Goal: Task Accomplishment & Management: Use online tool/utility

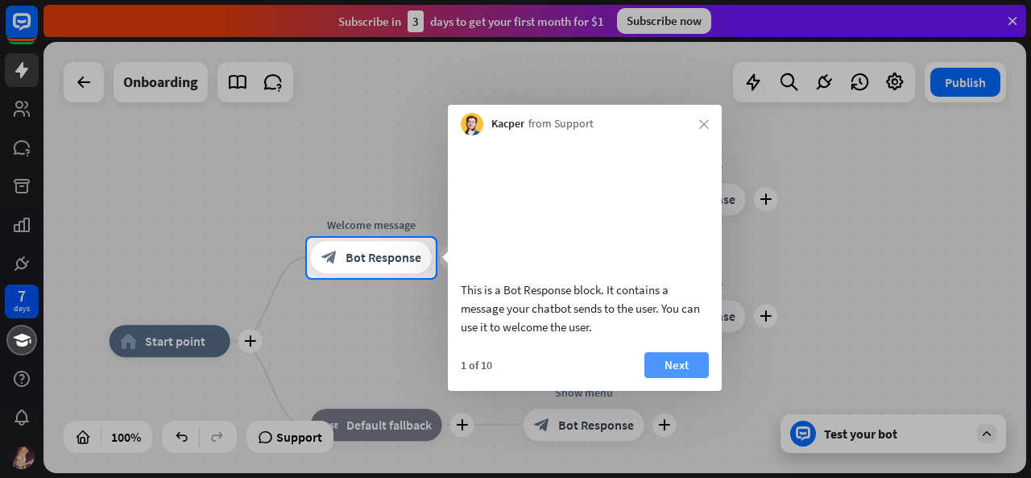
click at [686, 378] on button "Next" at bounding box center [677, 365] width 64 height 26
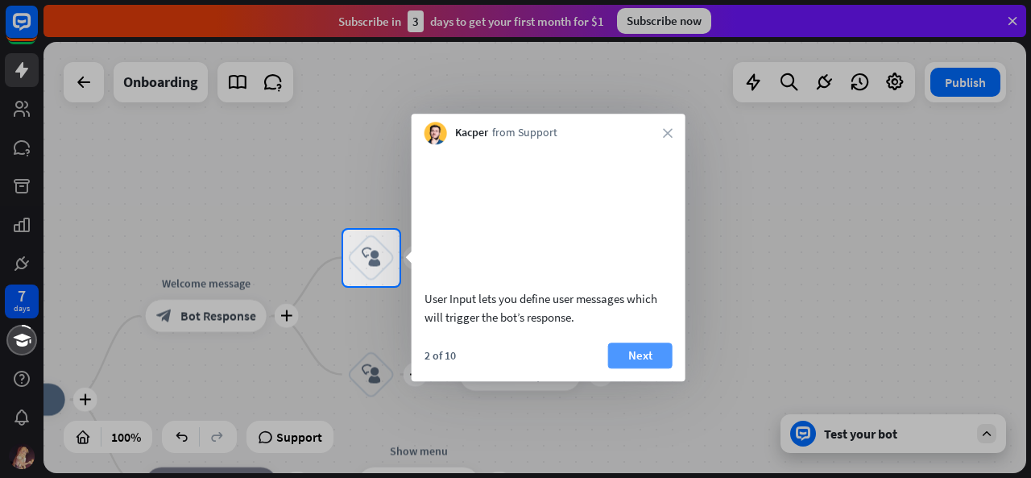
click at [659, 368] on button "Next" at bounding box center [640, 355] width 64 height 26
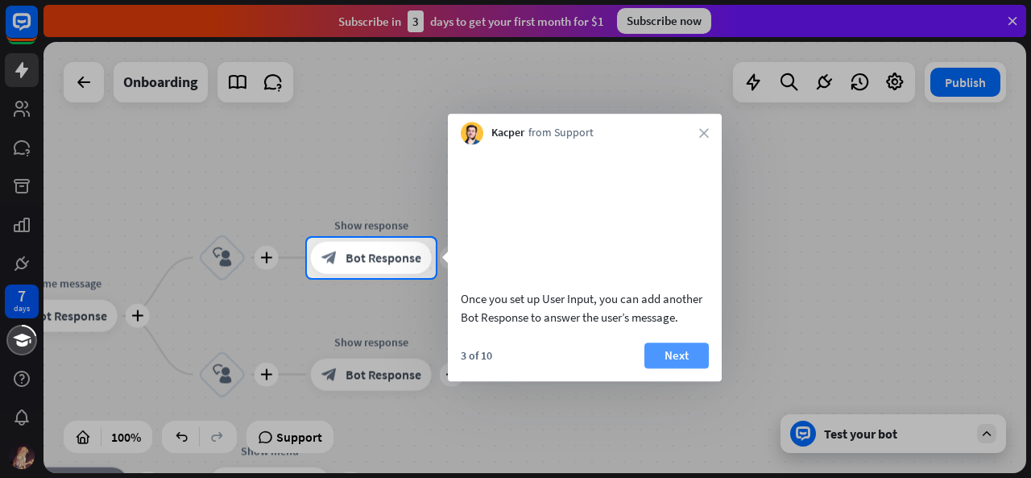
click at [675, 368] on button "Next" at bounding box center [677, 355] width 64 height 26
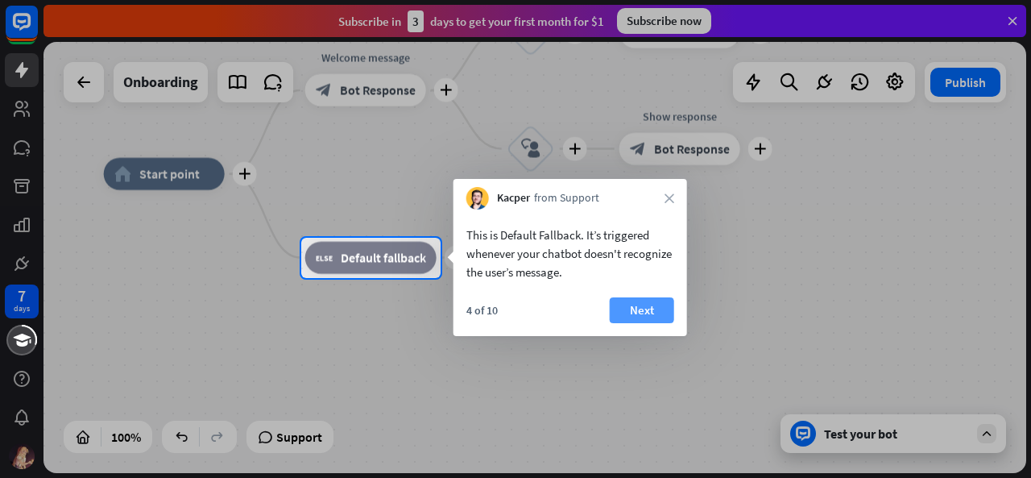
click at [656, 318] on button "Next" at bounding box center [642, 310] width 64 height 26
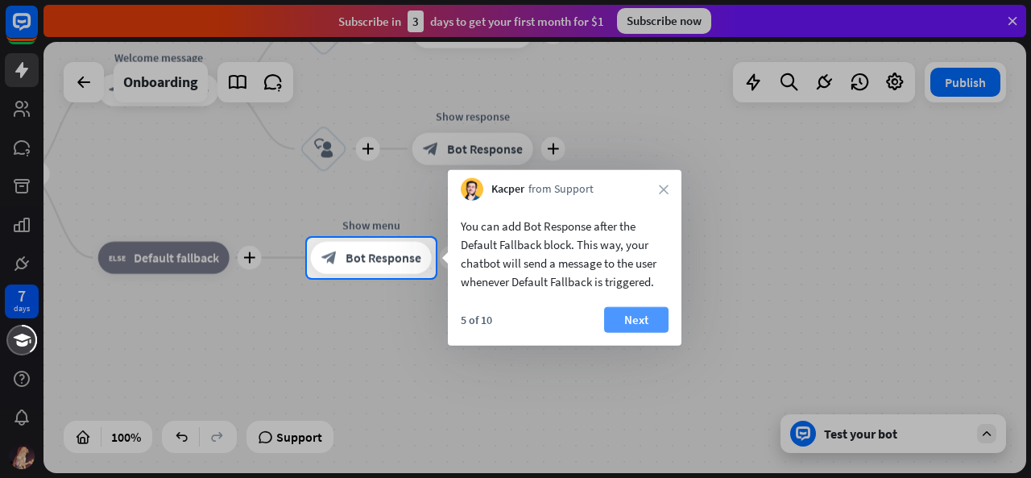
click at [657, 318] on button "Next" at bounding box center [636, 320] width 64 height 26
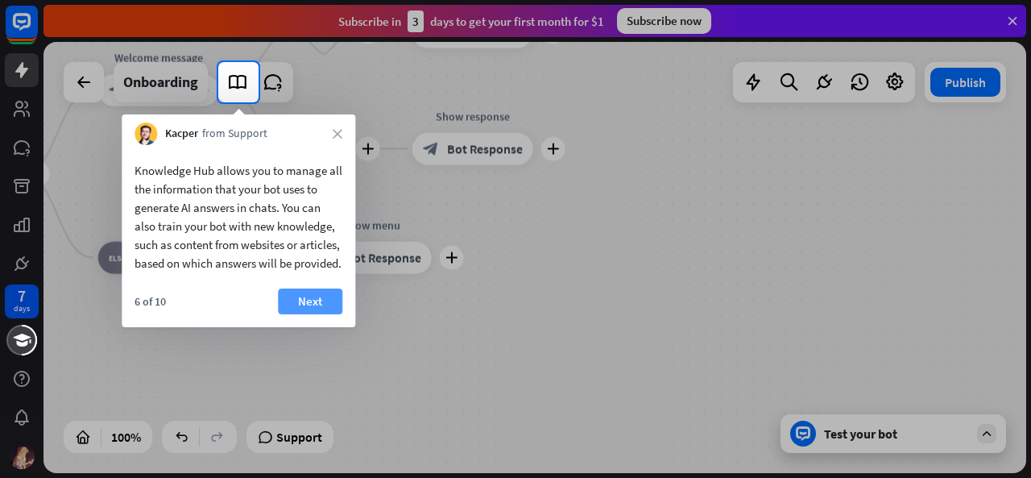
click at [308, 314] on button "Next" at bounding box center [310, 301] width 64 height 26
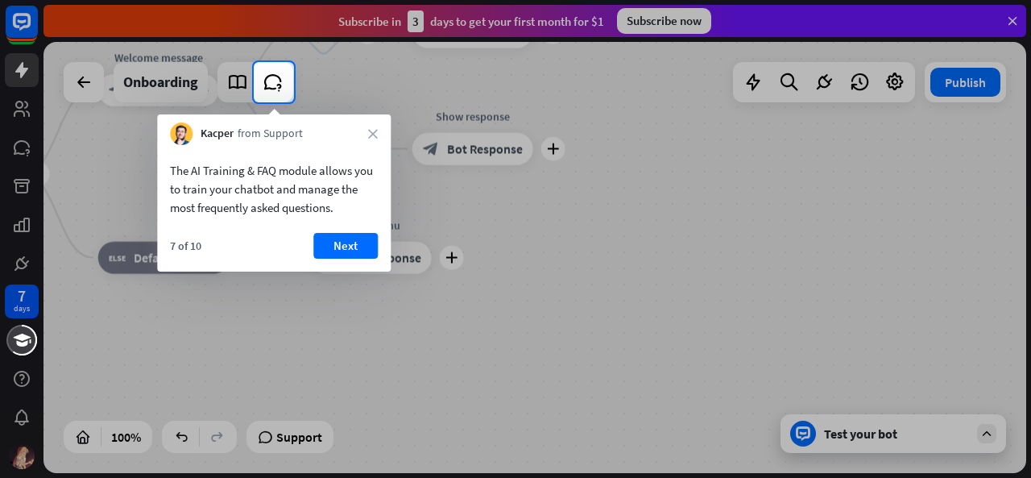
click at [350, 331] on div at bounding box center [515, 290] width 1031 height 376
click at [341, 247] on button "Next" at bounding box center [345, 246] width 64 height 26
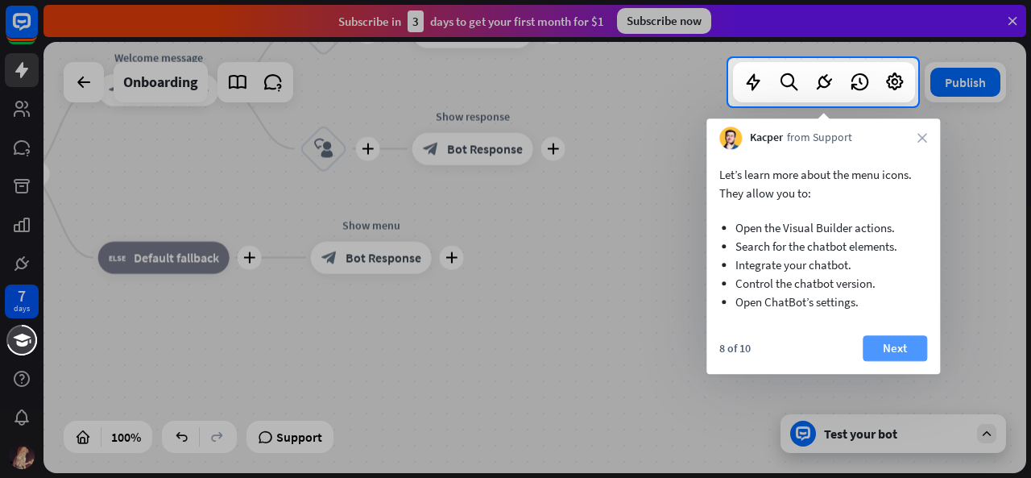
click at [907, 345] on button "Next" at bounding box center [895, 348] width 64 height 26
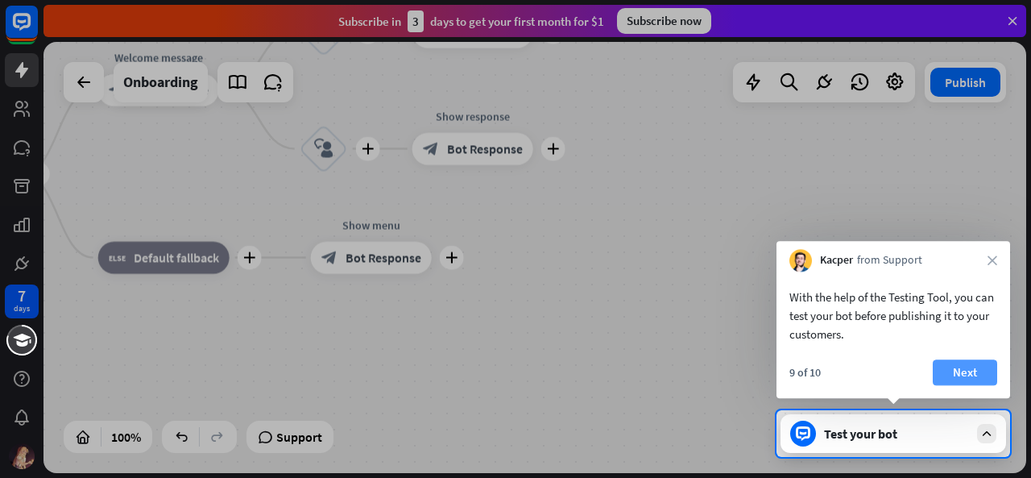
click at [961, 377] on button "Next" at bounding box center [965, 372] width 64 height 26
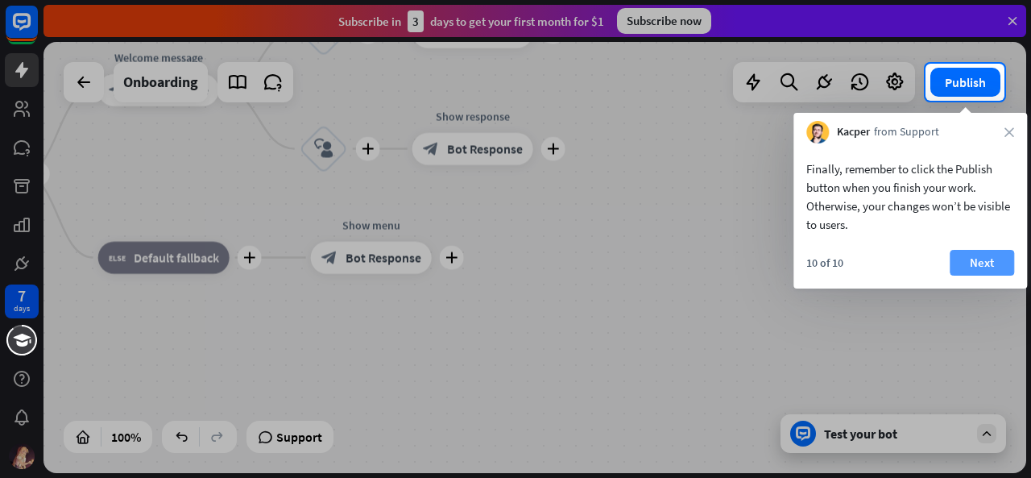
click at [959, 257] on button "Next" at bounding box center [982, 263] width 64 height 26
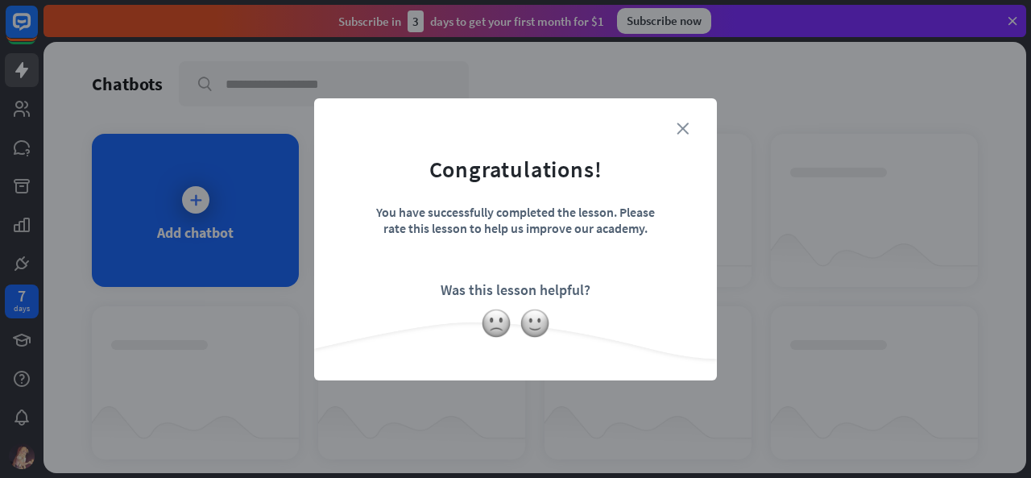
click at [677, 125] on icon "close" at bounding box center [683, 128] width 12 height 12
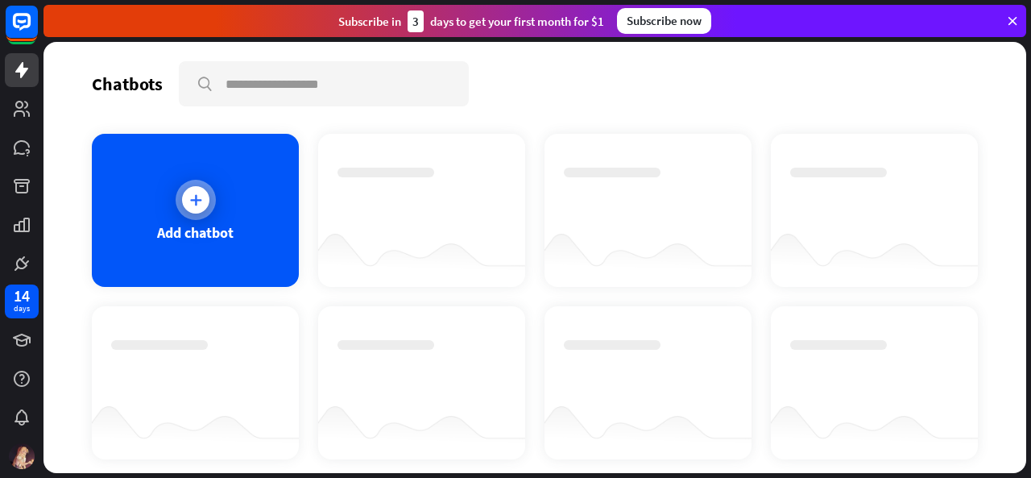
click at [193, 214] on div at bounding box center [196, 200] width 40 height 40
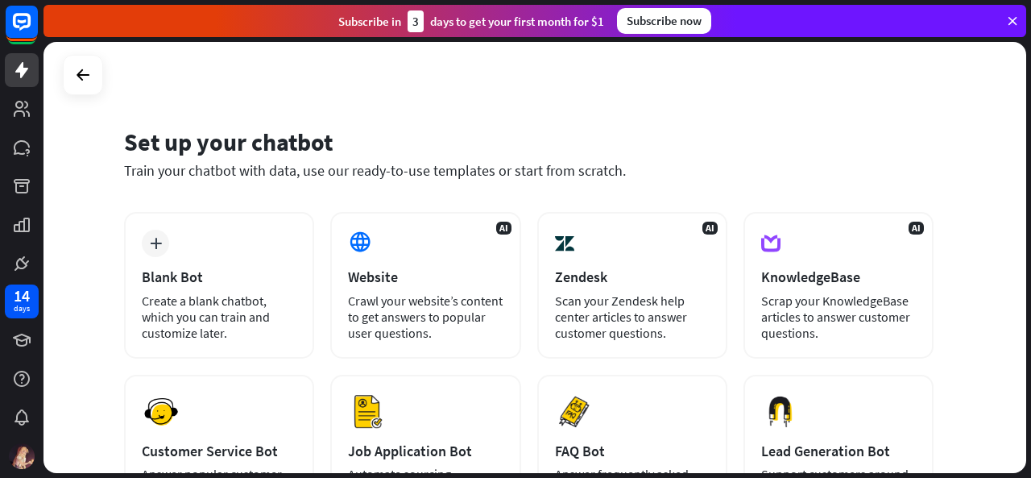
drag, startPoint x: 1031, startPoint y: 173, endPoint x: 1031, endPoint y: 210, distance: 36.3
click at [1031, 210] on div "Set up your chatbot Train your chatbot with data, use our ready-to-use template…" at bounding box center [538, 260] width 988 height 436
click at [114, 414] on div "Set up your chatbot Train your chatbot with data, use our ready-to-use template…" at bounding box center [535, 257] width 983 height 431
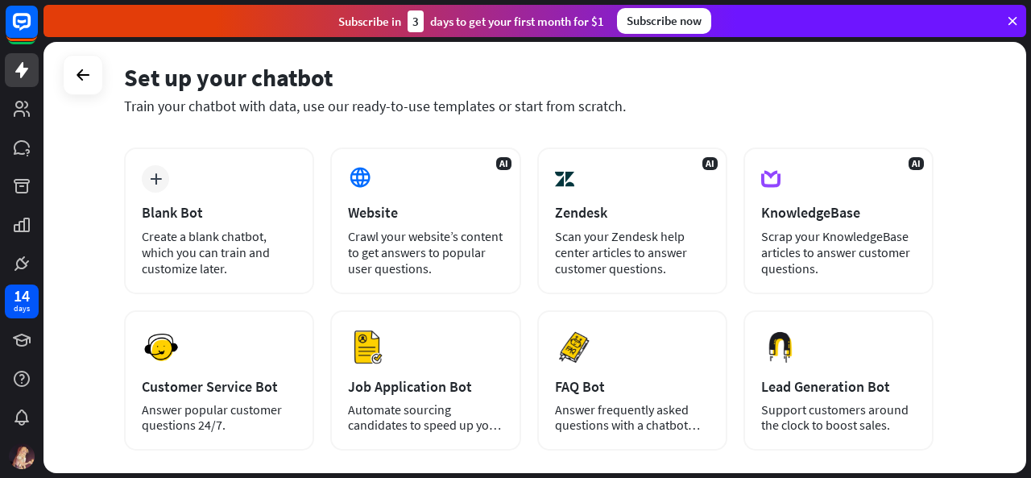
scroll to position [97, 0]
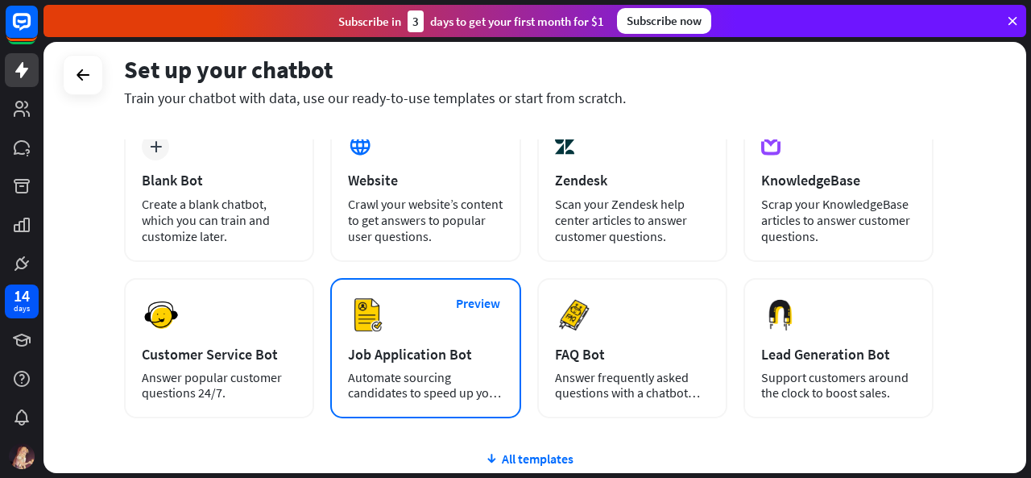
click at [486, 320] on div "Preview Job Application Bot Automate sourcing candidates to speed up your hirin…" at bounding box center [425, 348] width 190 height 140
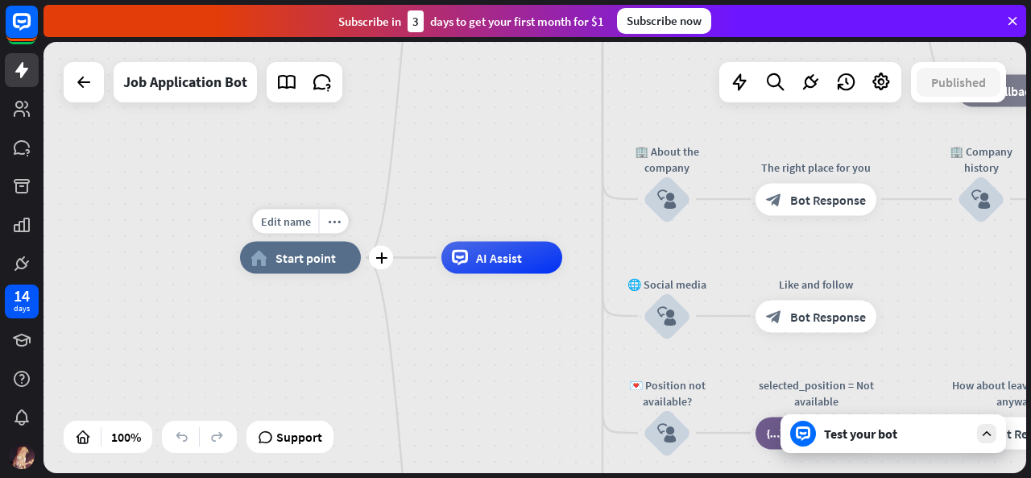
click at [277, 259] on span "Start point" at bounding box center [306, 258] width 60 height 16
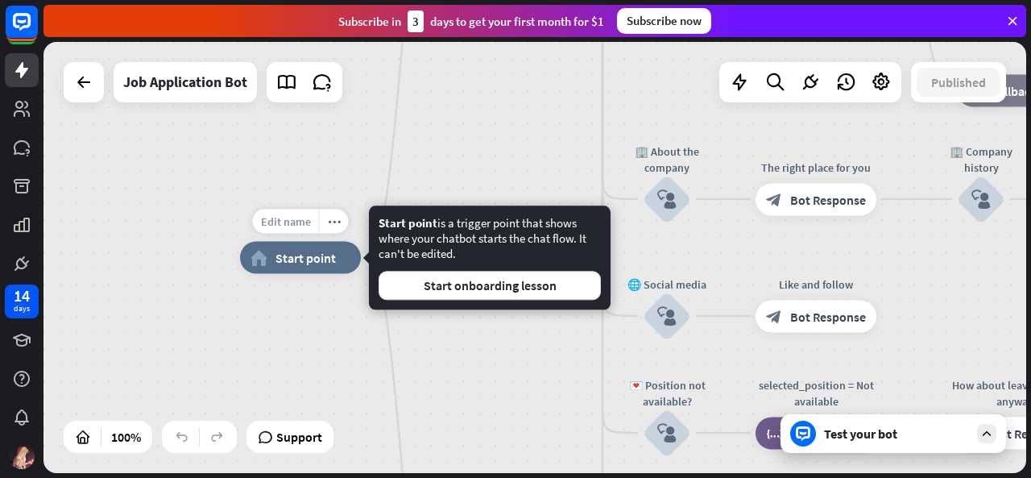
click at [276, 232] on div "Edit name" at bounding box center [286, 222] width 66 height 24
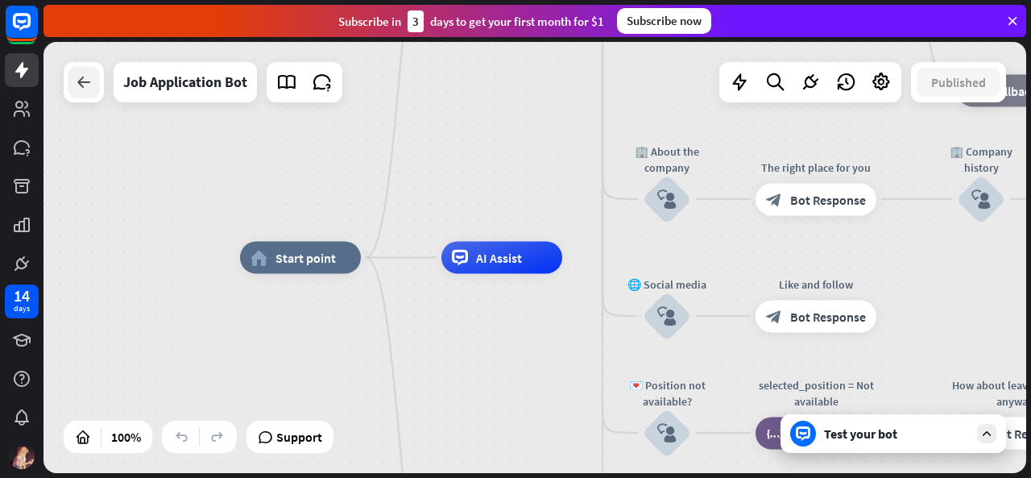
click at [71, 74] on div at bounding box center [84, 82] width 32 height 32
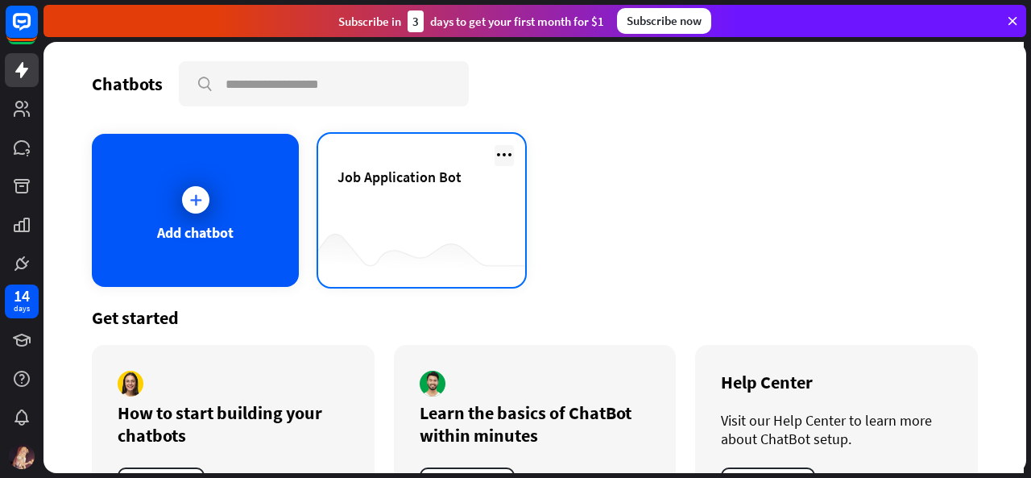
click at [499, 151] on icon at bounding box center [504, 154] width 19 height 19
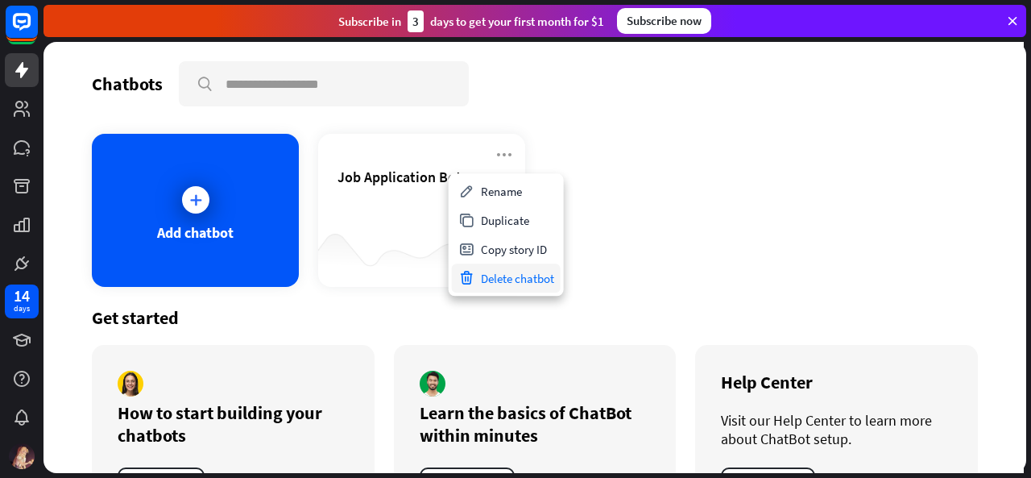
click at [547, 290] on div "Delete chatbot" at bounding box center [506, 277] width 109 height 29
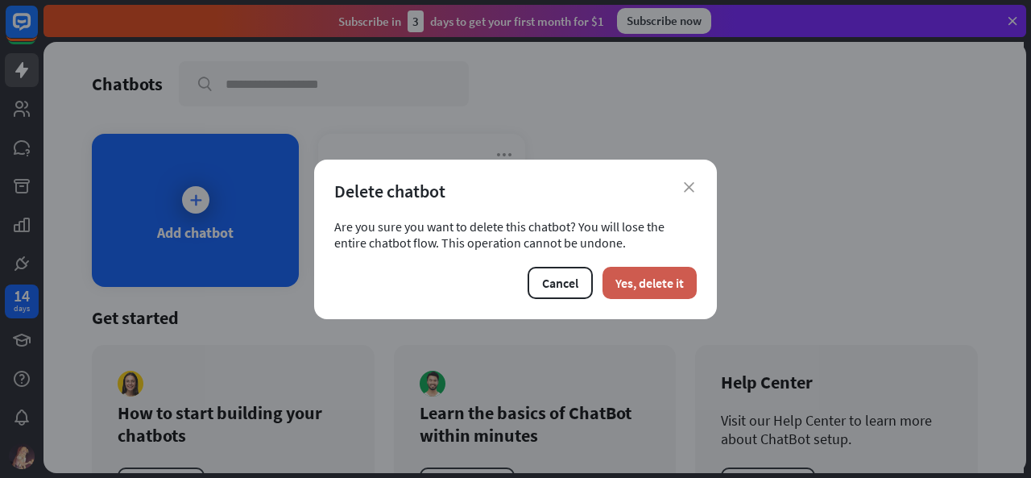
click at [633, 268] on button "Yes, delete it" at bounding box center [650, 283] width 94 height 32
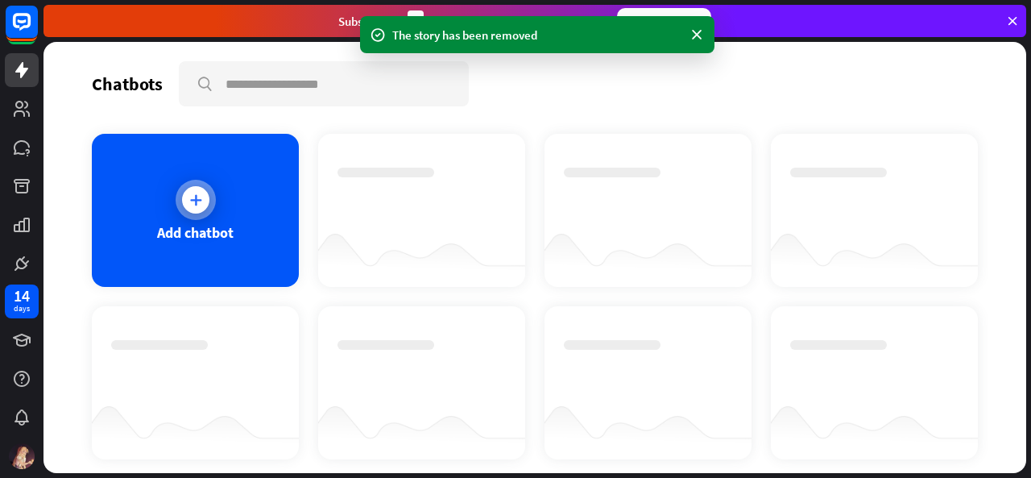
click at [182, 274] on div "Add chatbot" at bounding box center [195, 210] width 207 height 153
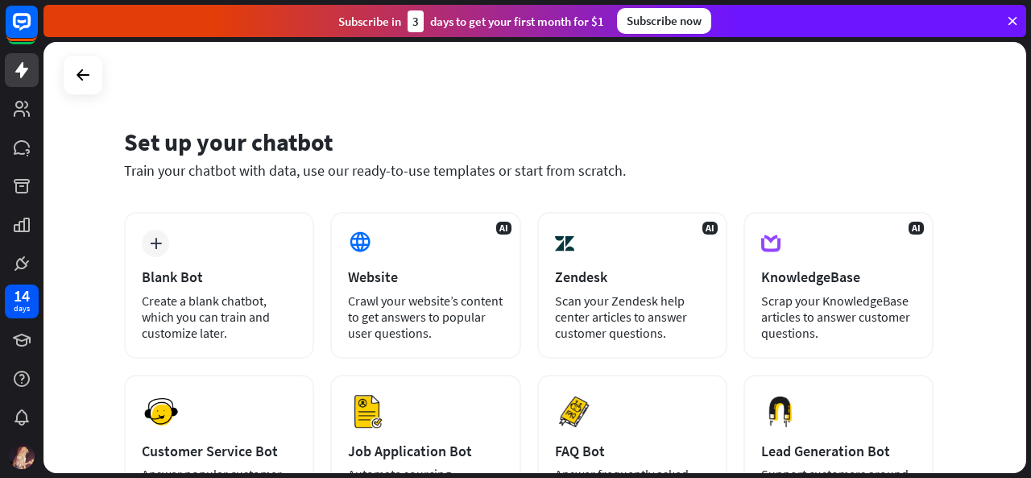
drag, startPoint x: 1031, startPoint y: 206, endPoint x: 1031, endPoint y: 452, distance: 245.8
click at [1031, 452] on div "Set up your chatbot Train your chatbot with data, use our ready-to-use template…" at bounding box center [538, 260] width 988 height 436
click at [998, 420] on div "Set up your chatbot Train your chatbot with data, use our ready-to-use template…" at bounding box center [535, 257] width 983 height 431
click at [259, 397] on button "Preview" at bounding box center [271, 400] width 64 height 30
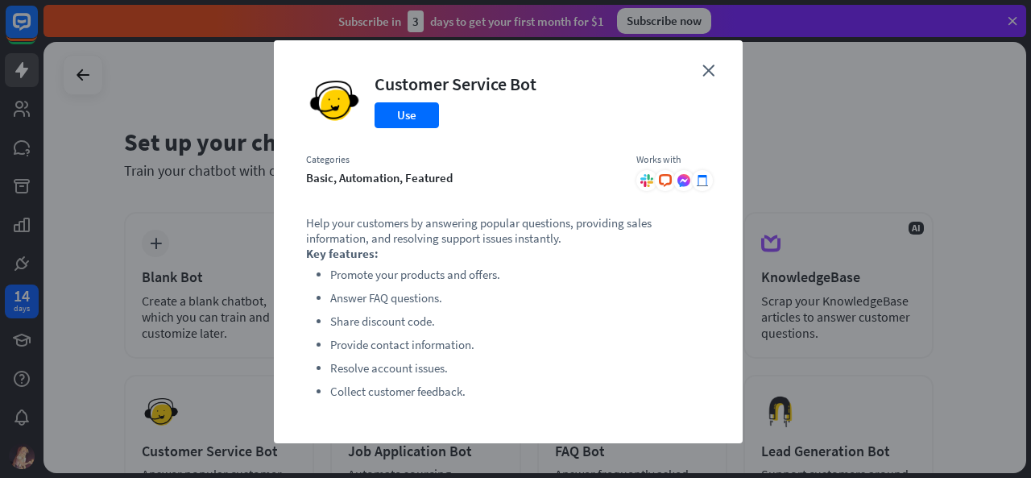
click at [218, 421] on div "close Customer Service Bot Use Categories basic, automation, featured Works wit…" at bounding box center [515, 239] width 1031 height 478
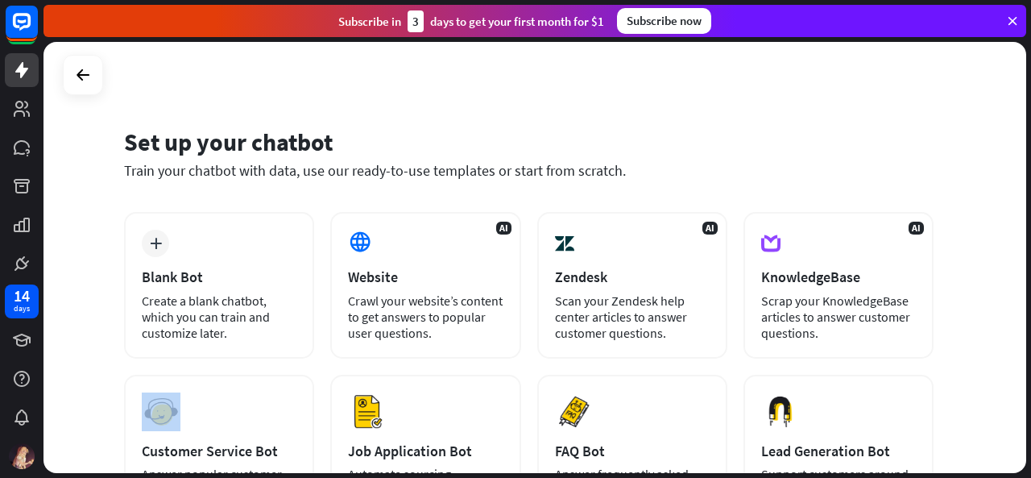
click at [218, 421] on div "Preview Customer Service Bot Answer popular customer questions 24/7." at bounding box center [219, 445] width 190 height 140
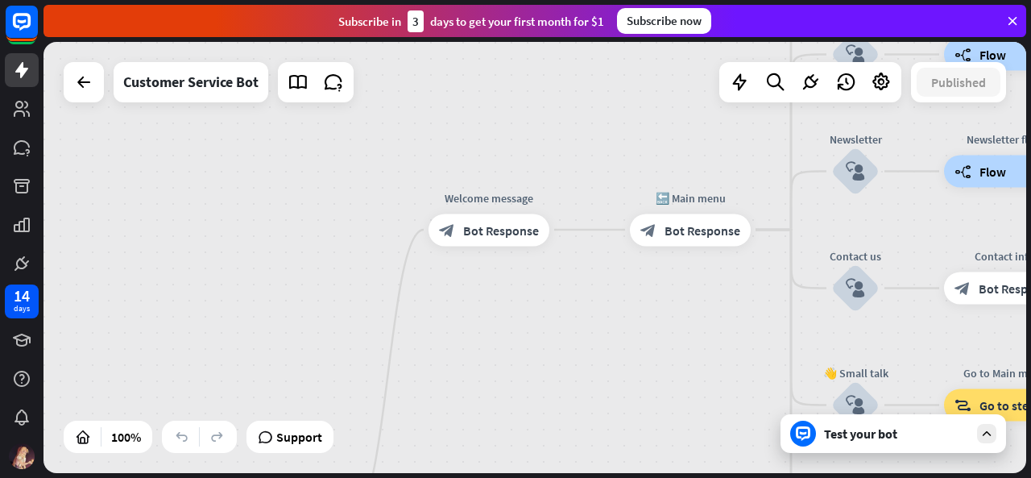
drag, startPoint x: 557, startPoint y: 135, endPoint x: 544, endPoint y: 391, distance: 256.6
click at [544, 391] on div "home_2 Start point Welcome message block_bot_response Bot Response 🔙 Main menu …" at bounding box center [535, 257] width 983 height 431
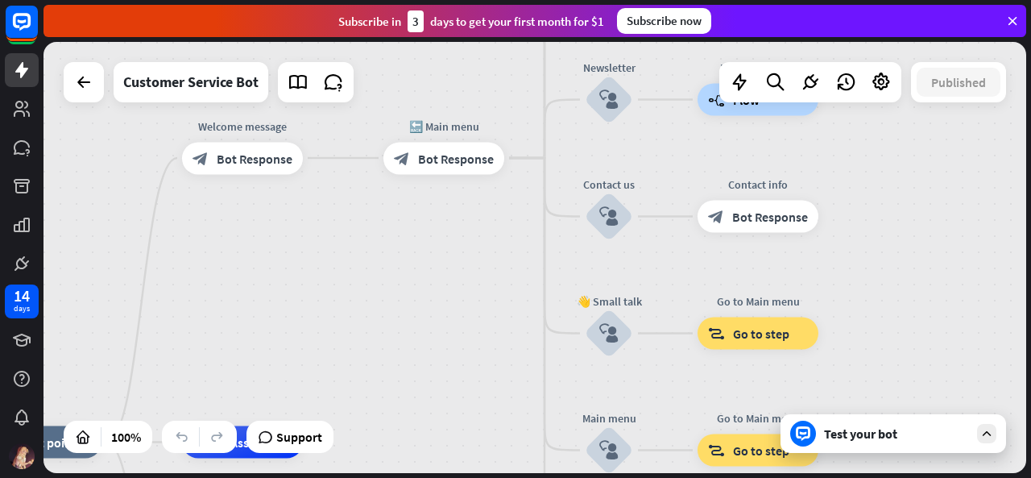
drag, startPoint x: 571, startPoint y: 342, endPoint x: 325, endPoint y: 271, distance: 256.8
click at [325, 271] on div "home_2 Start point Welcome message block_bot_response Bot Response 🔙 Main menu …" at bounding box center [535, 257] width 983 height 431
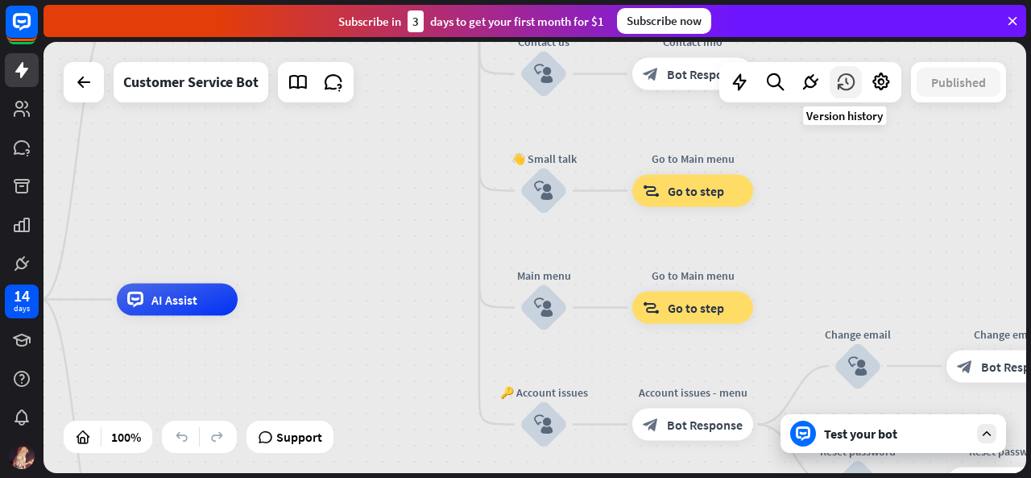
drag, startPoint x: 923, startPoint y: 222, endPoint x: 857, endPoint y: 79, distance: 156.9
click at [857, 79] on div "home_2 Start point Welcome message block_bot_response Bot Response 🔙 Main menu …" at bounding box center [535, 257] width 983 height 431
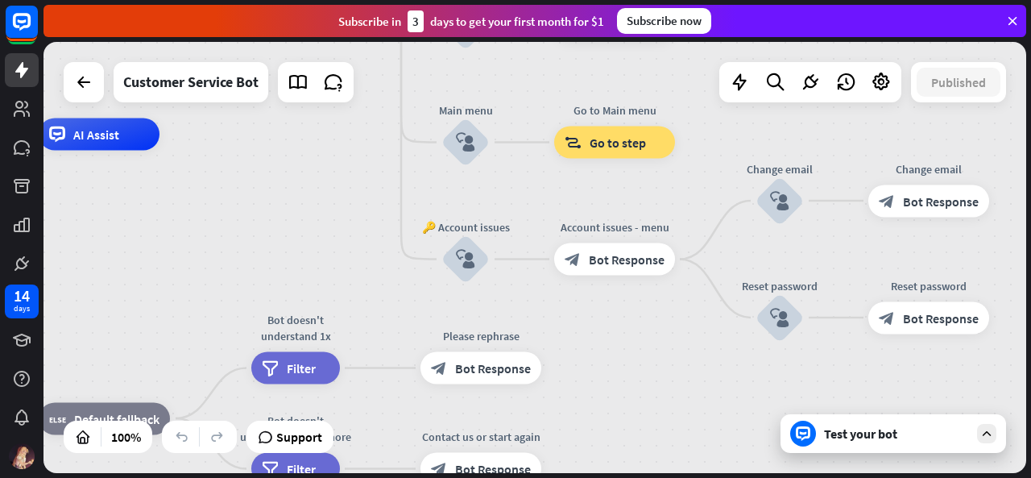
drag, startPoint x: 989, startPoint y: 261, endPoint x: 911, endPoint y: 96, distance: 182.4
click at [911, 96] on div "home_2 Start point Welcome message block_bot_response Bot Response 🔙 Main menu …" at bounding box center [535, 257] width 983 height 431
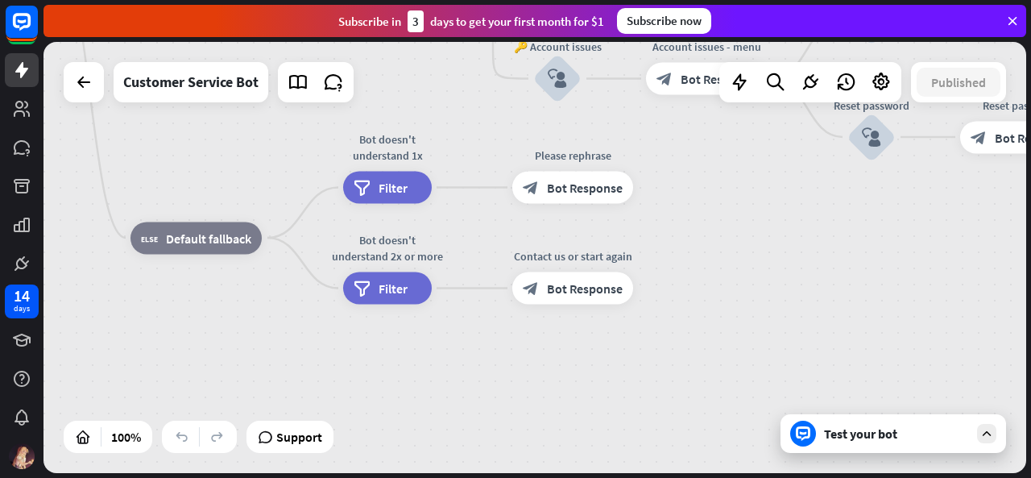
drag, startPoint x: 713, startPoint y: 388, endPoint x: 804, endPoint y: 208, distance: 202.2
click at [804, 208] on div "home_2 Start point Welcome message block_bot_response Bot Response 🔙 Main menu …" at bounding box center [420, 169] width 983 height 431
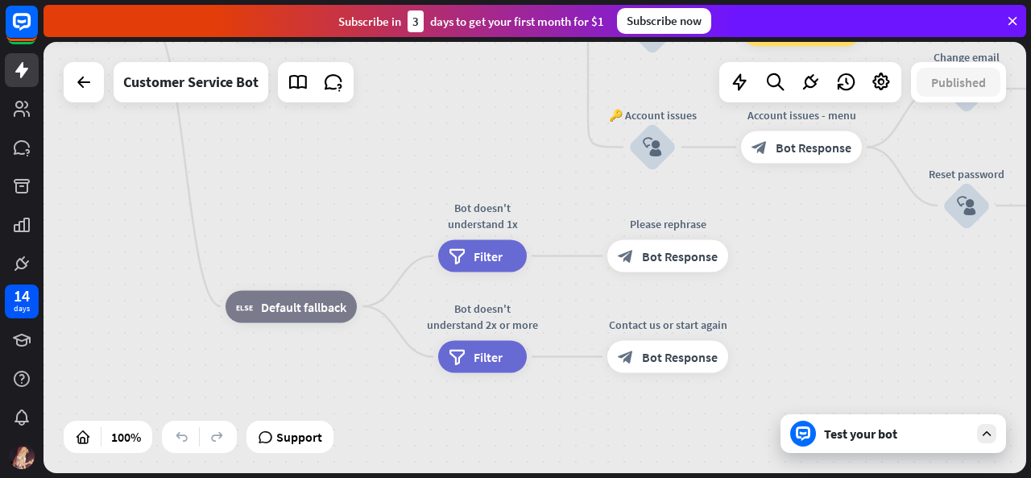
drag, startPoint x: 730, startPoint y: 237, endPoint x: 826, endPoint y: 305, distance: 117.8
click at [826, 305] on div "home_2 Start point Welcome message block_bot_response Bot Response 🔙 Main menu …" at bounding box center [515, 238] width 983 height 431
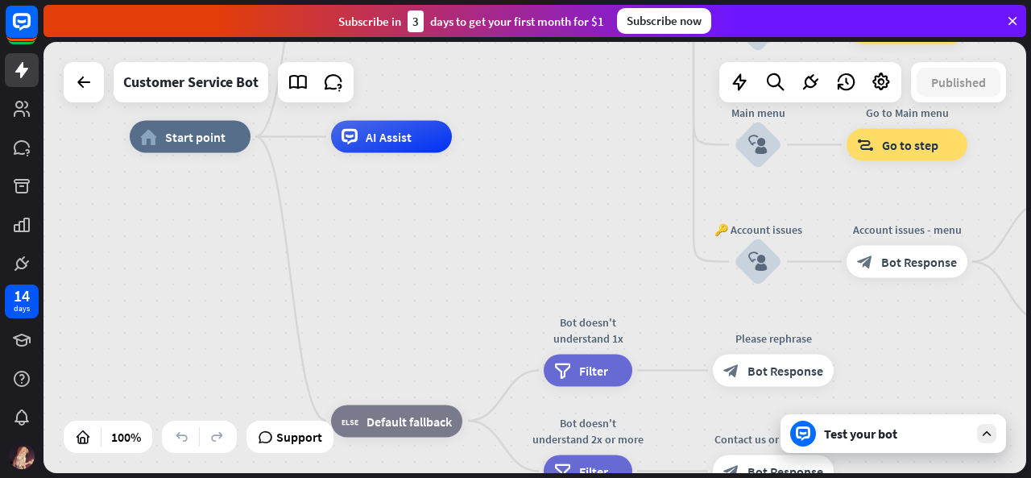
drag, startPoint x: 346, startPoint y: 217, endPoint x: 477, endPoint y: 340, distance: 179.6
click at [477, 340] on div "home_2 Start point Welcome message block_bot_response Bot Response 🔙 Main menu …" at bounding box center [621, 352] width 983 height 431
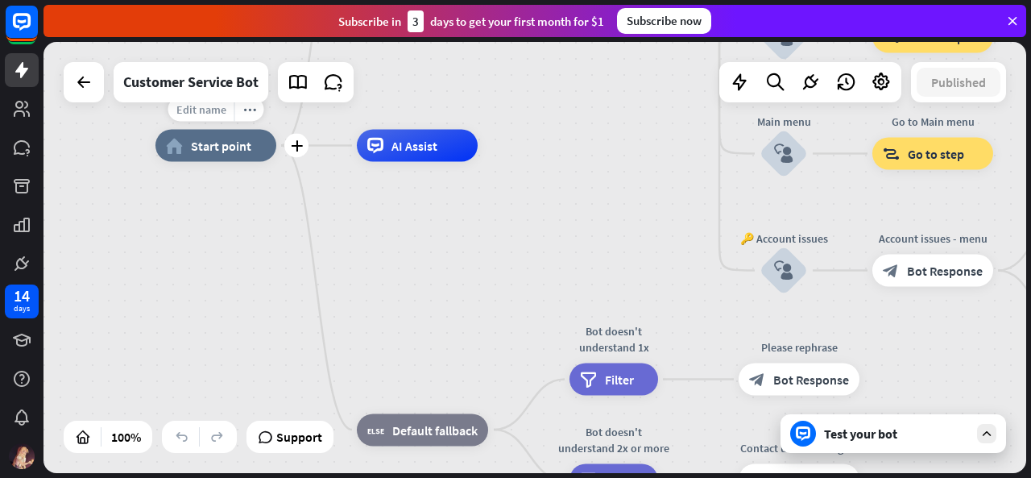
click at [224, 120] on div "Edit name" at bounding box center [201, 110] width 66 height 24
type input "**********"
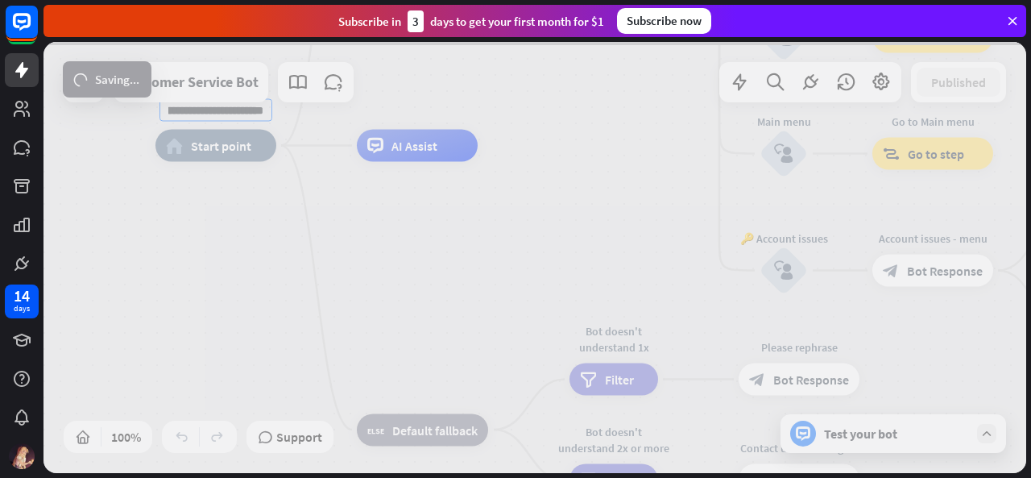
scroll to position [0, 0]
click at [230, 199] on div "**********" at bounding box center [535, 257] width 983 height 431
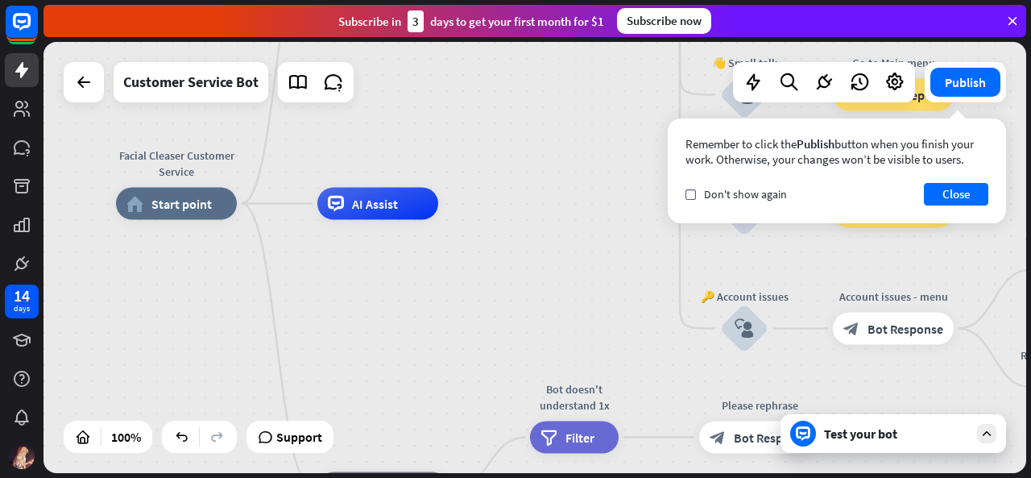
drag, startPoint x: 467, startPoint y: 273, endPoint x: 428, endPoint y: 346, distance: 82.6
click at [428, 346] on div "Facial Cleaser Customer Service home_2 Start point Welcome message block_bot_re…" at bounding box center [607, 419] width 983 height 431
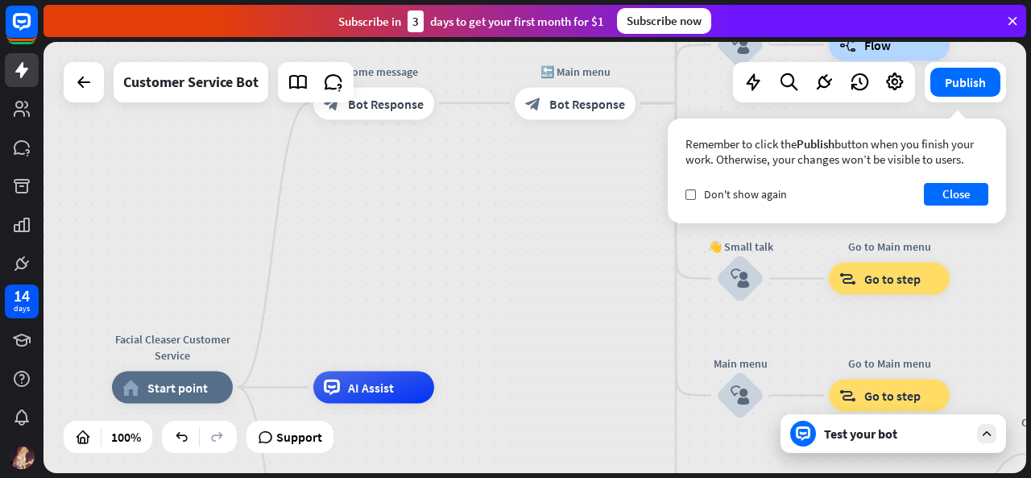
drag, startPoint x: 514, startPoint y: 122, endPoint x: 511, endPoint y: 296, distance: 174.1
click at [511, 296] on div "Facial Cleaser Customer Service home_2 Start point Welcome message block_bot_re…" at bounding box center [535, 257] width 983 height 431
click at [177, 349] on span "Edit name" at bounding box center [158, 351] width 50 height 15
click at [149, 352] on input "**********" at bounding box center [172, 352] width 113 height 23
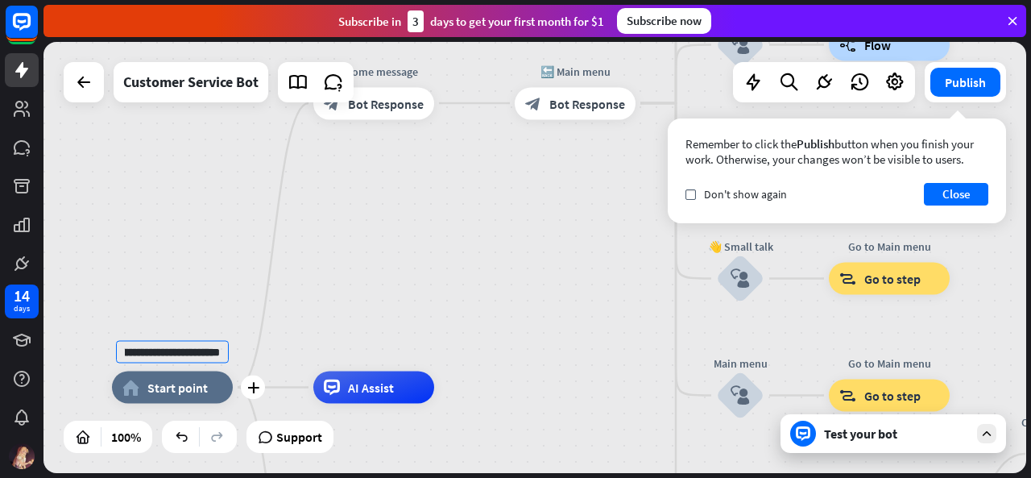
scroll to position [0, 39]
click at [326, 297] on div "**********" at bounding box center [535, 257] width 983 height 431
click at [184, 353] on div "Edit name" at bounding box center [158, 351] width 66 height 24
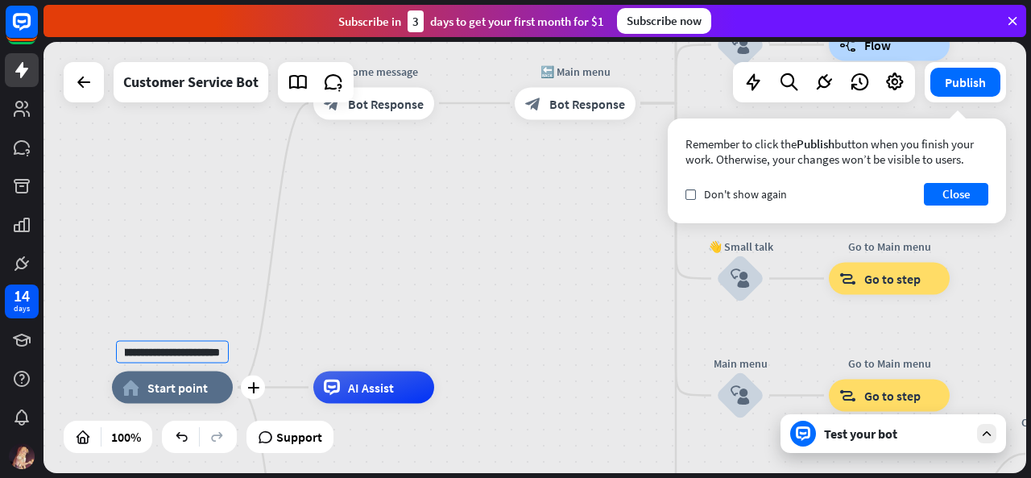
click at [136, 357] on input "**********" at bounding box center [172, 352] width 113 height 23
type input "**********"
click at [164, 319] on div "**********" at bounding box center [535, 257] width 983 height 431
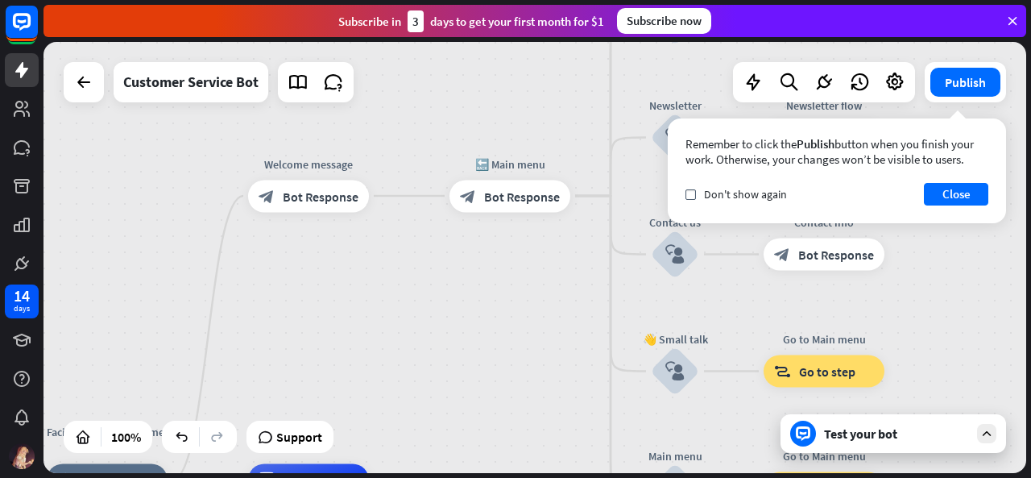
drag, startPoint x: 405, startPoint y: 250, endPoint x: 339, endPoint y: 342, distance: 113.3
click at [339, 342] on div "Facial Cleanser Customer Service home_2 Start point Welcome message block_bot_r…" at bounding box center [535, 257] width 983 height 431
click at [309, 193] on span "Bot Response" at bounding box center [321, 196] width 76 height 16
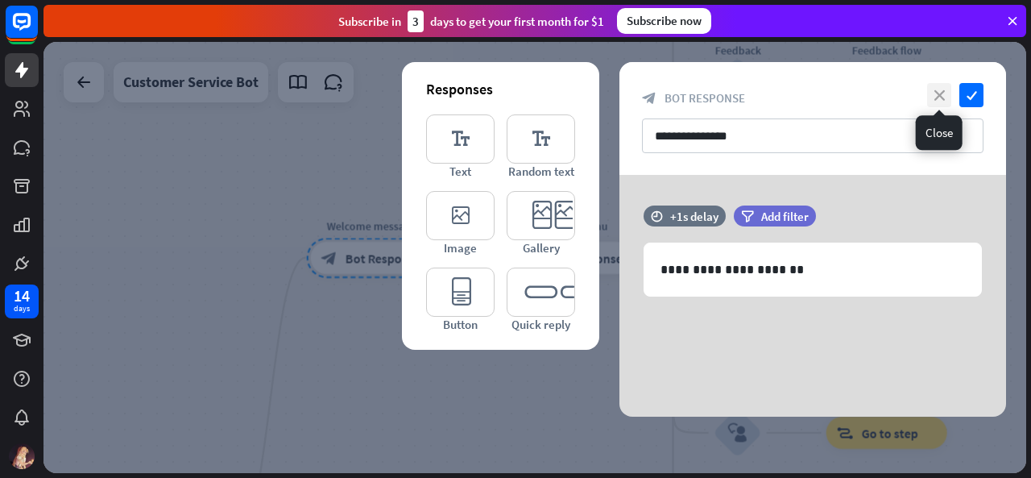
click at [930, 94] on icon "close" at bounding box center [939, 95] width 24 height 24
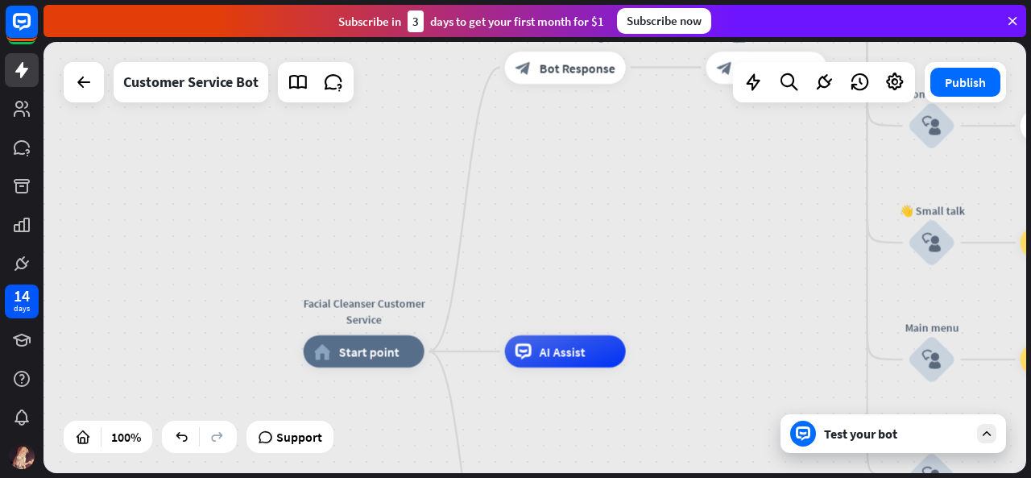
drag, startPoint x: 547, startPoint y: 342, endPoint x: 741, endPoint y: 151, distance: 271.8
click at [741, 151] on div "Facial Cleanser Customer Service home_2 Start point Welcome message block_bot_r…" at bounding box center [535, 257] width 983 height 431
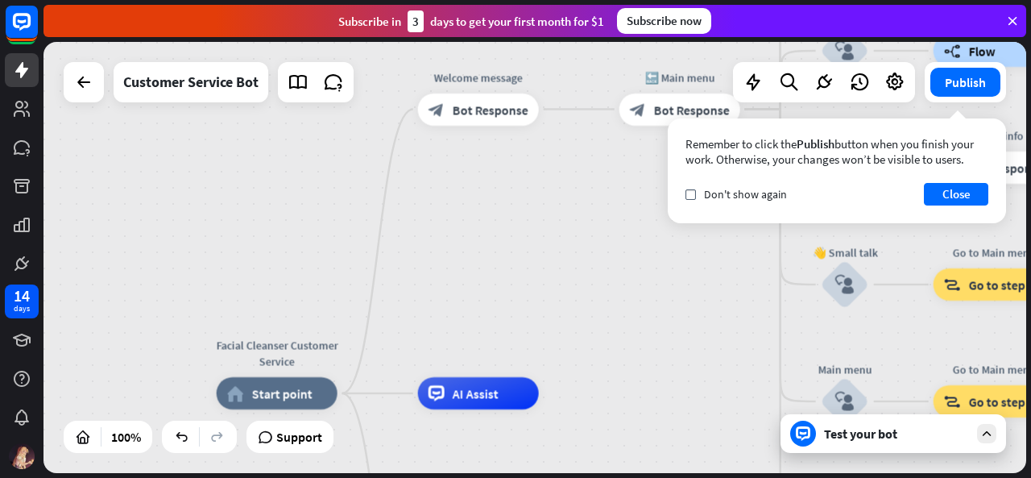
drag, startPoint x: 458, startPoint y: 241, endPoint x: 421, endPoint y: 264, distance: 43.8
click at [421, 264] on div "Facial Cleanser Customer Service home_2 Start point Welcome message block_bot_r…" at bounding box center [535, 257] width 983 height 431
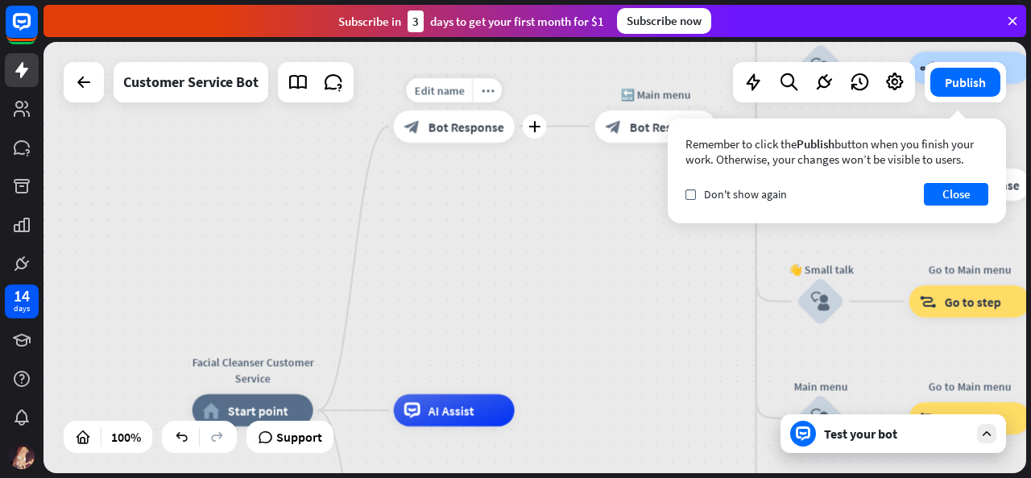
click at [451, 127] on span "Bot Response" at bounding box center [467, 126] width 76 height 16
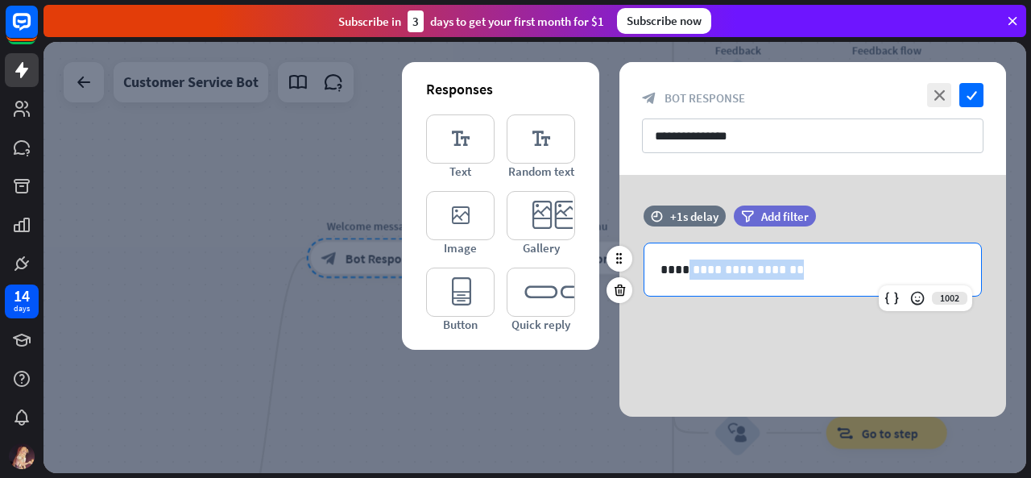
drag, startPoint x: 732, startPoint y: 265, endPoint x: 678, endPoint y: 265, distance: 54.8
click at [678, 265] on p "**********" at bounding box center [813, 269] width 305 height 20
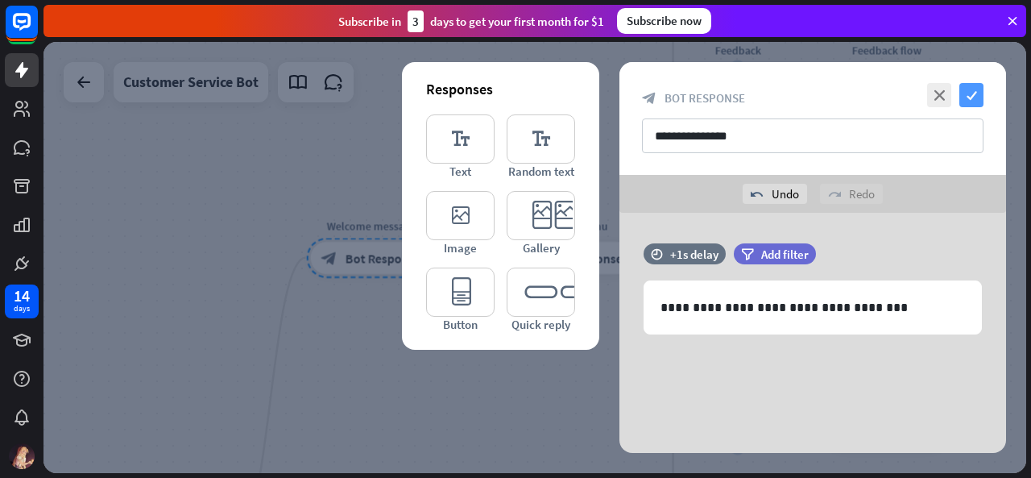
click at [975, 92] on icon "check" at bounding box center [972, 95] width 24 height 24
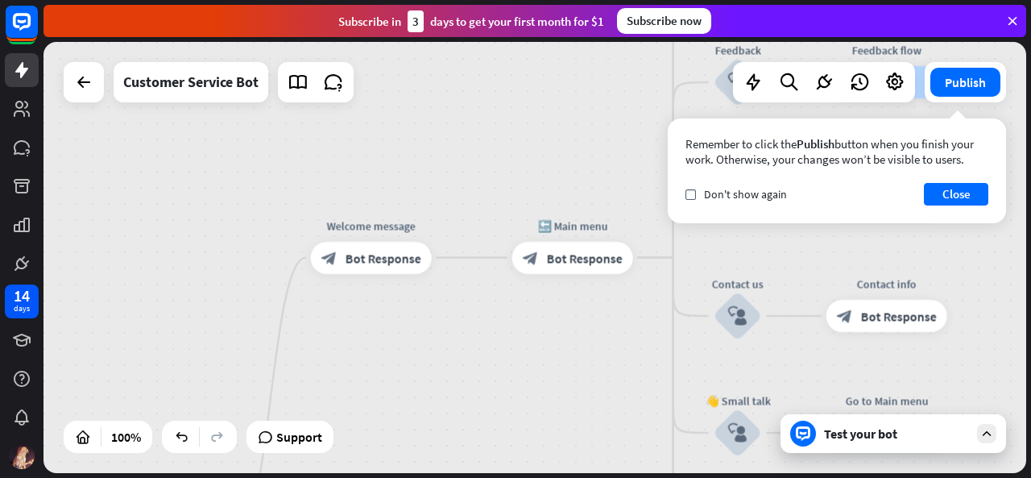
click at [894, 441] on div "Test your bot" at bounding box center [896, 433] width 145 height 16
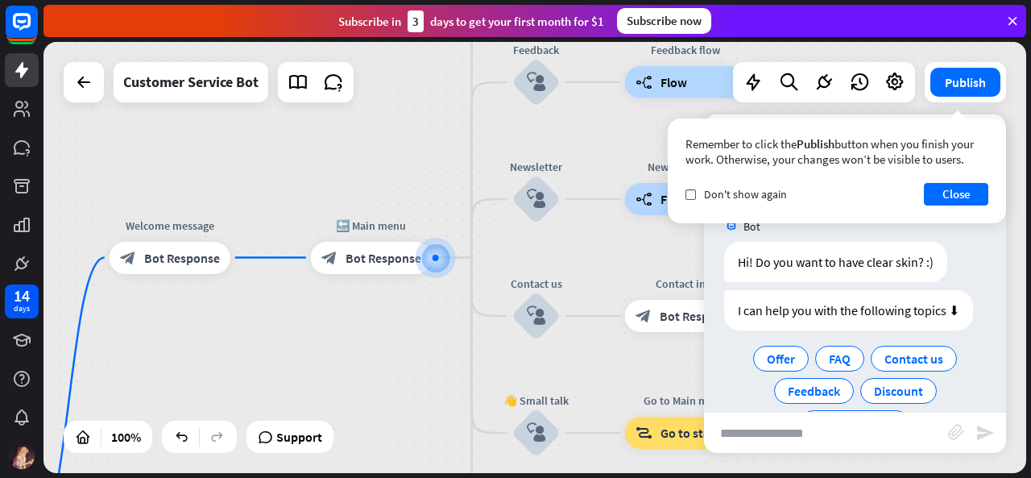
scroll to position [51, 0]
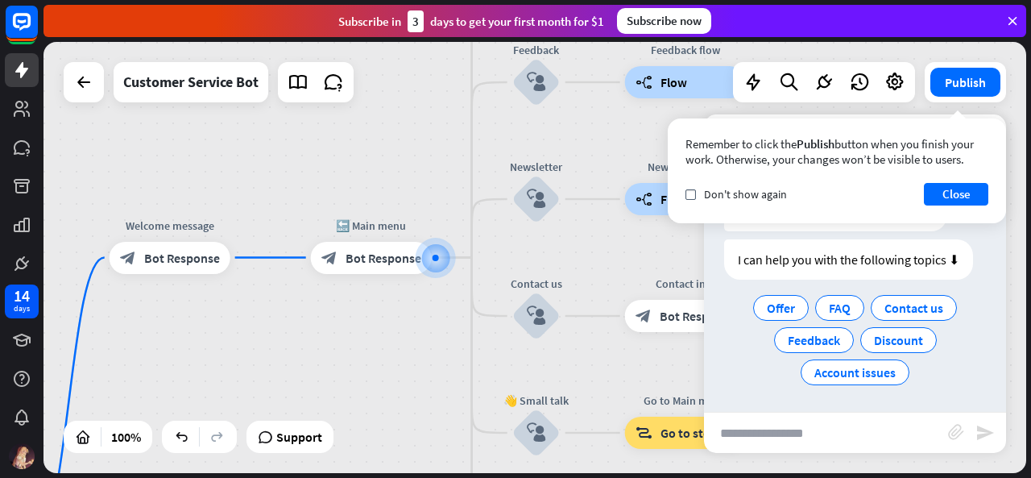
click at [401, 354] on div "Facial Cleanser Customer Service home_2 Start point Welcome message block_bot_r…" at bounding box center [535, 257] width 983 height 431
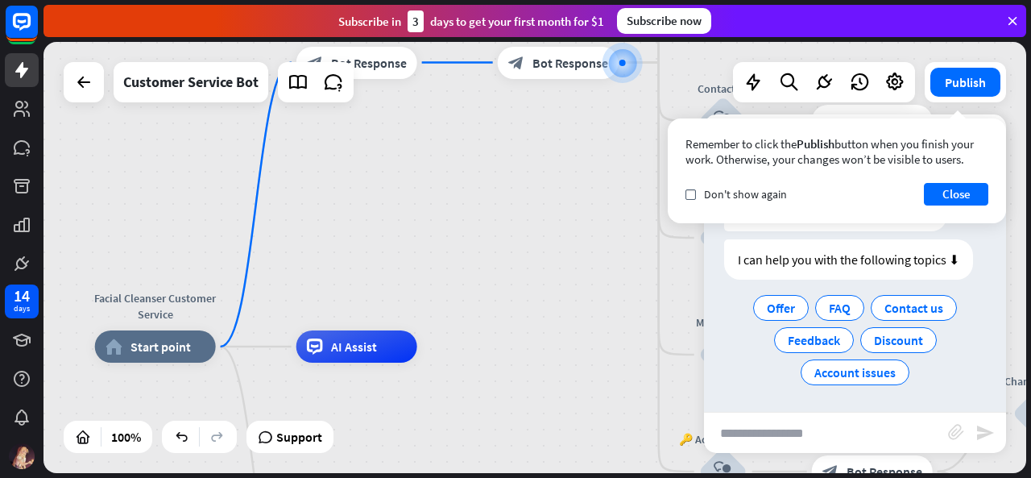
drag, startPoint x: 401, startPoint y: 354, endPoint x: 588, endPoint y: 159, distance: 270.1
click at [588, 159] on div "Facial Cleanser Customer Service home_2 Start point Welcome message block_bot_r…" at bounding box center [535, 257] width 983 height 431
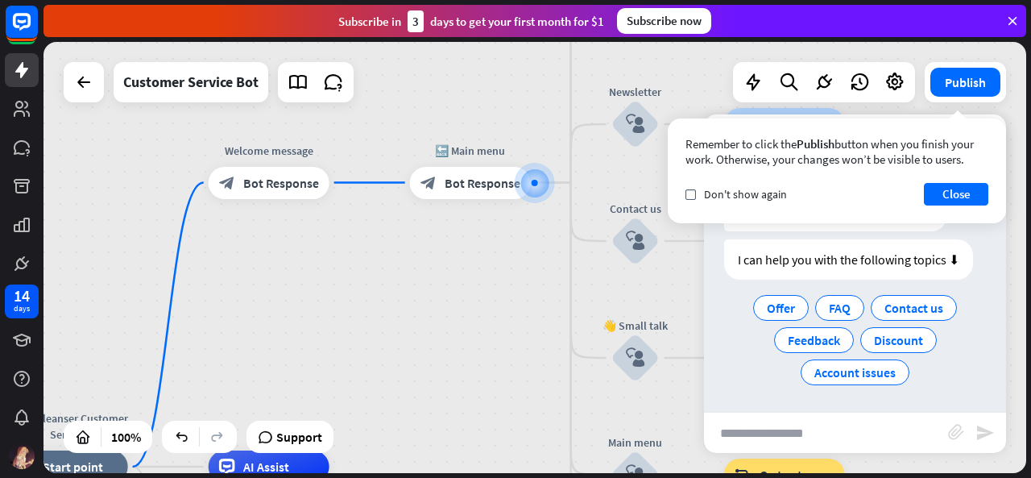
drag, startPoint x: 437, startPoint y: 189, endPoint x: 348, endPoint y: 309, distance: 149.2
click at [348, 309] on div "Facial Cleanser Customer Service home_2 Start point Welcome message block_bot_r…" at bounding box center [535, 257] width 983 height 431
click at [955, 201] on button "Close" at bounding box center [956, 194] width 64 height 23
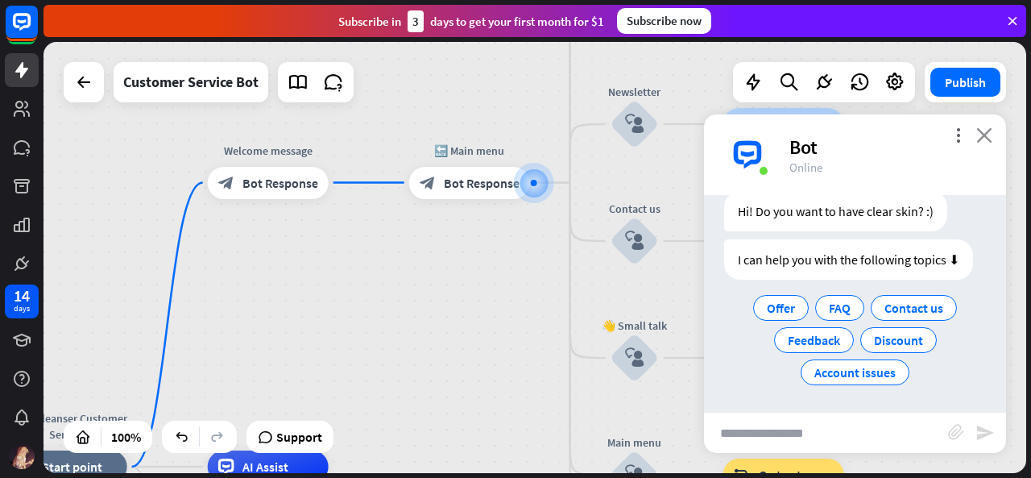
click at [986, 135] on icon "close" at bounding box center [985, 134] width 16 height 15
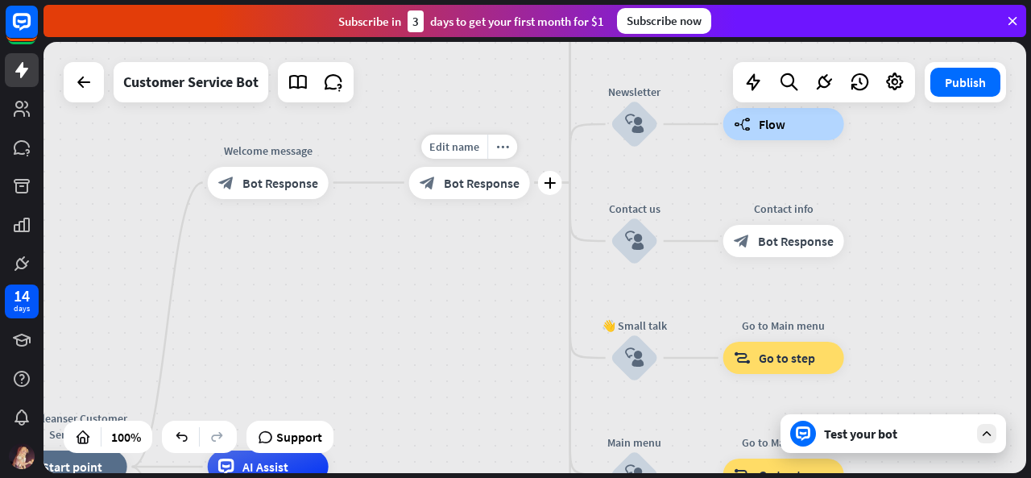
click at [482, 193] on div "block_bot_response Bot Response" at bounding box center [469, 183] width 121 height 32
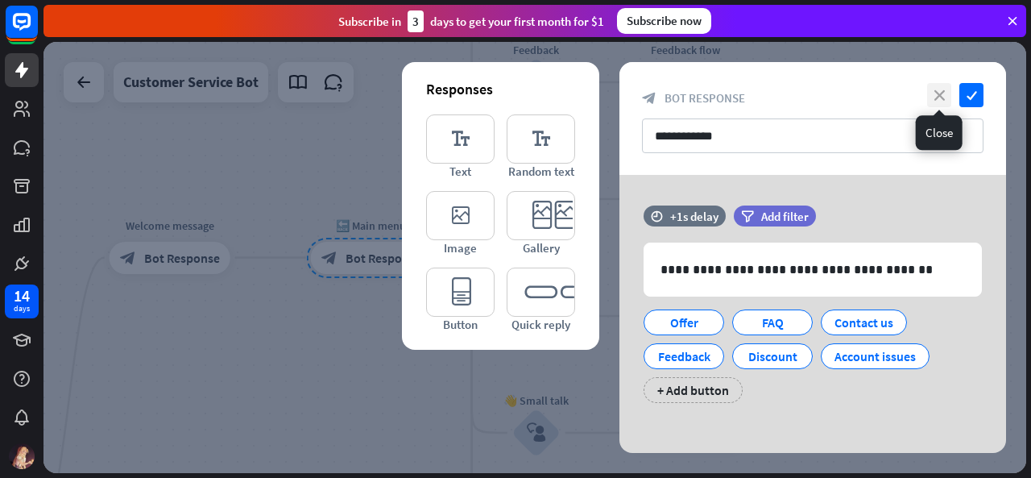
click at [938, 98] on icon "close" at bounding box center [939, 95] width 24 height 24
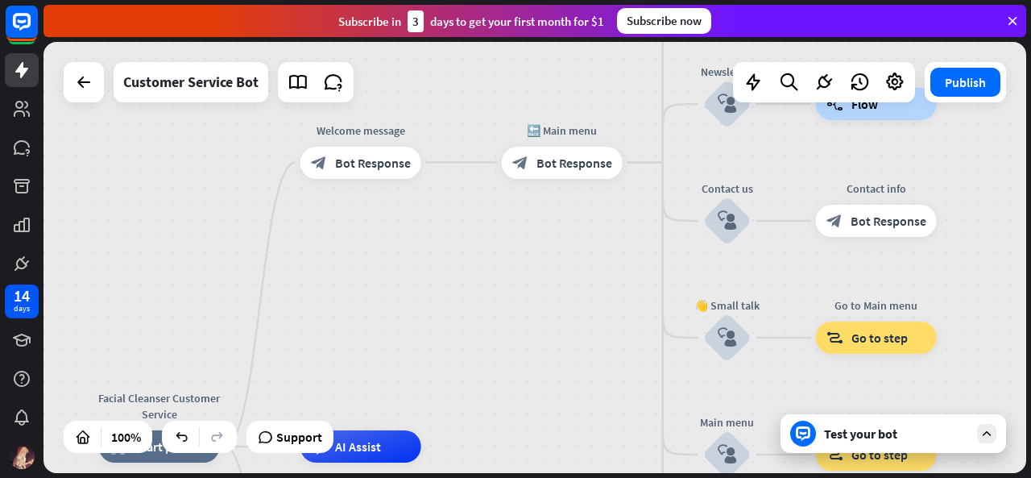
drag, startPoint x: 414, startPoint y: 331, endPoint x: 612, endPoint y: 231, distance: 222.0
click at [612, 231] on div "Facial Cleanser Customer Service home_2 Start point Welcome message block_bot_r…" at bounding box center [535, 257] width 983 height 431
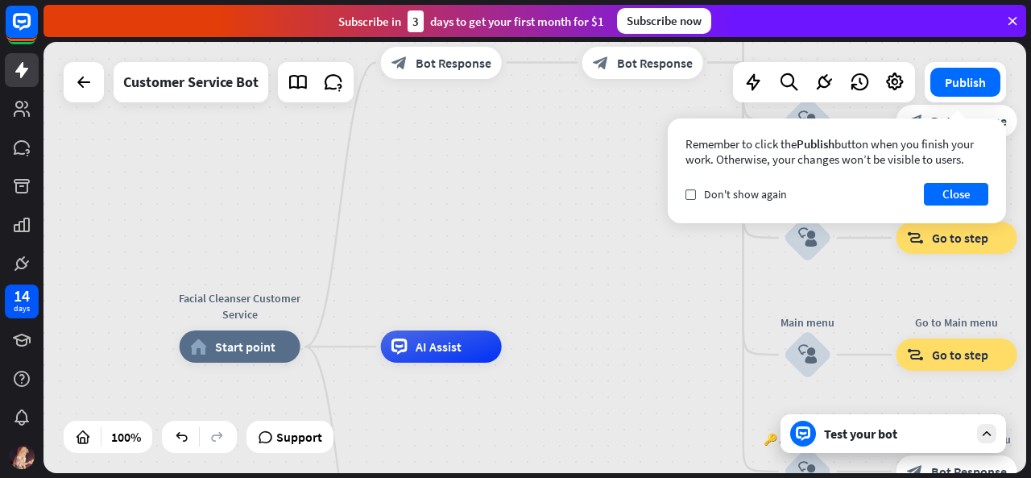
drag, startPoint x: 476, startPoint y: 228, endPoint x: 550, endPoint y: 133, distance: 120.1
click at [550, 133] on div "Facial Cleanser Customer Service home_2 Start point Welcome message block_bot_r…" at bounding box center [535, 257] width 983 height 431
click at [419, 346] on span "AI Assist" at bounding box center [439, 346] width 46 height 16
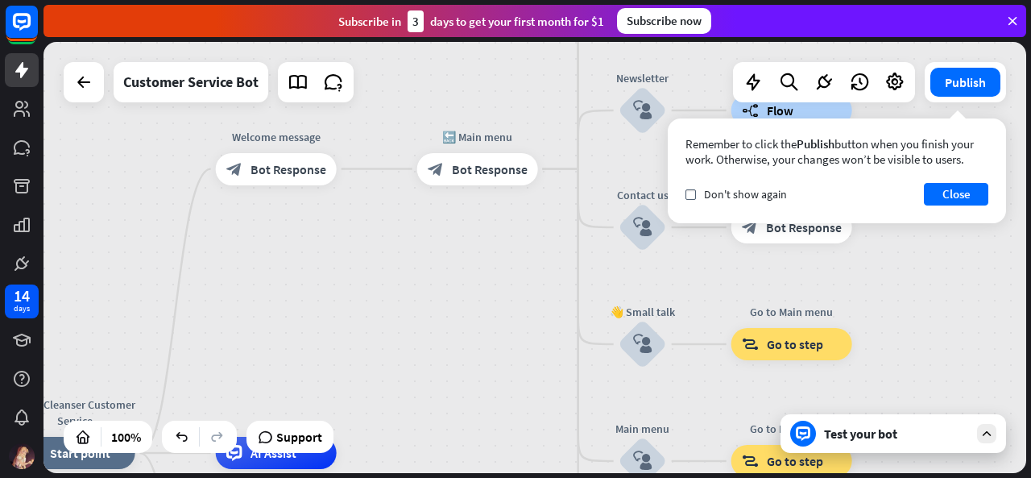
drag, startPoint x: 596, startPoint y: 278, endPoint x: 425, endPoint y: 388, distance: 203.0
click at [425, 388] on div "Facial Cleanser Customer Service home_2 Start point Welcome message block_bot_r…" at bounding box center [535, 257] width 983 height 431
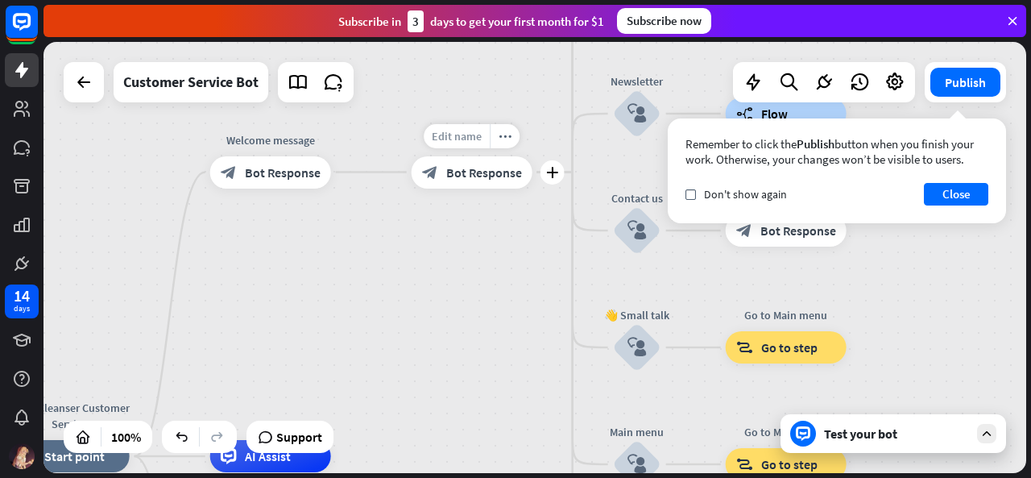
click at [469, 136] on span "Edit name" at bounding box center [457, 136] width 50 height 15
click at [498, 168] on span "Bot Response" at bounding box center [484, 172] width 76 height 16
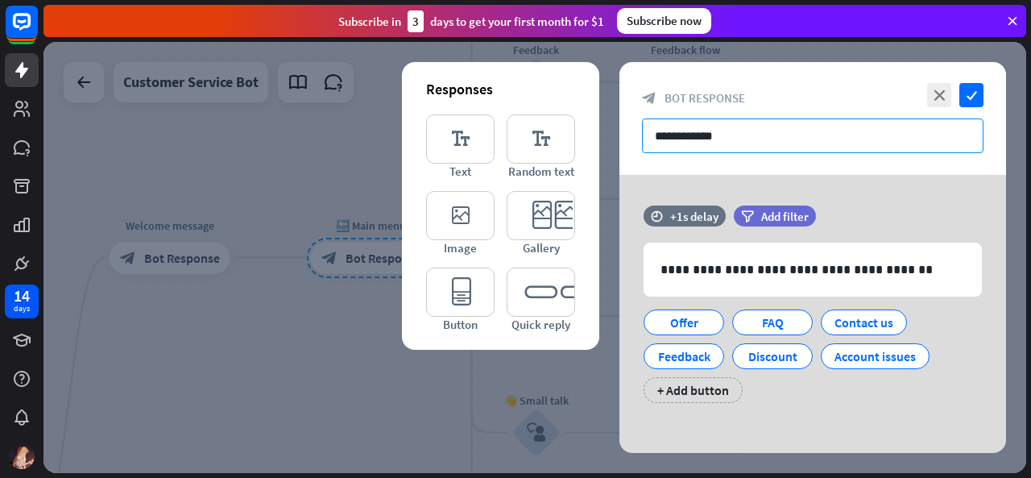
click at [767, 131] on input "**********" at bounding box center [813, 135] width 342 height 35
click at [859, 314] on div "Contact us" at bounding box center [864, 322] width 59 height 24
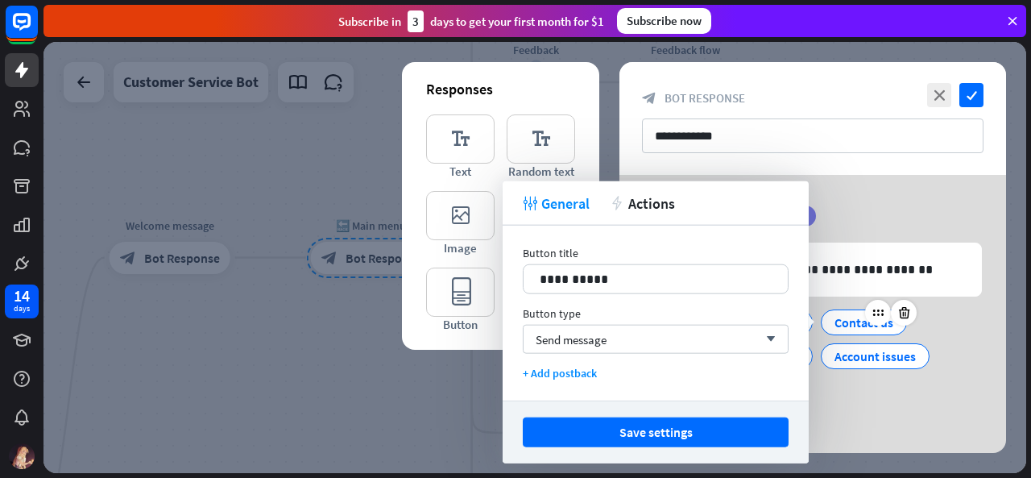
click at [859, 314] on div "Contact us" at bounding box center [864, 322] width 59 height 24
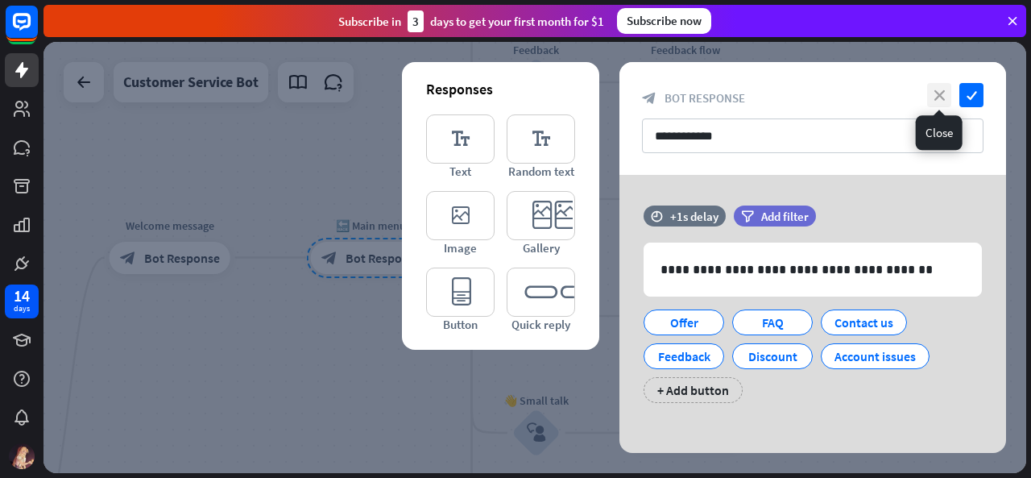
click at [949, 98] on icon "close" at bounding box center [939, 95] width 24 height 24
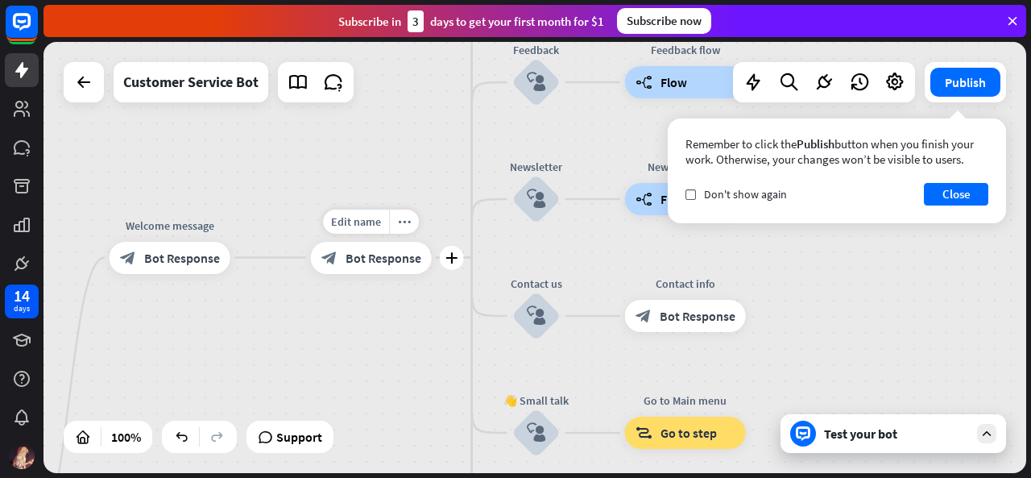
click at [405, 269] on div "block_bot_response Bot Response" at bounding box center [371, 258] width 121 height 32
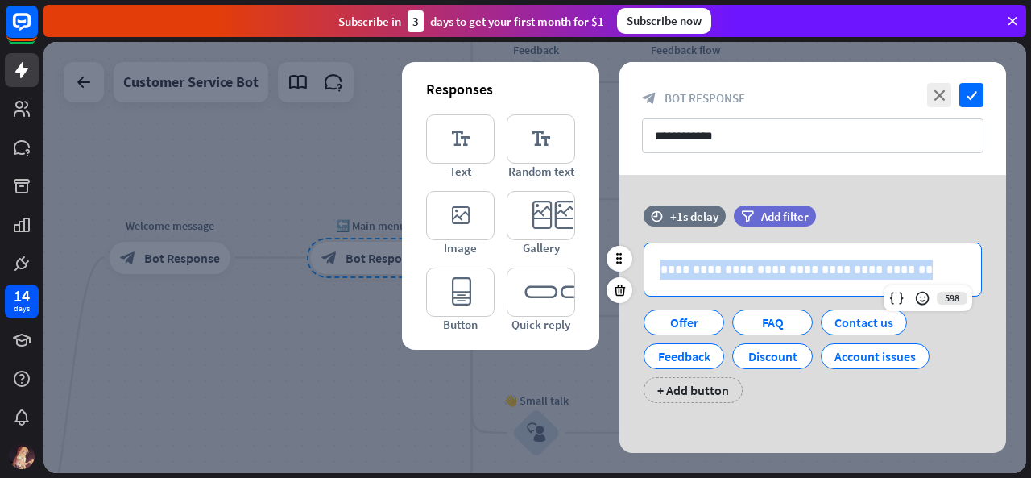
drag, startPoint x: 932, startPoint y: 267, endPoint x: 658, endPoint y: 268, distance: 274.0
click at [658, 268] on div "**********" at bounding box center [813, 269] width 337 height 52
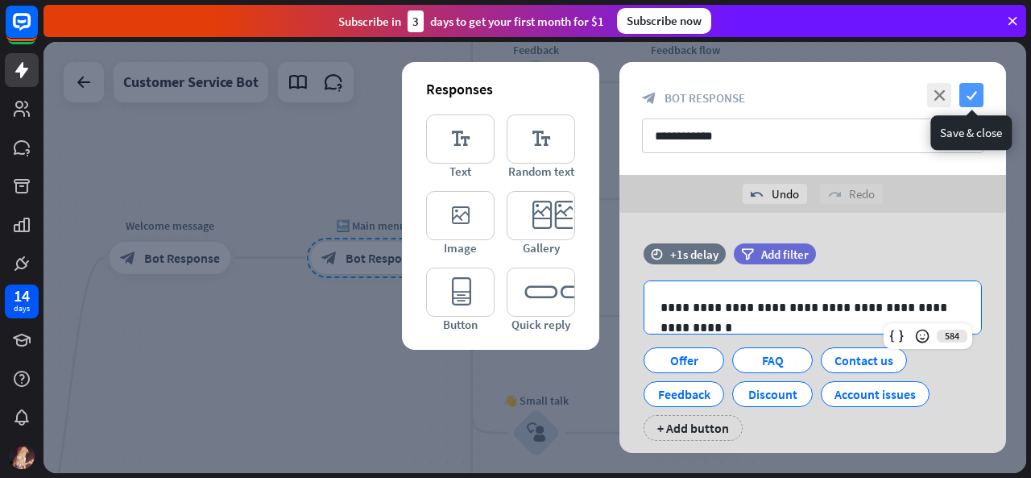
click at [972, 86] on icon "check" at bounding box center [972, 95] width 24 height 24
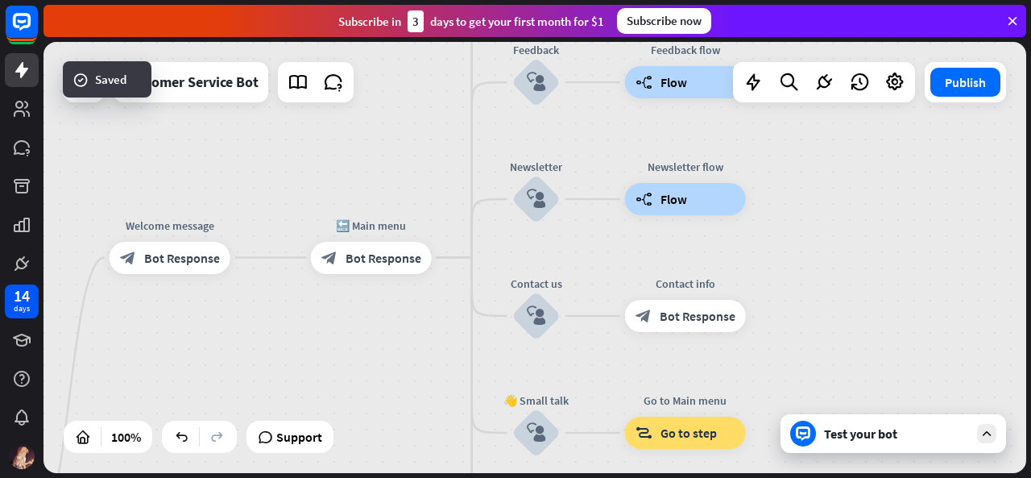
click at [882, 441] on div "Test your bot" at bounding box center [896, 433] width 145 height 16
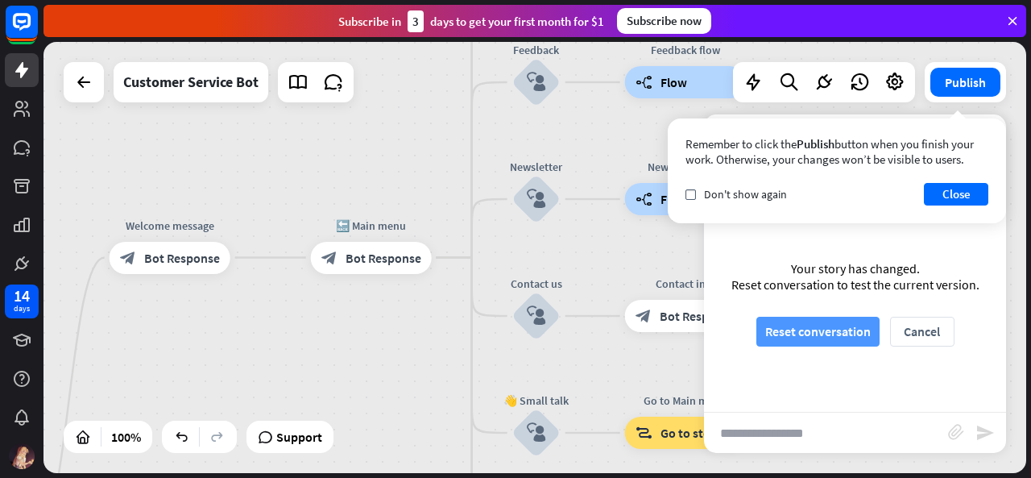
click at [851, 333] on button "Reset conversation" at bounding box center [818, 332] width 123 height 30
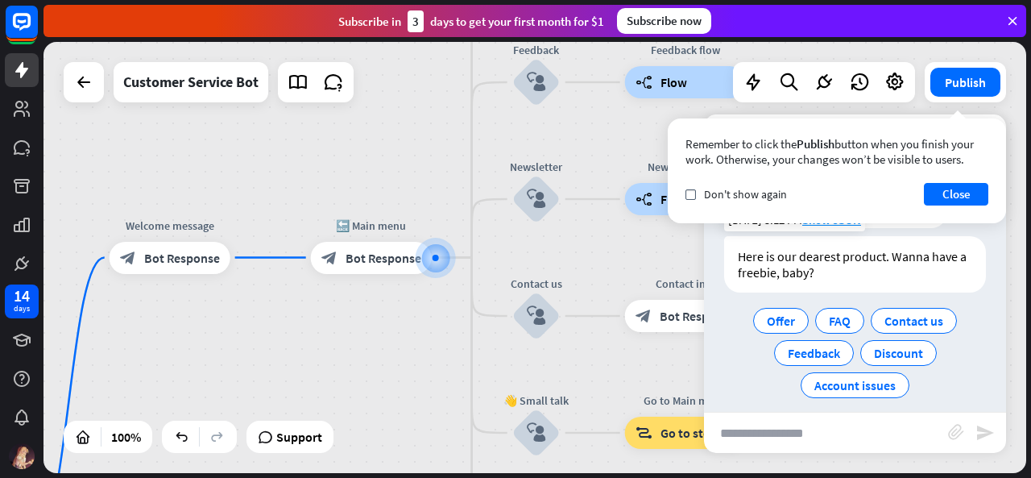
scroll to position [67, 0]
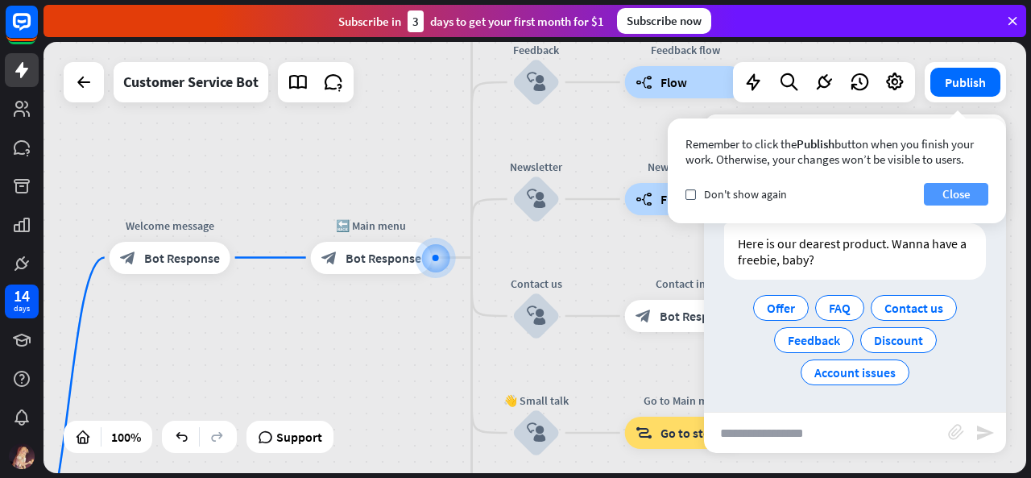
click at [952, 201] on button "Close" at bounding box center [956, 194] width 64 height 23
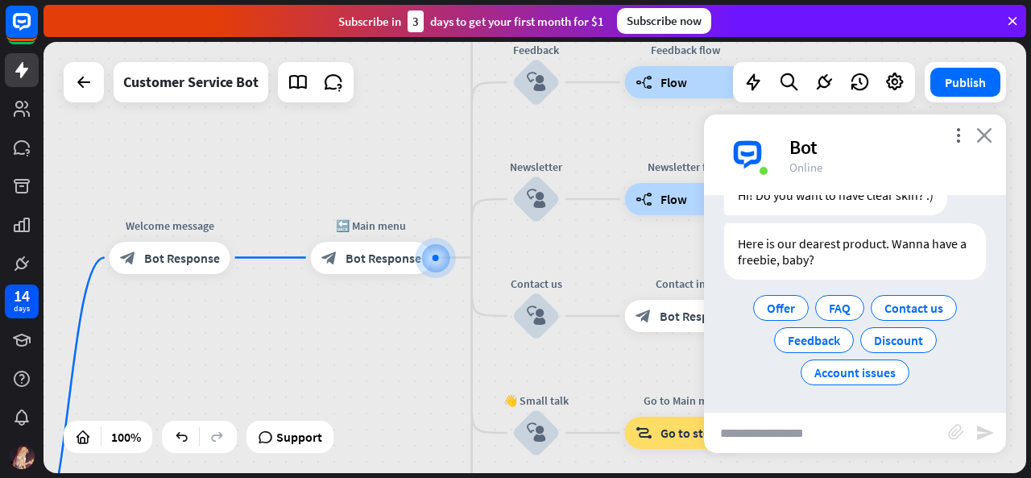
click at [979, 139] on icon "close" at bounding box center [985, 134] width 16 height 15
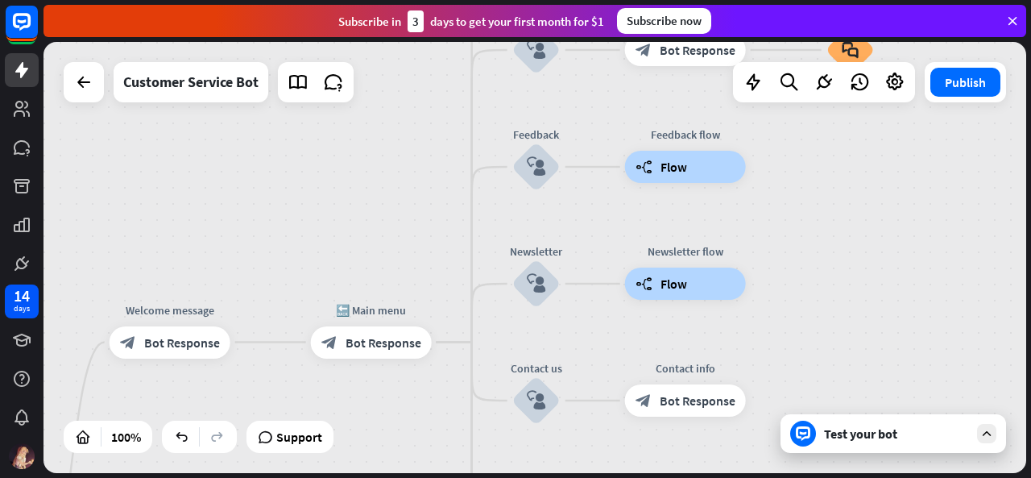
drag, startPoint x: 922, startPoint y: 230, endPoint x: 922, endPoint y: 317, distance: 87.0
click at [922, 317] on div "Facial Cleanser Customer Service home_2 Start point Welcome message block_bot_r…" at bounding box center [535, 257] width 983 height 431
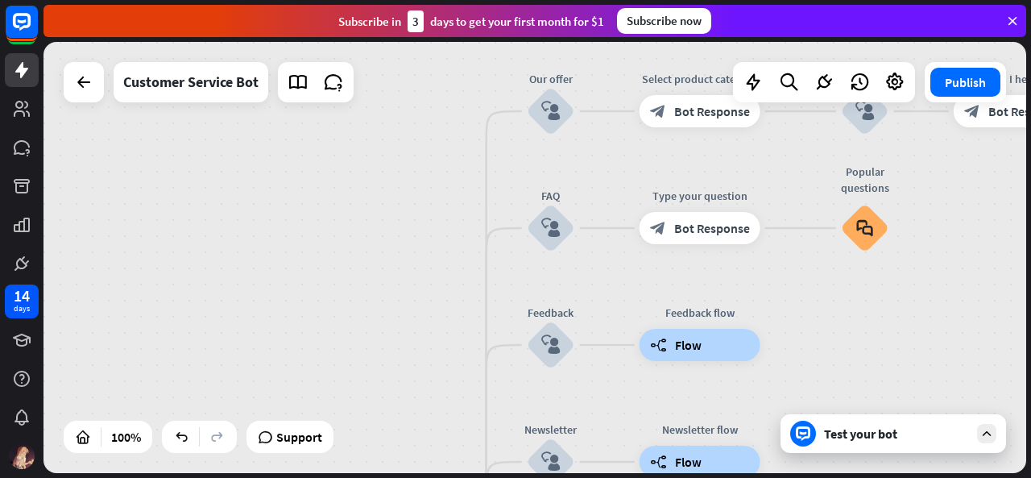
drag, startPoint x: 922, startPoint y: 317, endPoint x: 936, endPoint y: 493, distance: 176.3
click at [936, 477] on html "14 days close Product Help First steps Get started with ChatBot Help Center Fol…" at bounding box center [515, 239] width 1031 height 478
drag, startPoint x: 936, startPoint y: 438, endPoint x: 872, endPoint y: 466, distance: 70.4
click at [872, 466] on div "Facial Cleanser Customer Service home_2 Start point Welcome message block_bot_r…" at bounding box center [535, 257] width 983 height 431
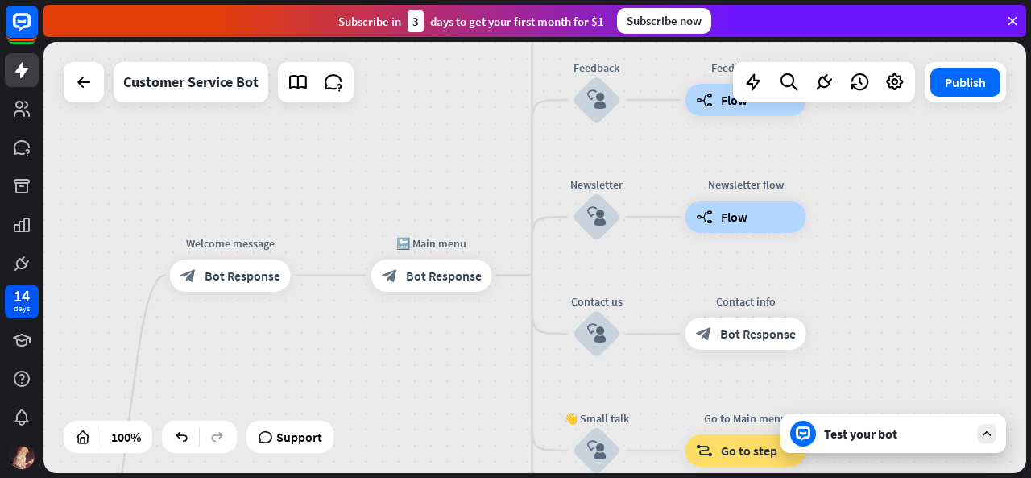
drag, startPoint x: 932, startPoint y: 367, endPoint x: 977, endPoint y: 122, distance: 249.2
click at [977, 122] on div "Facial Cleanser Customer Service home_2 Start point Welcome message block_bot_r…" at bounding box center [535, 257] width 983 height 431
click at [443, 238] on div "Edit name" at bounding box center [417, 239] width 66 height 24
click at [482, 283] on div "block_bot_response Bot Response" at bounding box center [431, 275] width 121 height 32
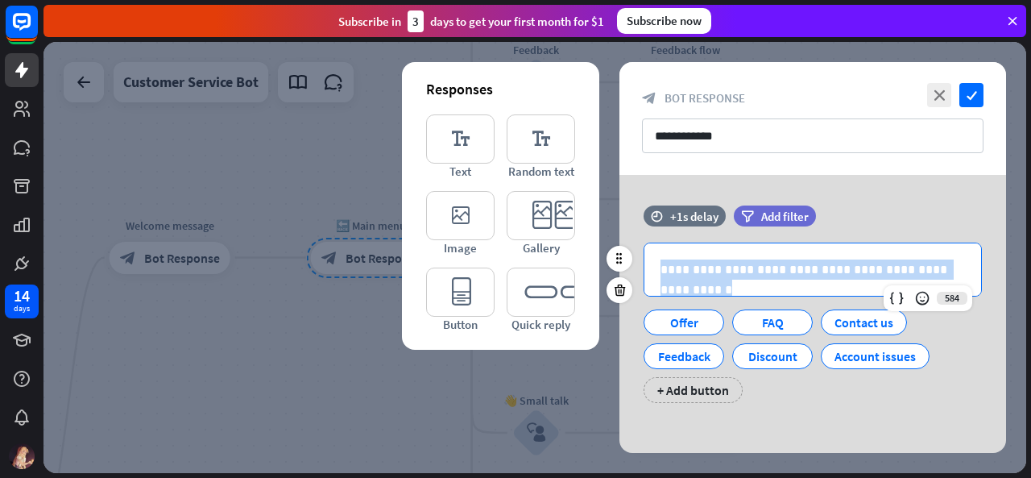
drag, startPoint x: 661, startPoint y: 272, endPoint x: 969, endPoint y: 265, distance: 307.9
click at [969, 265] on div "**********" at bounding box center [813, 269] width 337 height 52
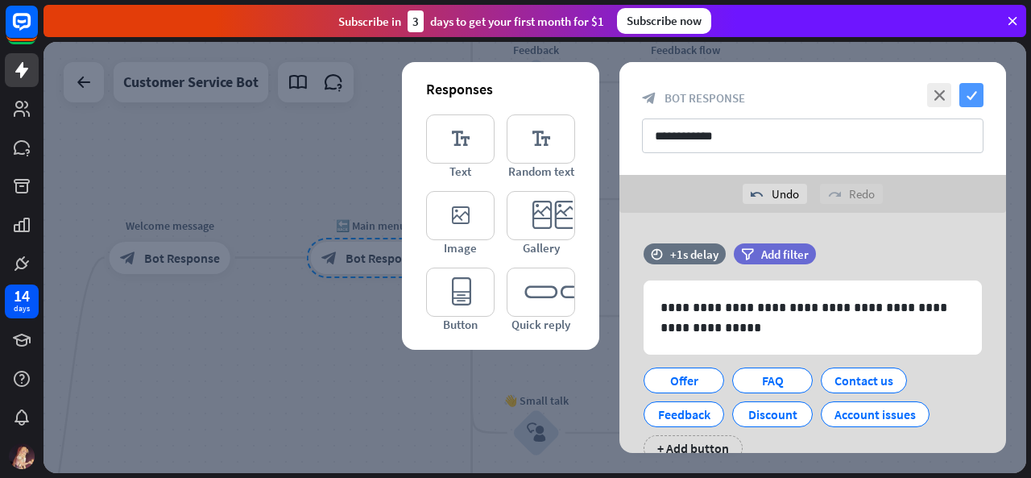
click at [973, 92] on icon "check" at bounding box center [972, 95] width 24 height 24
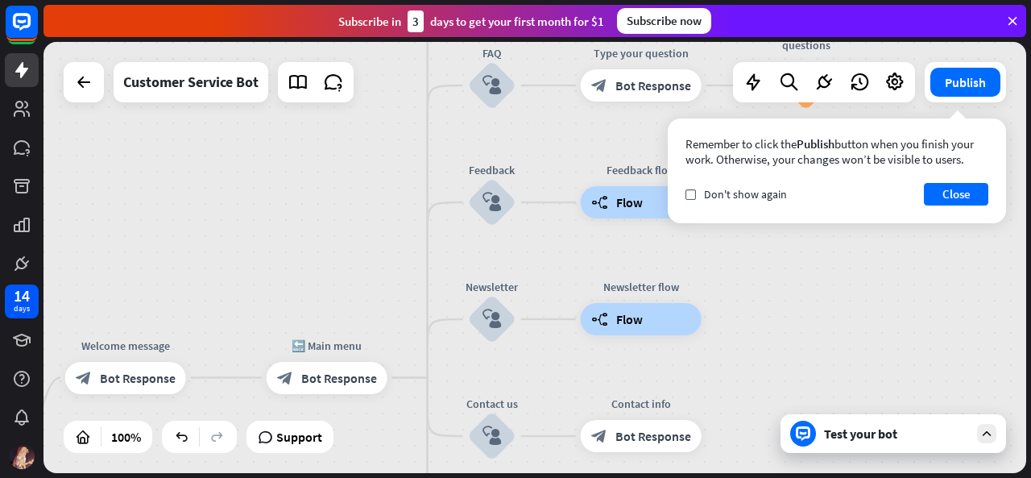
drag, startPoint x: 421, startPoint y: 326, endPoint x: 376, endPoint y: 447, distance: 129.3
click at [376, 447] on div "Facial Cleanser Customer Service home_2 Start point Welcome message block_bot_r…" at bounding box center [535, 257] width 983 height 431
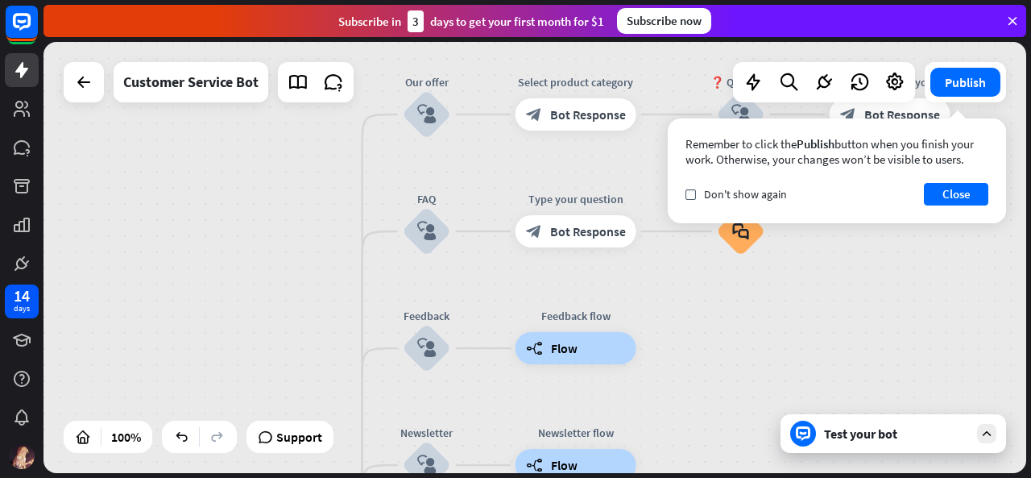
drag, startPoint x: 371, startPoint y: 172, endPoint x: 311, endPoint y: 299, distance: 140.6
click at [311, 299] on div "Facial Cleanser Customer Service home_2 Start point Welcome message block_bot_r…" at bounding box center [535, 257] width 983 height 431
click at [427, 105] on icon "block_user_input" at bounding box center [426, 114] width 19 height 19
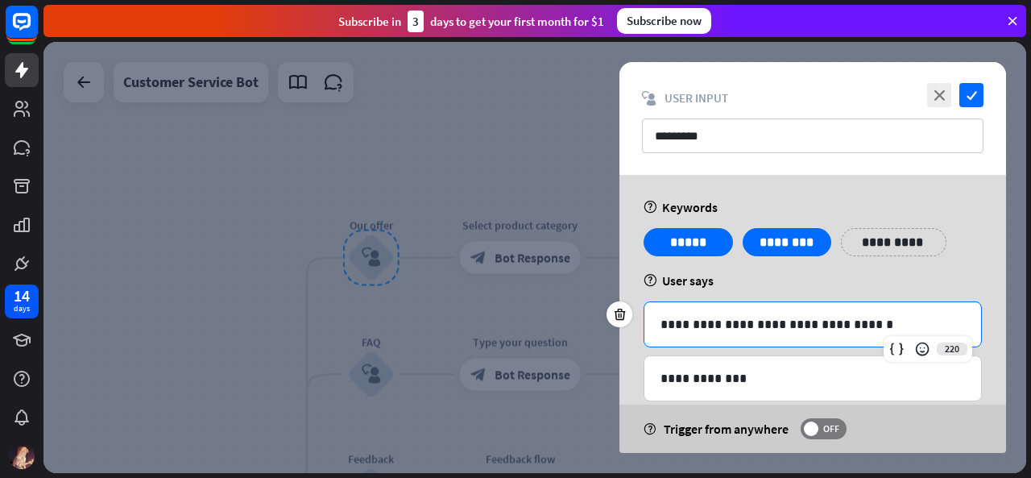
click at [820, 328] on p "**********" at bounding box center [813, 324] width 305 height 20
drag, startPoint x: 960, startPoint y: 194, endPoint x: 963, endPoint y: 185, distance: 9.4
click at [963, 185] on div "**********" at bounding box center [813, 463] width 387 height 577
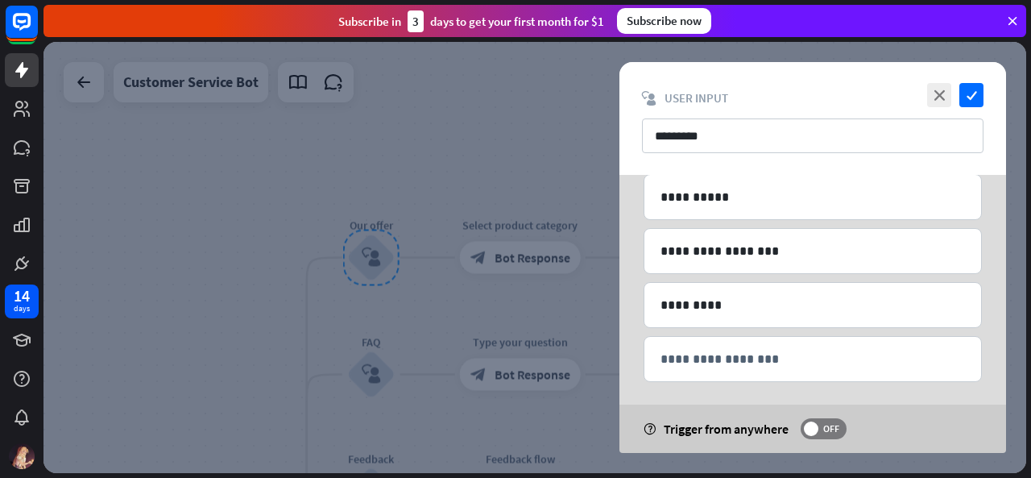
scroll to position [294, 0]
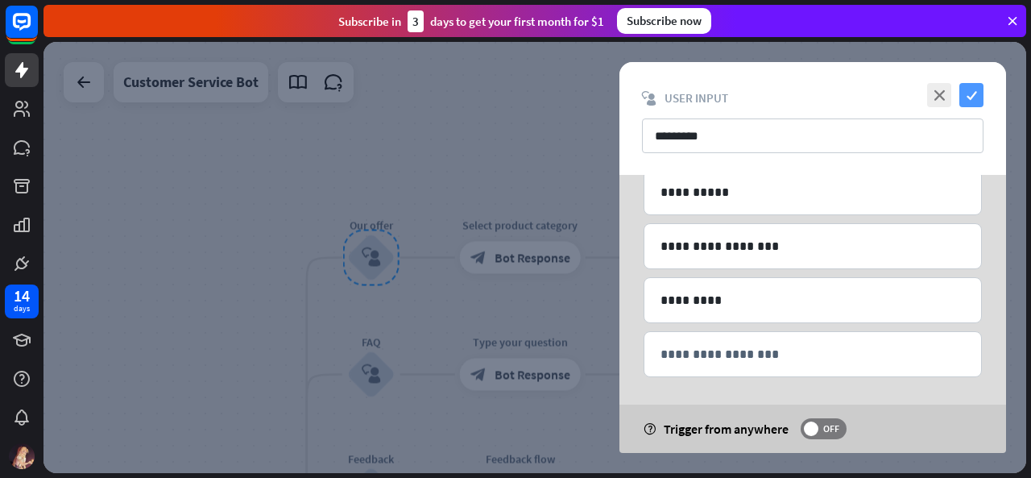
click at [976, 97] on icon "check" at bounding box center [972, 95] width 24 height 24
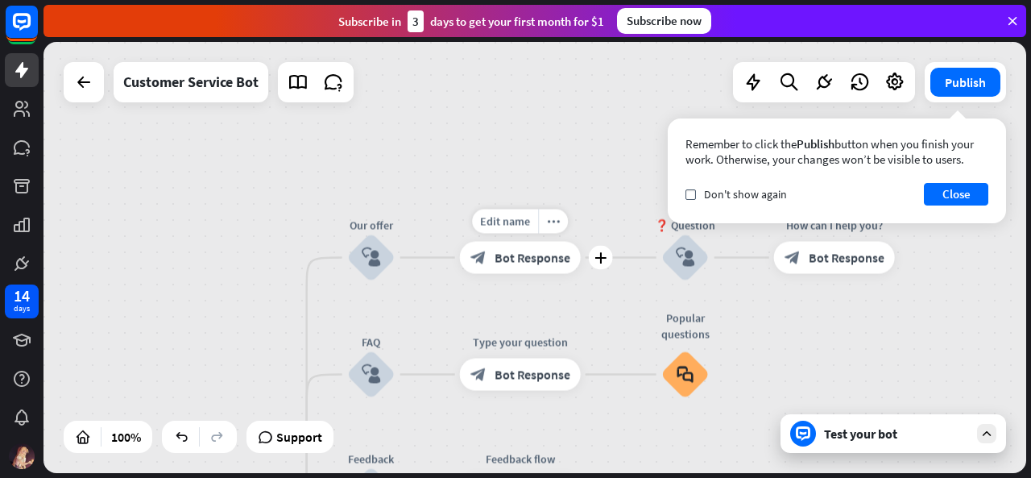
click at [539, 267] on div "block_bot_response Bot Response" at bounding box center [520, 258] width 121 height 32
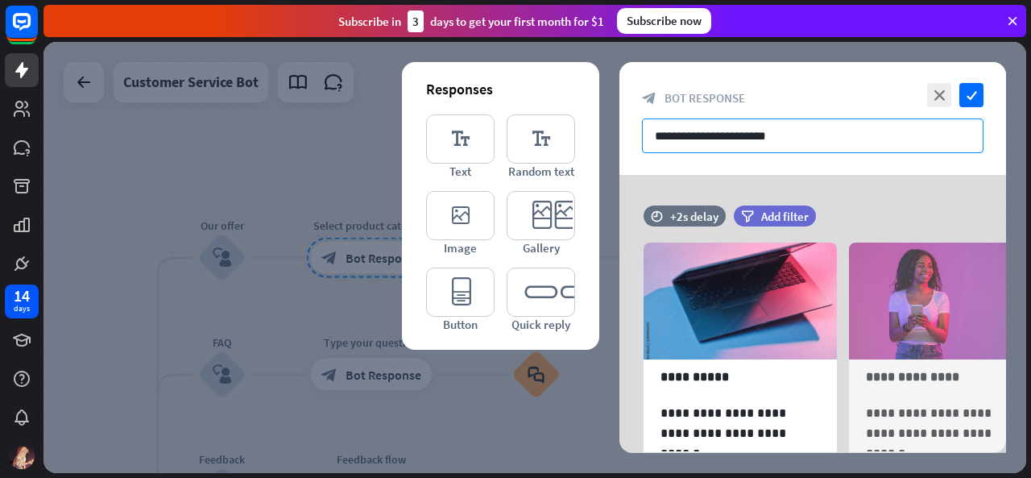
drag, startPoint x: 789, startPoint y: 127, endPoint x: 807, endPoint y: 138, distance: 20.6
click at [807, 138] on input "**********" at bounding box center [813, 135] width 342 height 35
click at [857, 178] on div "**********" at bounding box center [813, 416] width 387 height 482
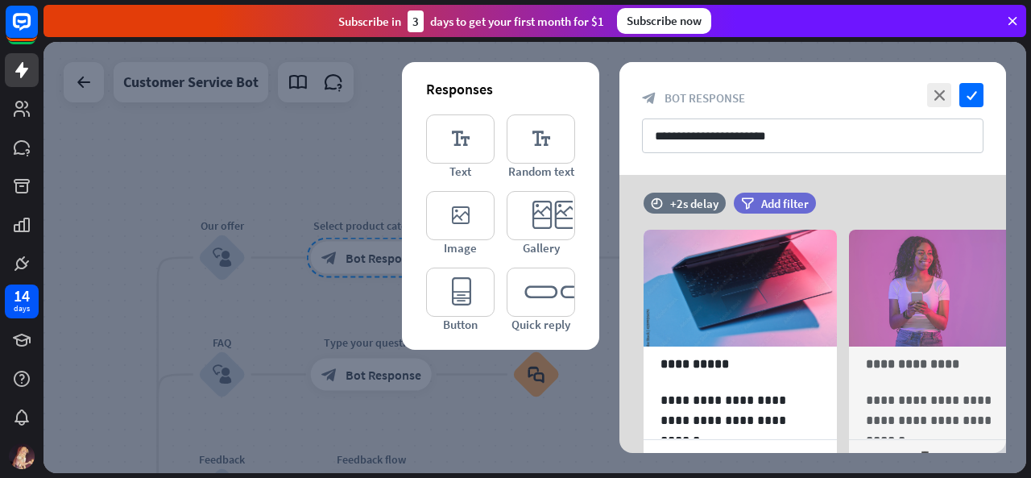
scroll to position [8, 0]
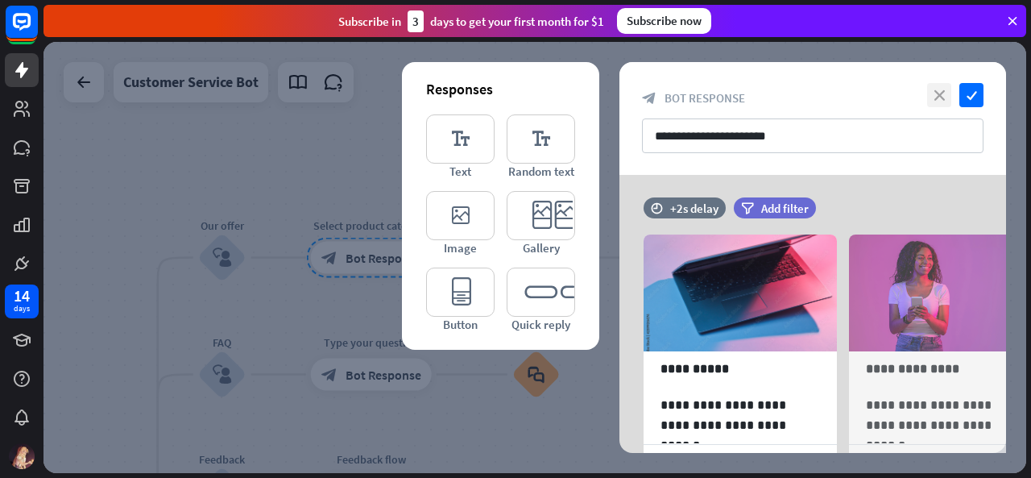
click at [943, 95] on icon "close" at bounding box center [939, 95] width 24 height 24
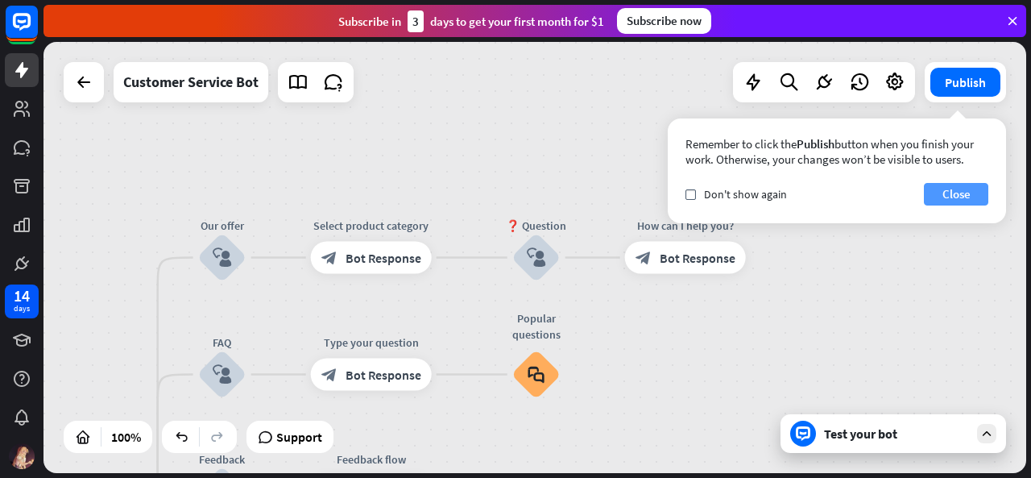
click at [937, 193] on button "Close" at bounding box center [956, 194] width 64 height 23
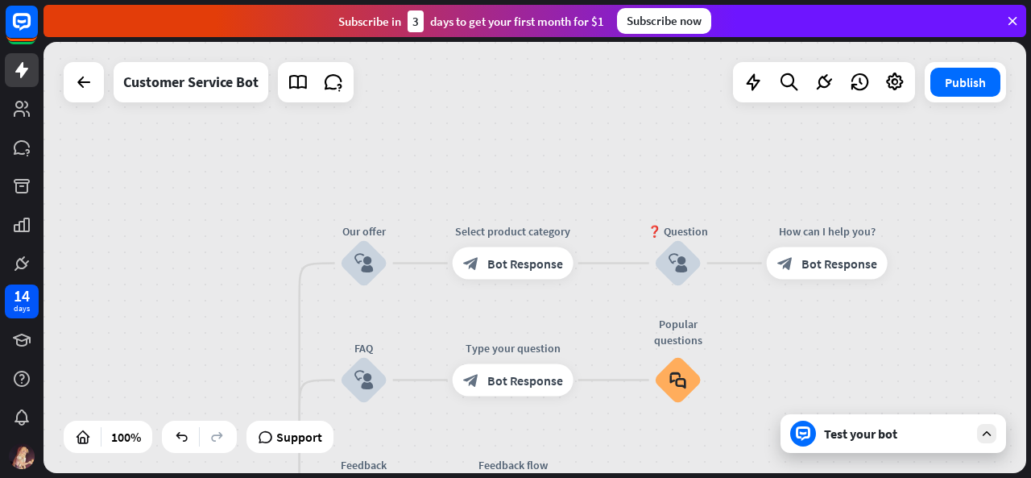
drag, startPoint x: 706, startPoint y: 156, endPoint x: 857, endPoint y: 176, distance: 152.9
click at [849, 161] on div "Facial Cleanser Customer Service home_2 Start point Welcome message block_bot_r…" at bounding box center [535, 257] width 983 height 431
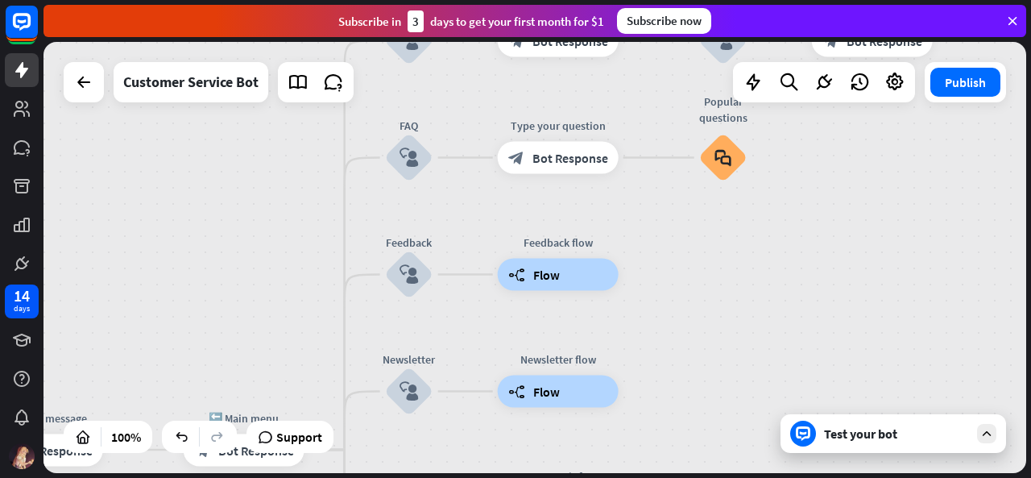
drag, startPoint x: 940, startPoint y: 328, endPoint x: 984, endPoint y: 104, distance: 228.4
click at [984, 104] on div "Facial Cleanser Customer Service home_2 Start point Welcome message block_bot_r…" at bounding box center [535, 257] width 983 height 431
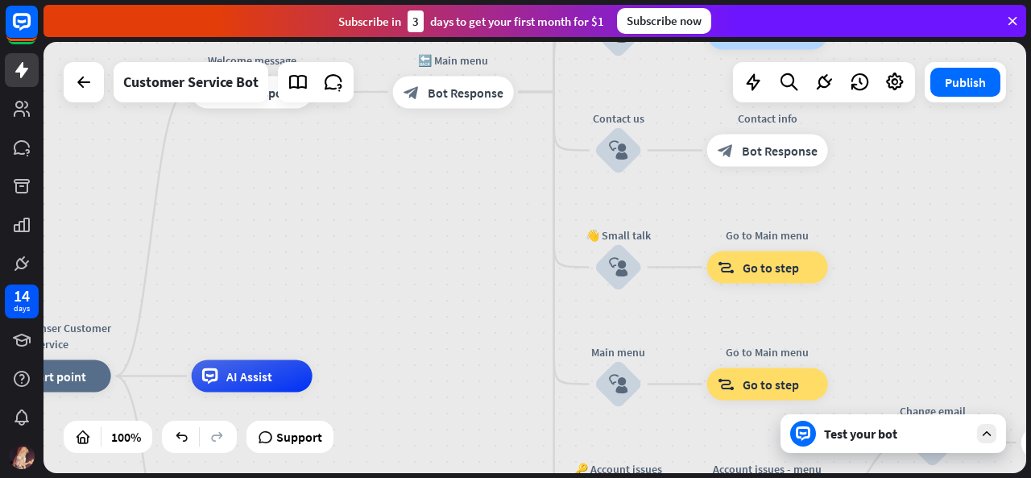
drag, startPoint x: 822, startPoint y: 286, endPoint x: 1031, endPoint y: -70, distance: 412.8
click at [1031, 0] on html "14 days close Product Help First steps Get started with ChatBot Help Center Fol…" at bounding box center [515, 239] width 1031 height 478
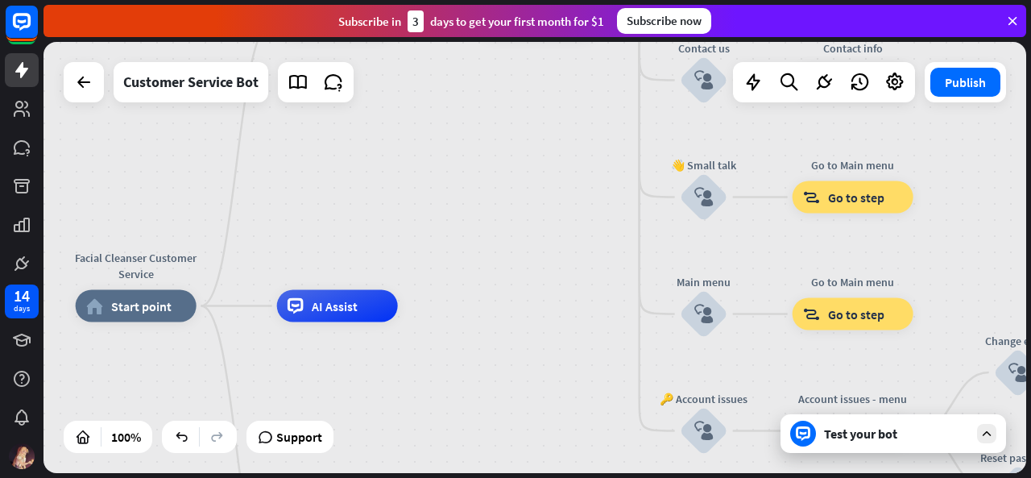
drag, startPoint x: 886, startPoint y: 349, endPoint x: 971, endPoint y: 289, distance: 103.5
click at [971, 289] on div "Facial Cleanser Customer Service home_2 Start point Welcome message block_bot_r…" at bounding box center [535, 257] width 983 height 431
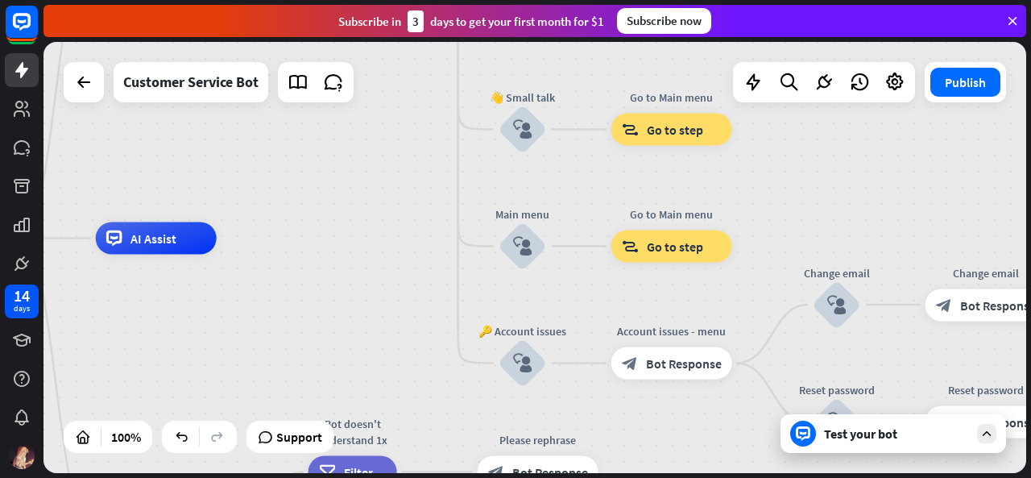
drag, startPoint x: 511, startPoint y: 362, endPoint x: 330, endPoint y: 284, distance: 197.4
click at [330, 284] on div "Facial Cleanser Customer Service home_2 Start point Welcome message block_bot_r…" at bounding box center [385, 454] width 983 height 431
click at [415, 297] on div "Facial Cleanser Customer Service home_2 Start point Welcome message block_bot_r…" at bounding box center [385, 454] width 983 height 431
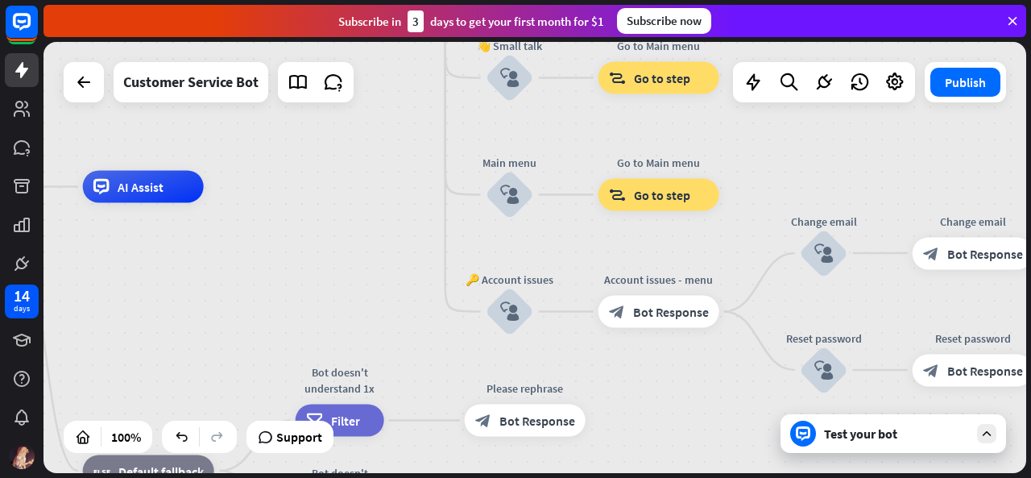
drag, startPoint x: 405, startPoint y: 255, endPoint x: 388, endPoint y: 179, distance: 78.4
click at [388, 187] on div "Facial Cleanser Customer Service home_2 Start point Welcome message block_bot_r…" at bounding box center [373, 402] width 983 height 431
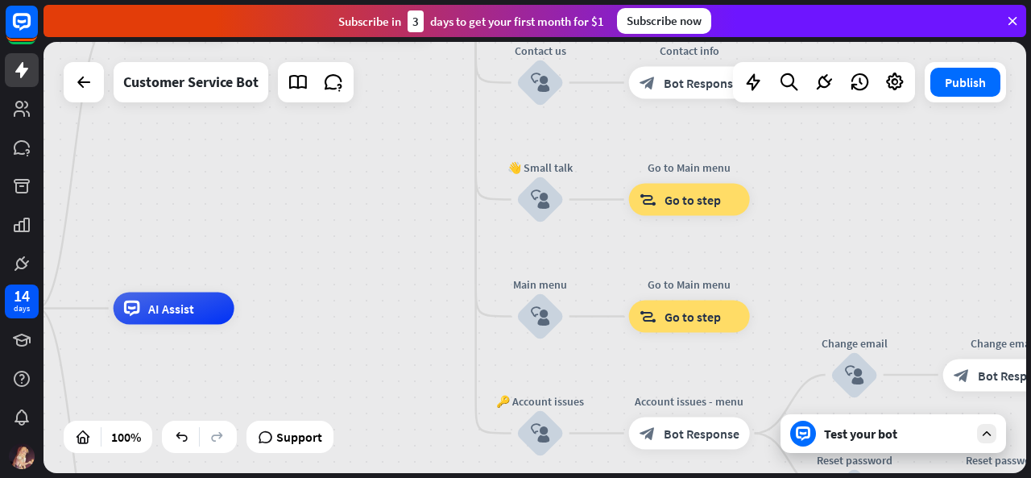
drag, startPoint x: 363, startPoint y: 197, endPoint x: 392, endPoint y: 409, distance: 213.9
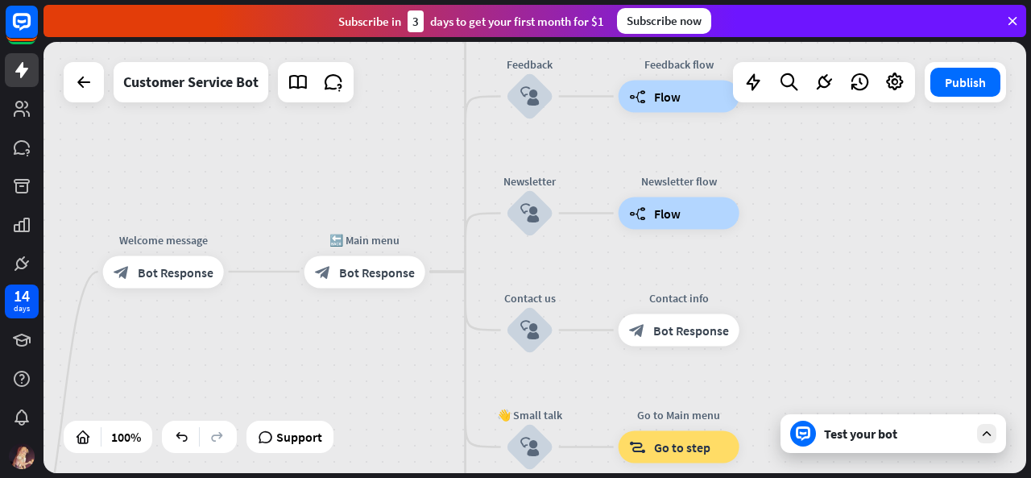
drag, startPoint x: 368, startPoint y: 470, endPoint x: 367, endPoint y: 508, distance: 37.9
click at [367, 477] on html "14 days close Product Help First steps Get started with ChatBot Help Center Fol…" at bounding box center [515, 239] width 1031 height 478
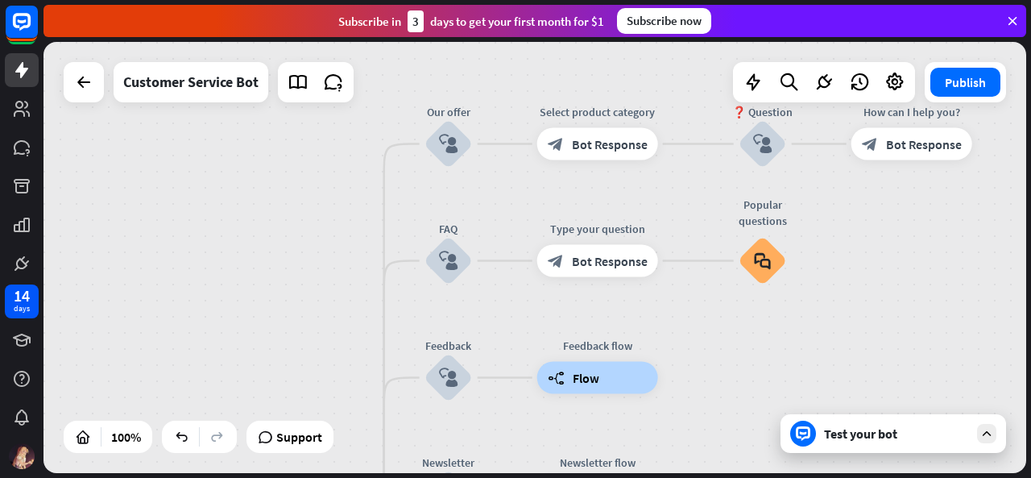
drag, startPoint x: 406, startPoint y: 226, endPoint x: 326, endPoint y: 468, distance: 254.8
click at [326, 468] on div "Facial Cleanser Customer Service home_2 Start point Welcome message block_bot_r…" at bounding box center [535, 257] width 983 height 431
click at [438, 139] on div "block_user_input" at bounding box center [449, 144] width 48 height 48
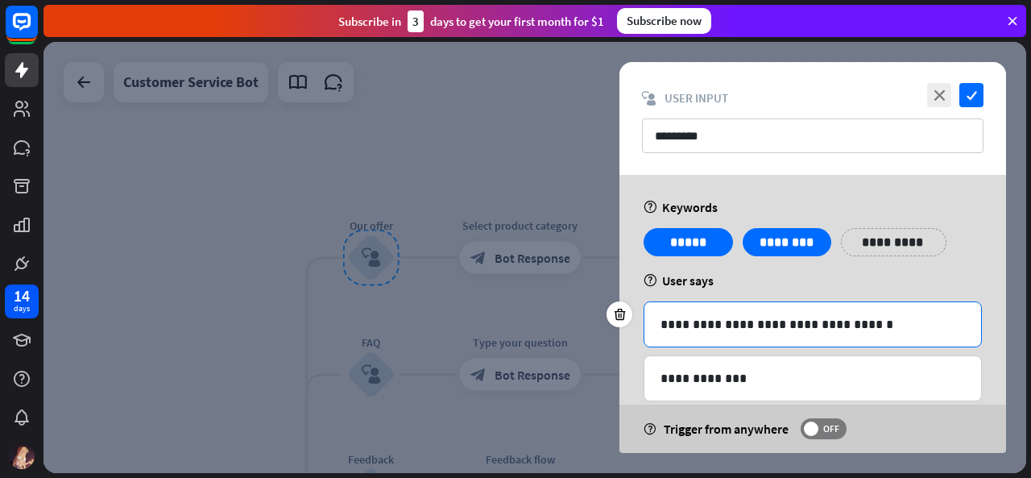
click at [876, 331] on p "**********" at bounding box center [813, 324] width 305 height 20
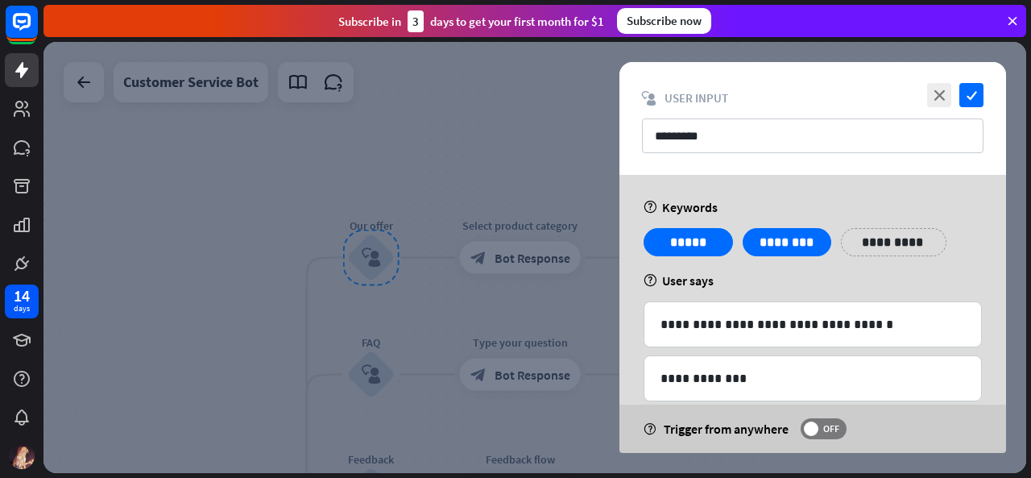
click at [930, 284] on div "help User says" at bounding box center [813, 280] width 338 height 16
click at [870, 247] on p "**********" at bounding box center [885, 242] width 64 height 20
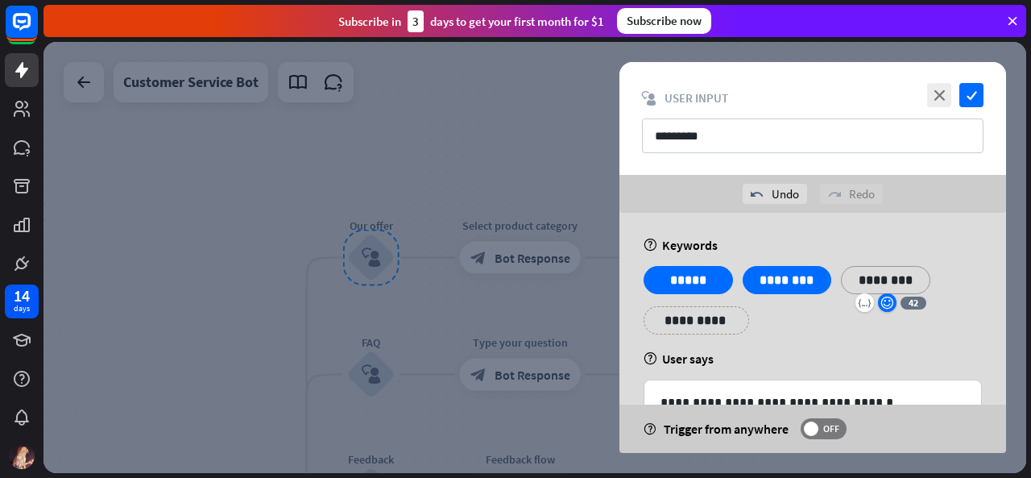
click at [885, 301] on icon "emoji_smile" at bounding box center [888, 303] width 14 height 13
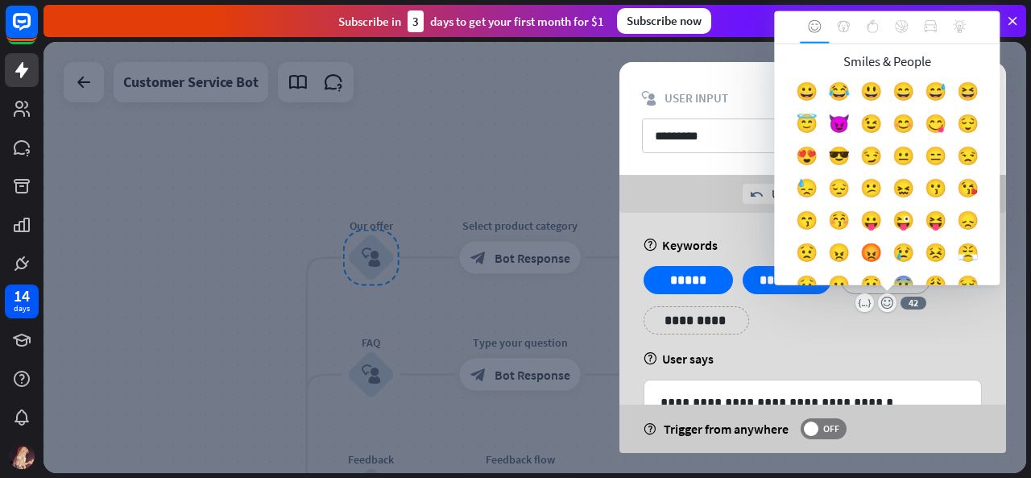
click at [886, 317] on div "**********" at bounding box center [813, 306] width 348 height 81
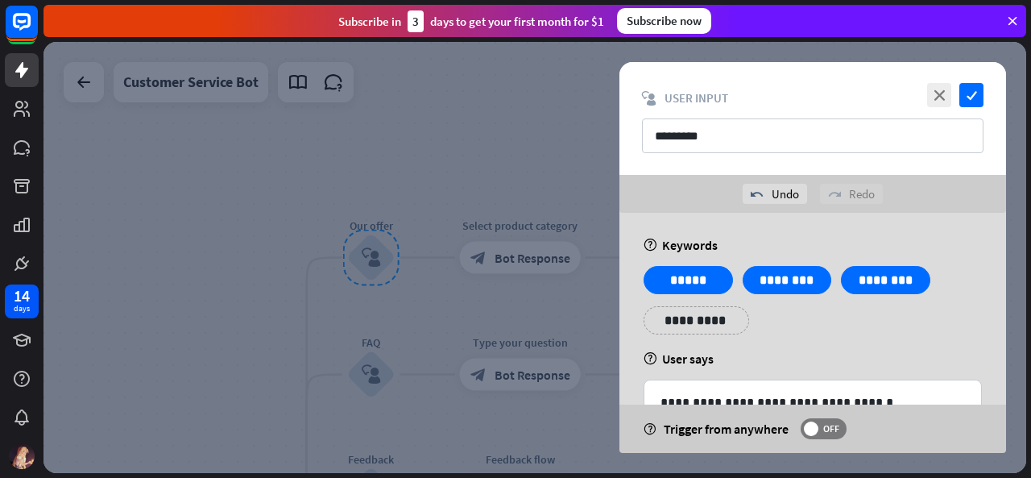
click at [867, 317] on div "**********" at bounding box center [813, 306] width 348 height 81
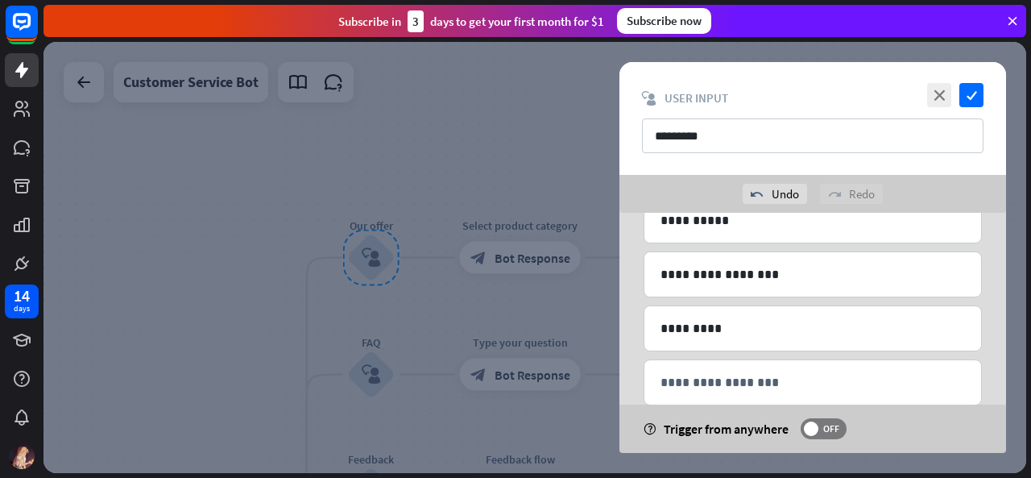
scroll to position [371, 0]
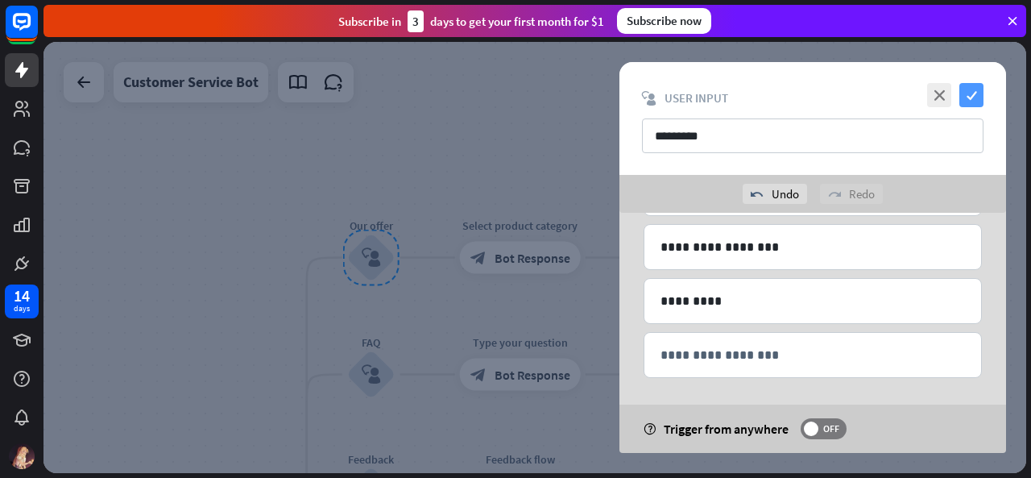
click at [970, 102] on icon "check" at bounding box center [972, 95] width 24 height 24
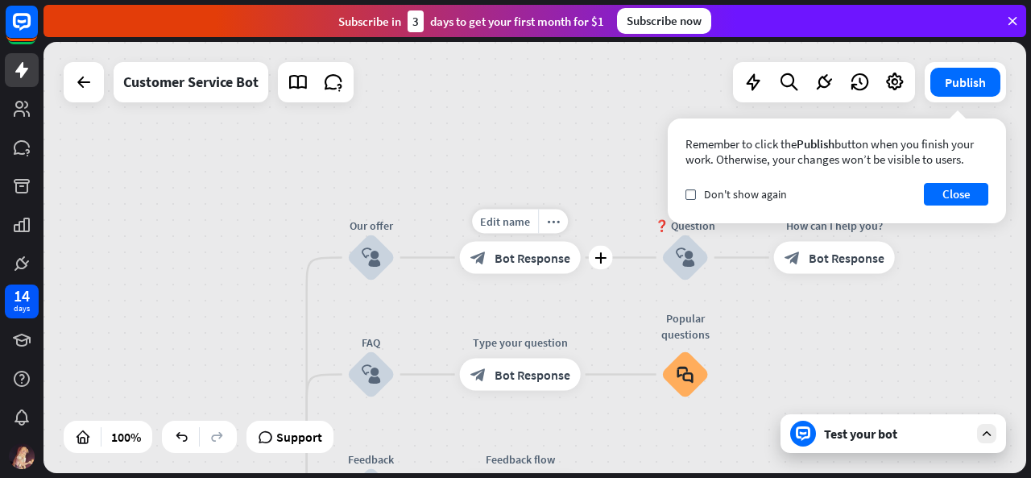
click at [508, 255] on span "Bot Response" at bounding box center [533, 258] width 76 height 16
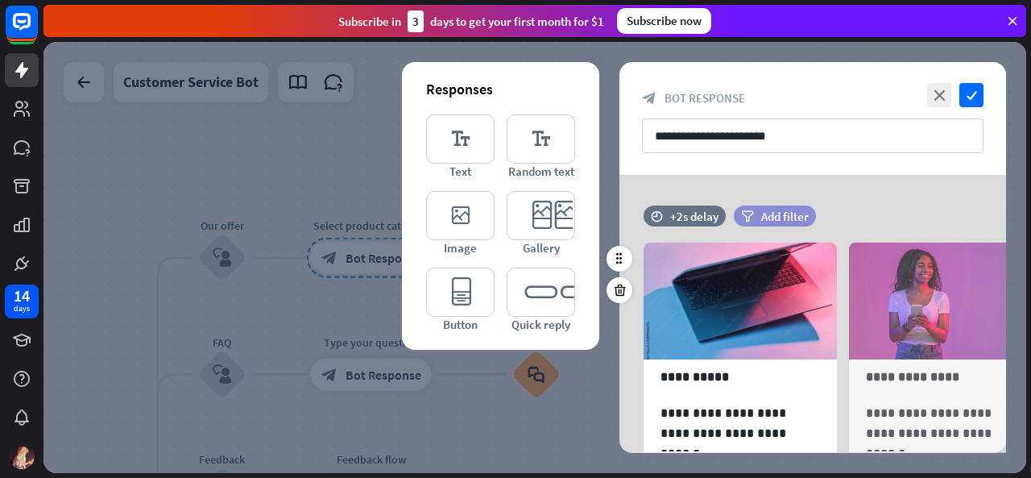
click at [766, 218] on span "Add filter" at bounding box center [785, 216] width 48 height 15
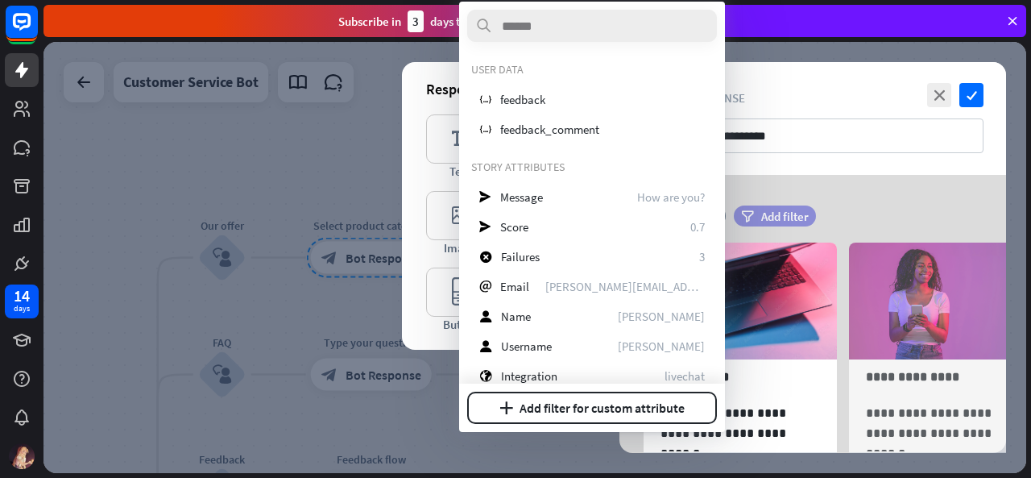
click at [766, 218] on span "Add filter" at bounding box center [785, 216] width 48 height 15
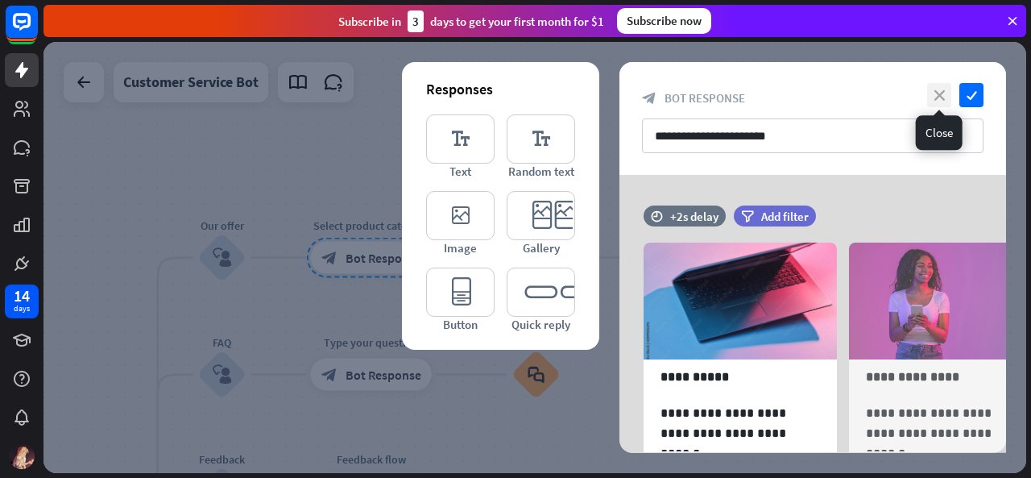
click at [936, 91] on icon "close" at bounding box center [939, 95] width 24 height 24
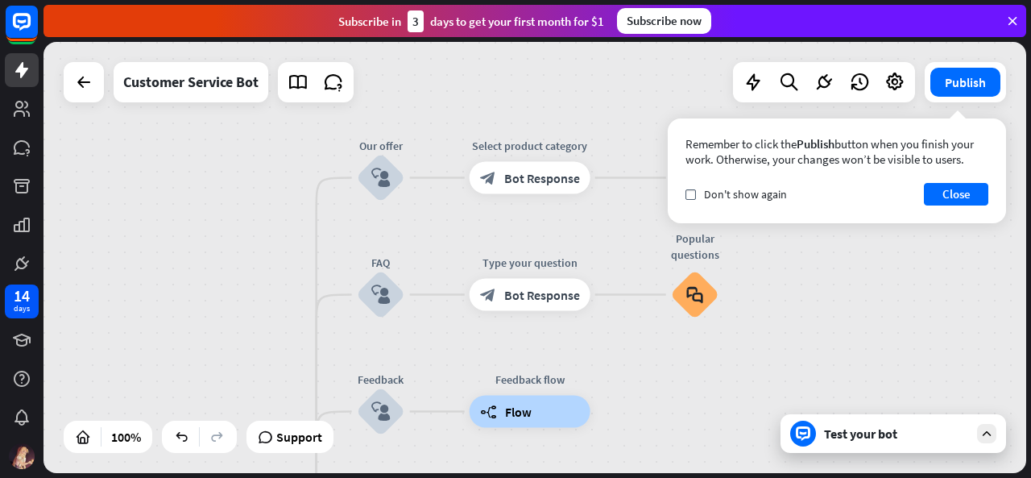
drag, startPoint x: 803, startPoint y: 371, endPoint x: 962, endPoint y: 292, distance: 177.7
click at [962, 292] on div "Facial Cleanser Customer Service home_2 Start point Welcome message block_bot_r…" at bounding box center [535, 257] width 983 height 431
click at [906, 444] on div "Test your bot" at bounding box center [894, 433] width 226 height 39
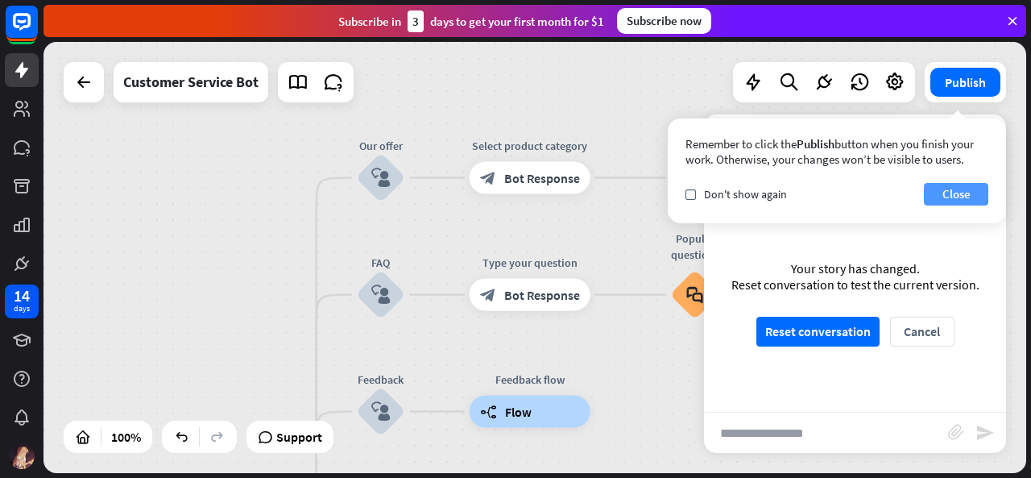
click at [962, 188] on button "Close" at bounding box center [956, 194] width 64 height 23
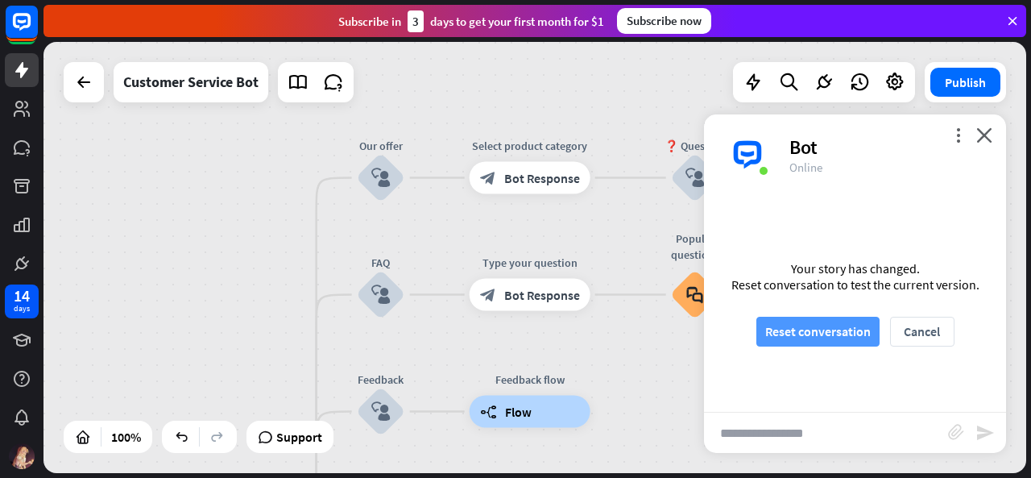
click at [825, 336] on button "Reset conversation" at bounding box center [818, 332] width 123 height 30
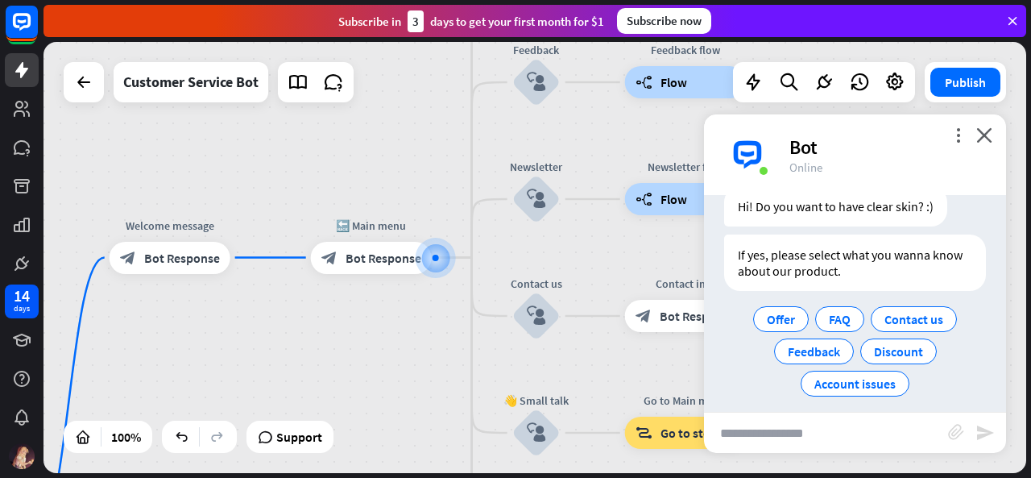
scroll to position [67, 0]
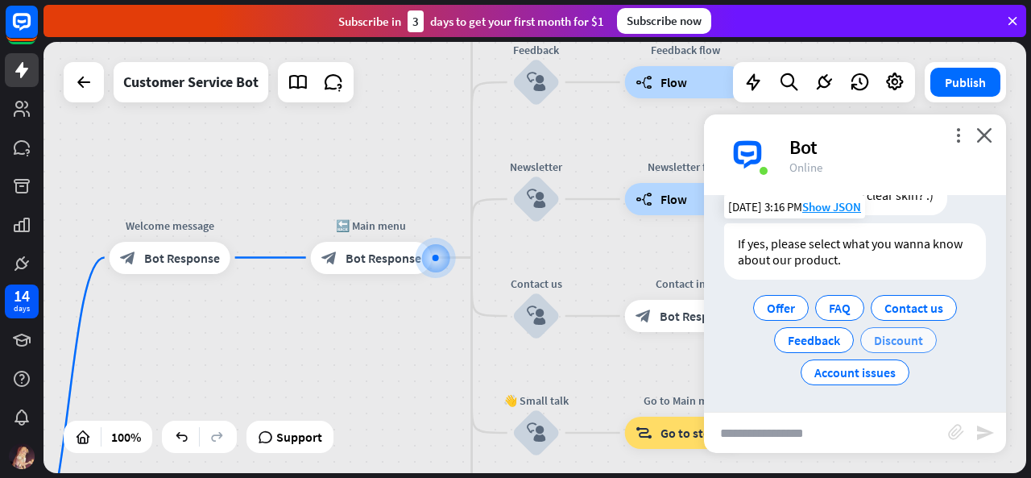
click at [876, 340] on span "Discount" at bounding box center [898, 340] width 49 height 16
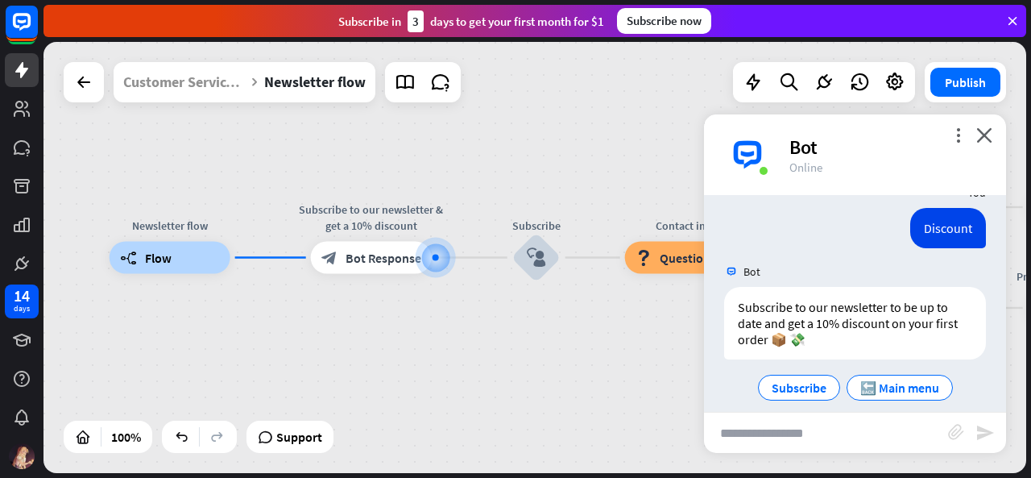
scroll to position [193, 0]
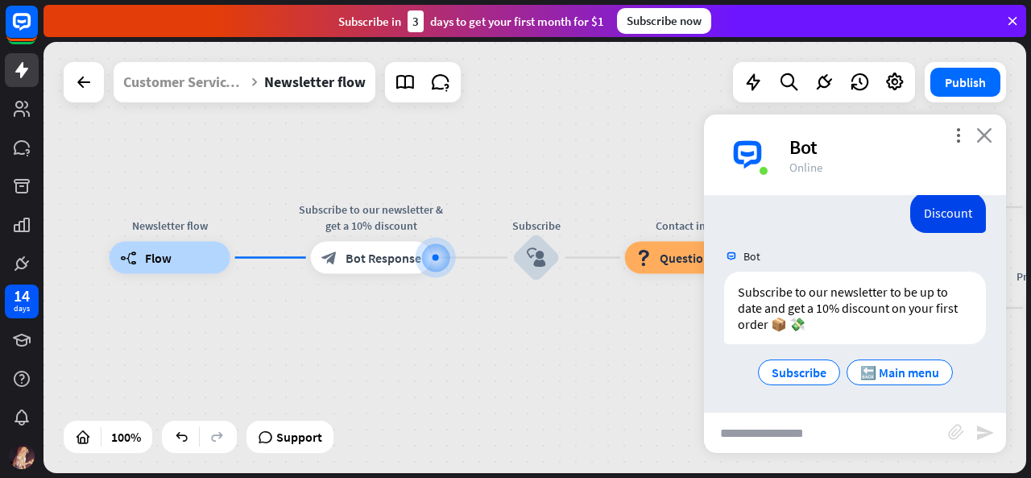
click at [981, 136] on icon "close" at bounding box center [985, 134] width 16 height 15
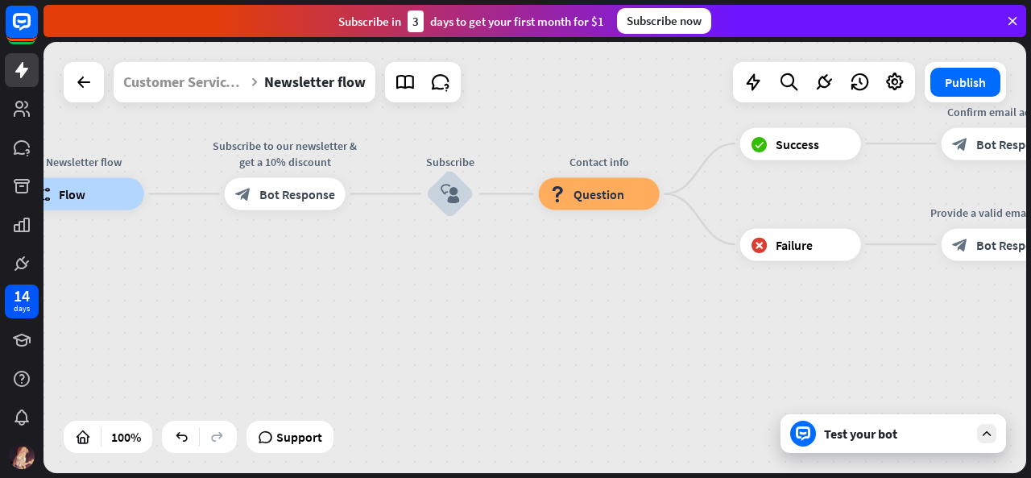
drag, startPoint x: 524, startPoint y: 313, endPoint x: 651, endPoint y: 401, distance: 154.7
click at [651, 401] on div "Newsletter flow builder_tree Flow Subscribe to our newsletter & get a 10% disco…" at bounding box center [514, 409] width 983 height 431
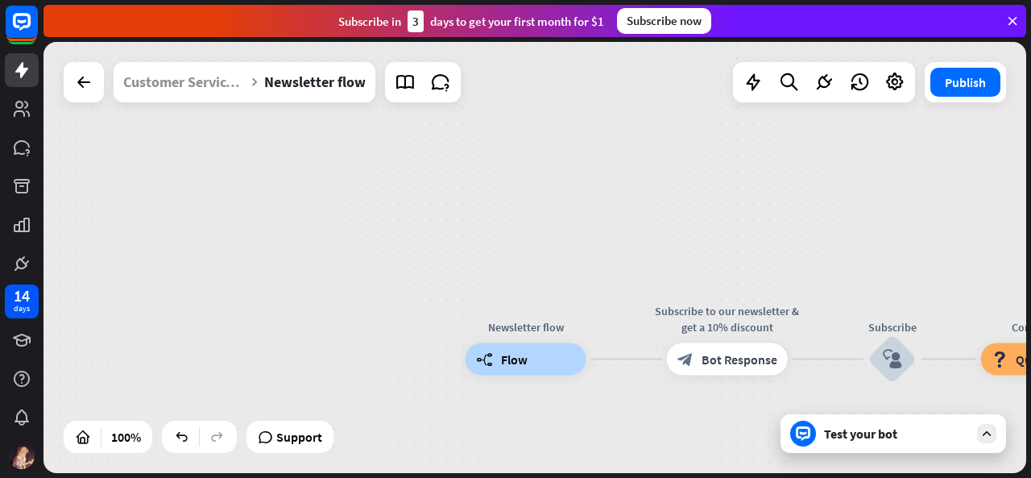
drag, startPoint x: 514, startPoint y: 181, endPoint x: 786, endPoint y: 191, distance: 272.5
click at [786, 191] on div "Newsletter flow builder_tree Flow Subscribe to our newsletter & get a 10% disco…" at bounding box center [535, 257] width 983 height 431
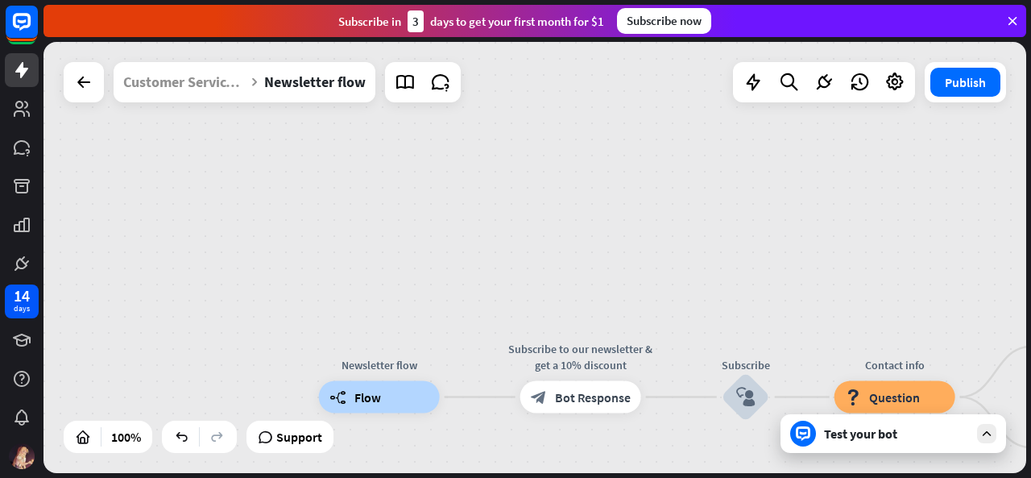
drag, startPoint x: 616, startPoint y: 238, endPoint x: 395, endPoint y: 270, distance: 223.1
click at [395, 270] on div "Newsletter flow builder_tree Flow Subscribe to our newsletter & get a 10% disco…" at bounding box center [535, 257] width 983 height 431
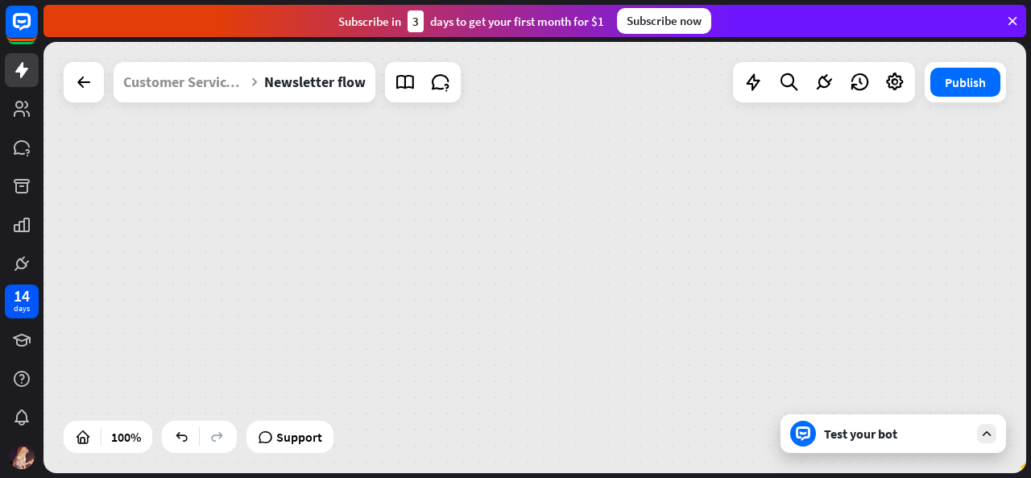
click at [372, 406] on div "Newsletter flow builder_tree Flow Subscribe to our newsletter & get a 10% disco…" at bounding box center [535, 257] width 983 height 431
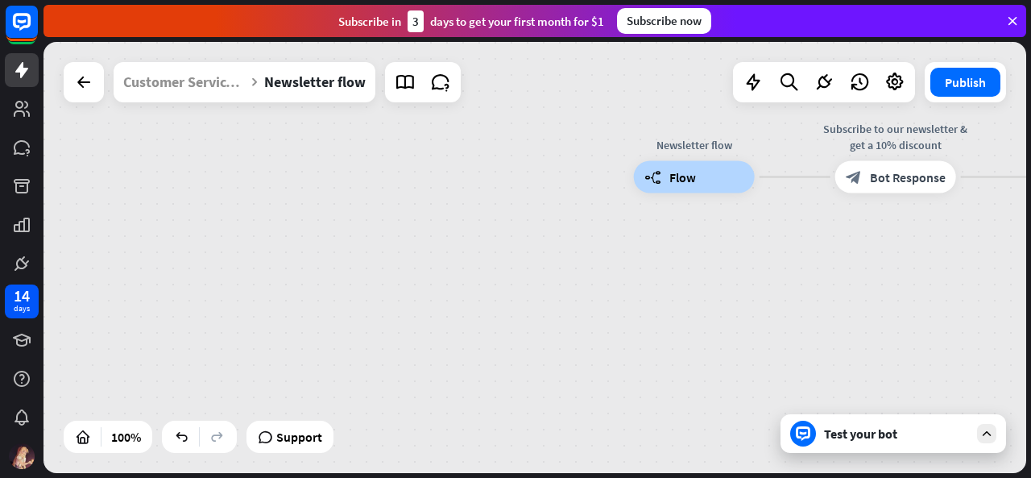
drag, startPoint x: 117, startPoint y: 385, endPoint x: 1031, endPoint y: -12, distance: 996.4
click at [1031, 0] on html "14 days close Product Help First steps Get started with ChatBot Help Center Fol…" at bounding box center [515, 239] width 1031 height 478
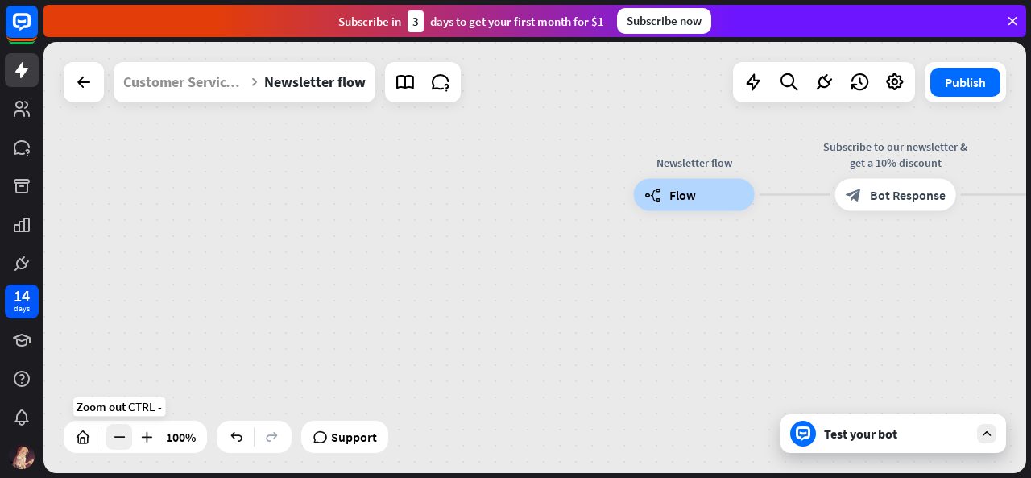
click at [117, 446] on div at bounding box center [119, 437] width 26 height 26
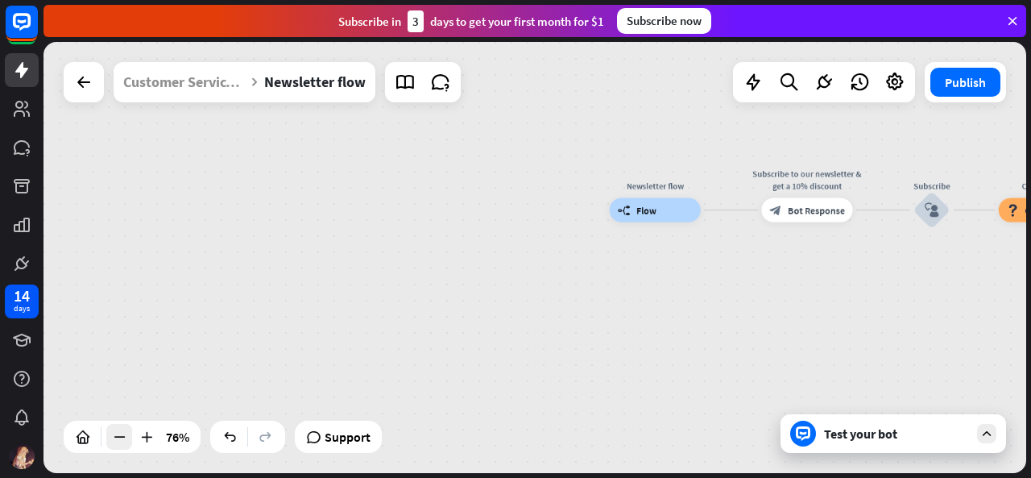
click at [117, 446] on div at bounding box center [119, 437] width 26 height 26
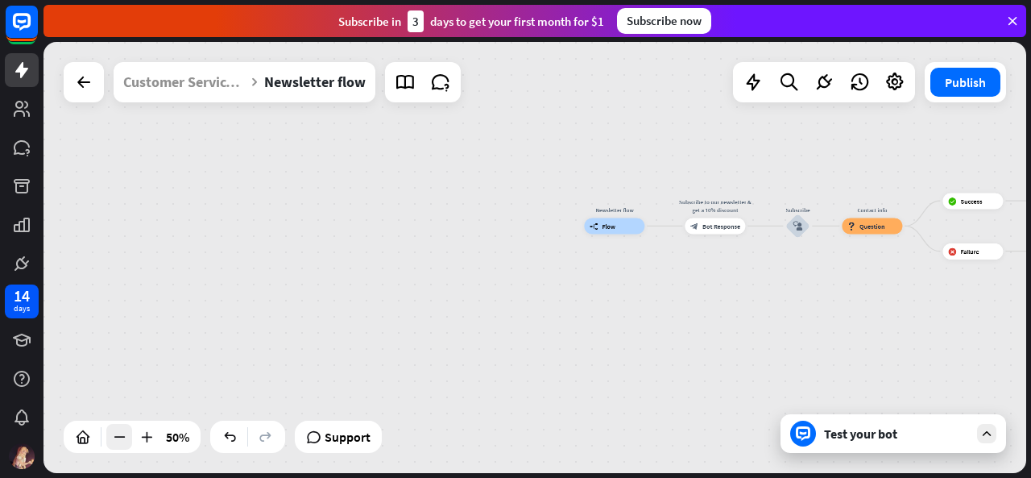
click at [117, 446] on div at bounding box center [119, 437] width 26 height 26
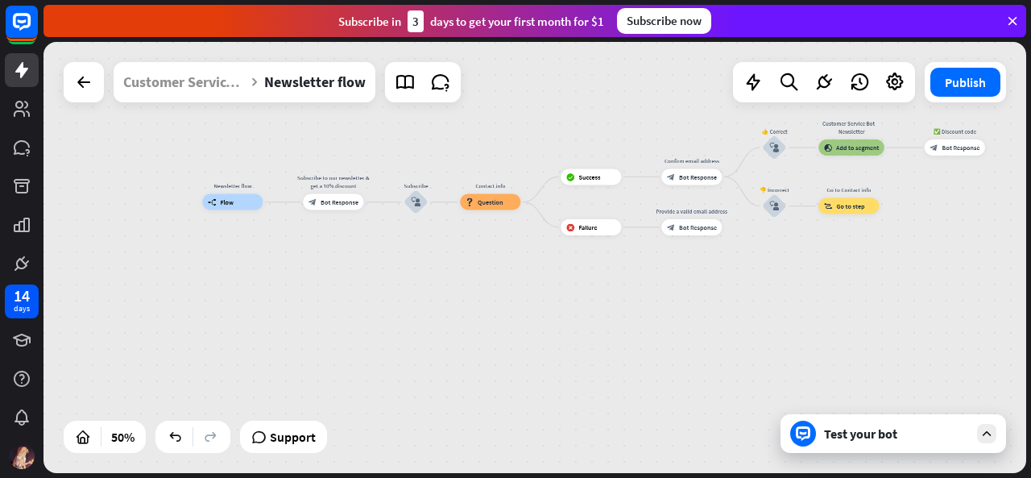
drag, startPoint x: 527, startPoint y: 396, endPoint x: 134, endPoint y: 359, distance: 395.0
click at [202, 359] on div "Newsletter flow builder_tree Flow Subscribe to our newsletter & get a 10% disco…" at bounding box center [448, 310] width 492 height 216
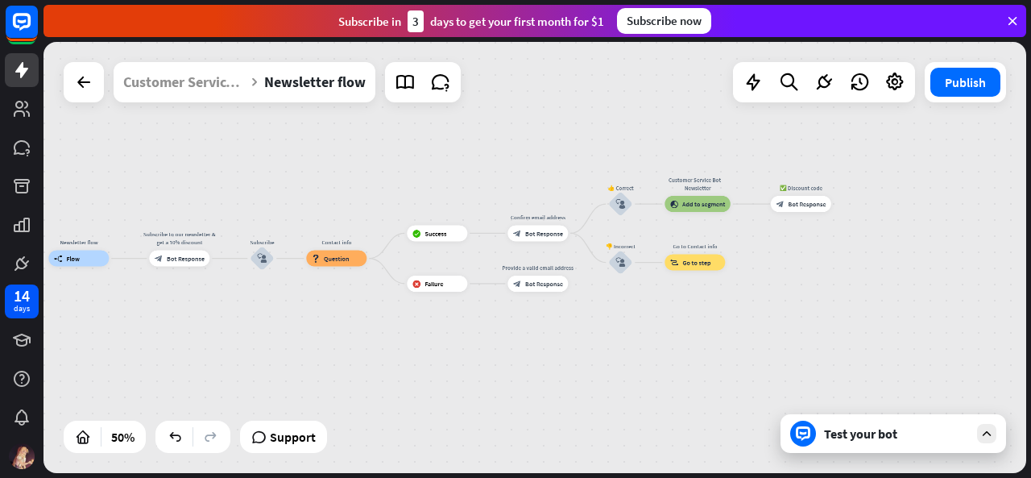
drag, startPoint x: 402, startPoint y: 273, endPoint x: 323, endPoint y: 334, distance: 99.4
click at [323, 334] on div "Newsletter flow builder_tree Flow Subscribe to our newsletter & get a 10% disco…" at bounding box center [294, 367] width 492 height 216
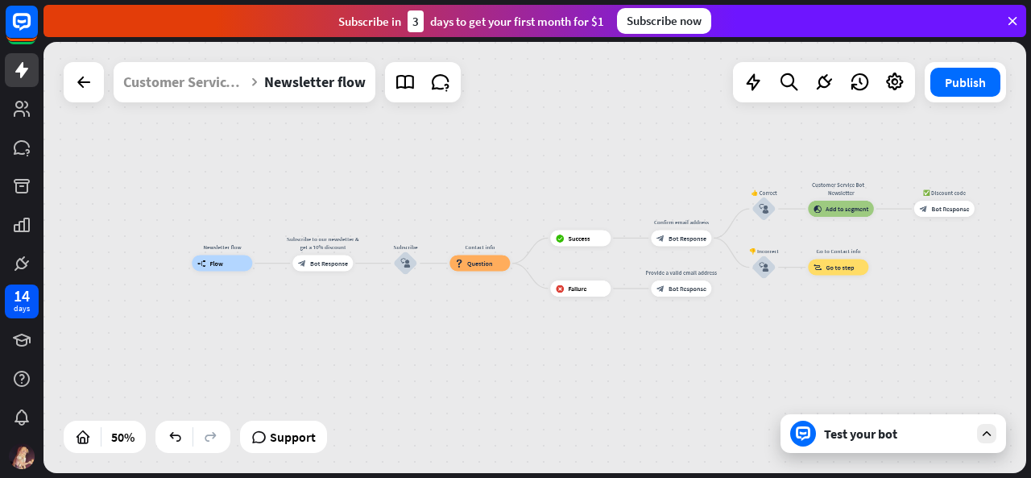
drag, startPoint x: 276, startPoint y: 226, endPoint x: 381, endPoint y: 155, distance: 127.2
click at [381, 155] on div "Newsletter flow builder_tree Flow Subscribe to our newsletter & get a 10% disco…" at bounding box center [535, 257] width 983 height 431
click at [160, 70] on div "Customer Service Bot" at bounding box center [184, 82] width 122 height 40
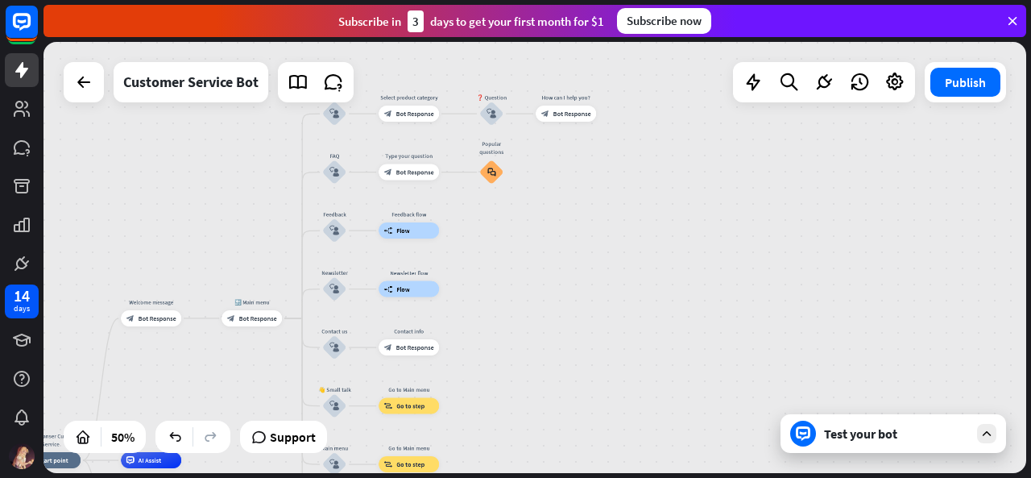
drag, startPoint x: 577, startPoint y: 292, endPoint x: 615, endPoint y: 323, distance: 49.2
click at [615, 323] on div "Facial Cleanser Customer Service home_2 Start point Welcome message block_bot_r…" at bounding box center [535, 257] width 983 height 431
click at [898, 439] on div "Test your bot" at bounding box center [896, 433] width 145 height 16
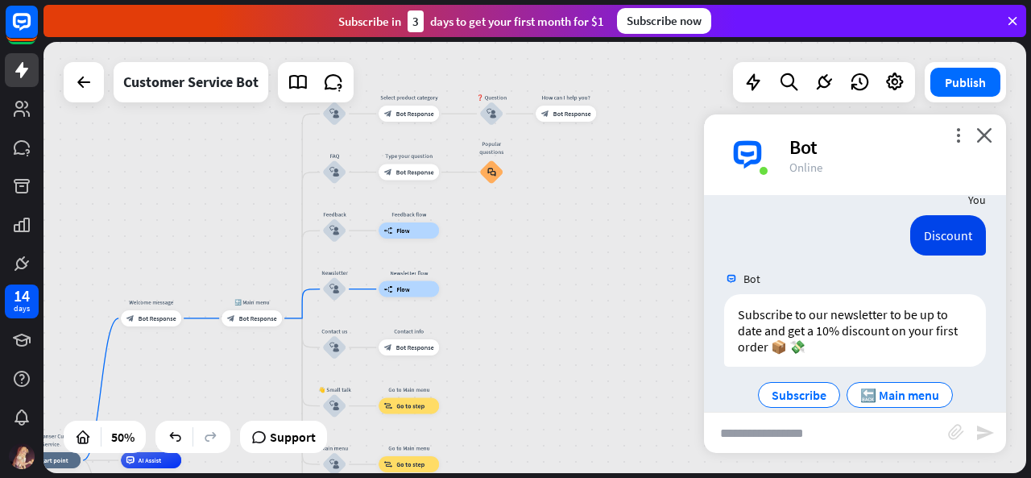
scroll to position [193, 0]
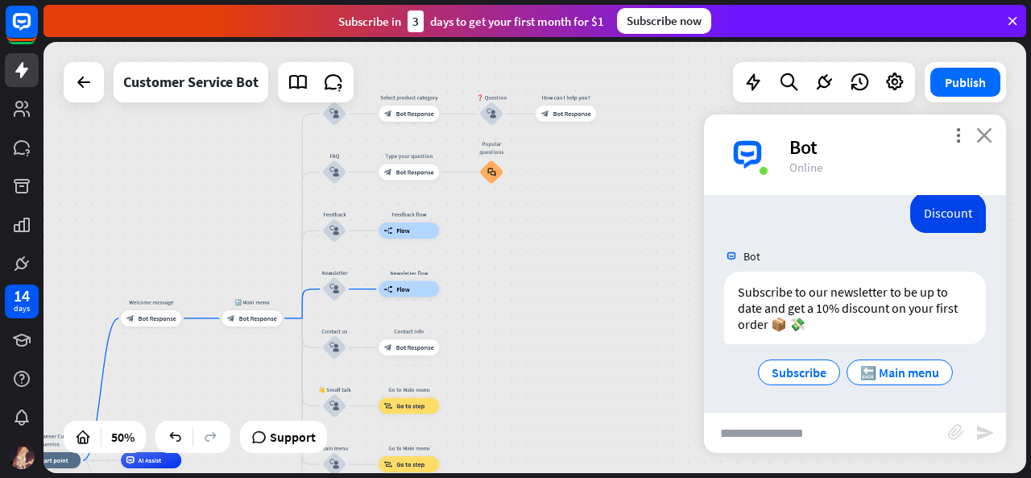
click at [981, 132] on icon "close" at bounding box center [985, 134] width 16 height 15
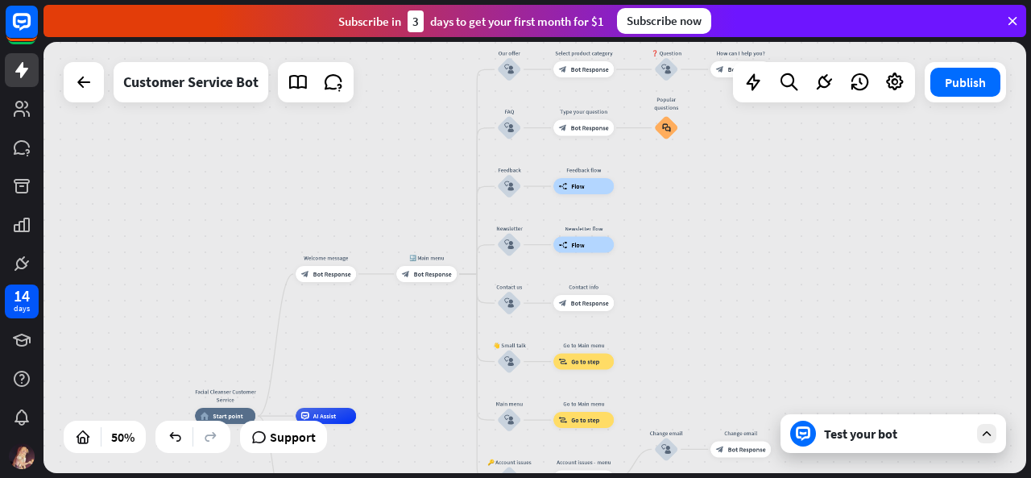
drag, startPoint x: 713, startPoint y: 217, endPoint x: 888, endPoint y: 172, distance: 180.4
click at [888, 172] on div "Facial Cleanser Customer Service home_2 Start point Welcome message block_bot_r…" at bounding box center [535, 257] width 983 height 431
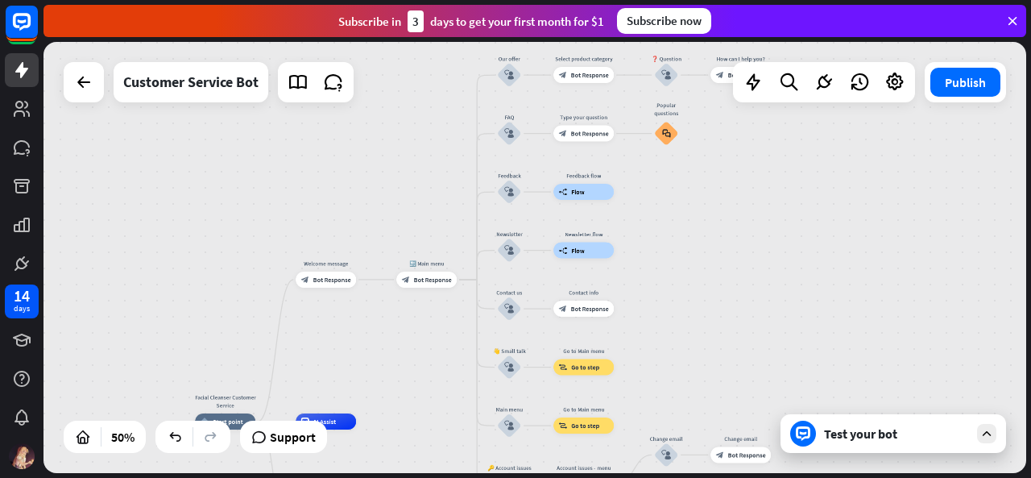
drag, startPoint x: 716, startPoint y: 218, endPoint x: 731, endPoint y: 259, distance: 43.1
click at [731, 259] on div "Facial Cleanser Customer Service home_2 Start point Welcome message block_bot_r…" at bounding box center [535, 257] width 983 height 431
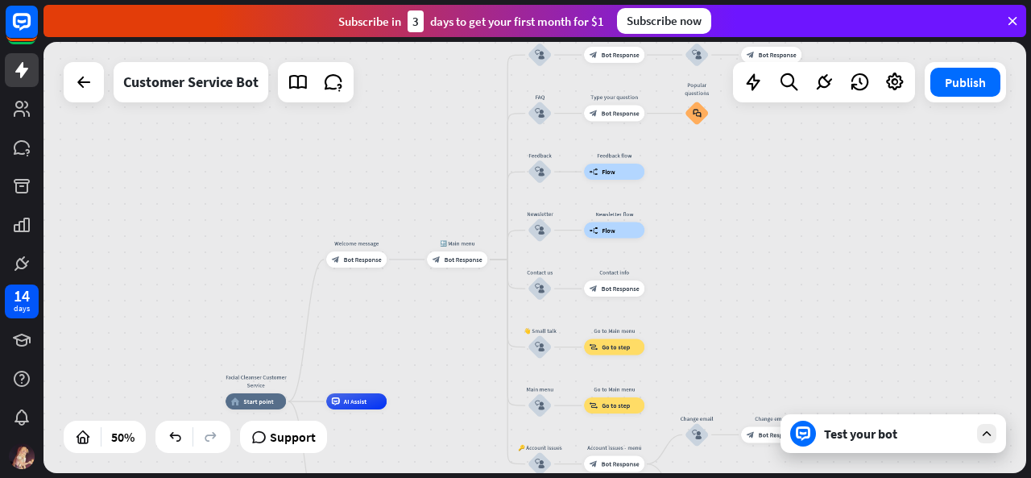
drag, startPoint x: 731, startPoint y: 259, endPoint x: 746, endPoint y: 204, distance: 56.9
click at [746, 204] on div "Facial Cleanser Customer Service home_2 Start point Welcome message block_bot_r…" at bounding box center [535, 257] width 983 height 431
click at [896, 444] on div "Test your bot" at bounding box center [894, 433] width 226 height 39
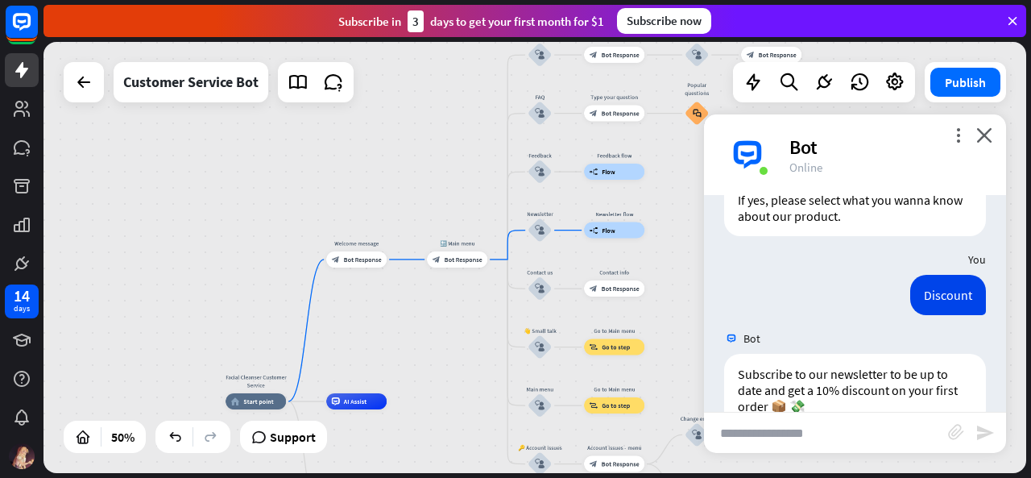
scroll to position [0, 0]
